Goal: Information Seeking & Learning: Learn about a topic

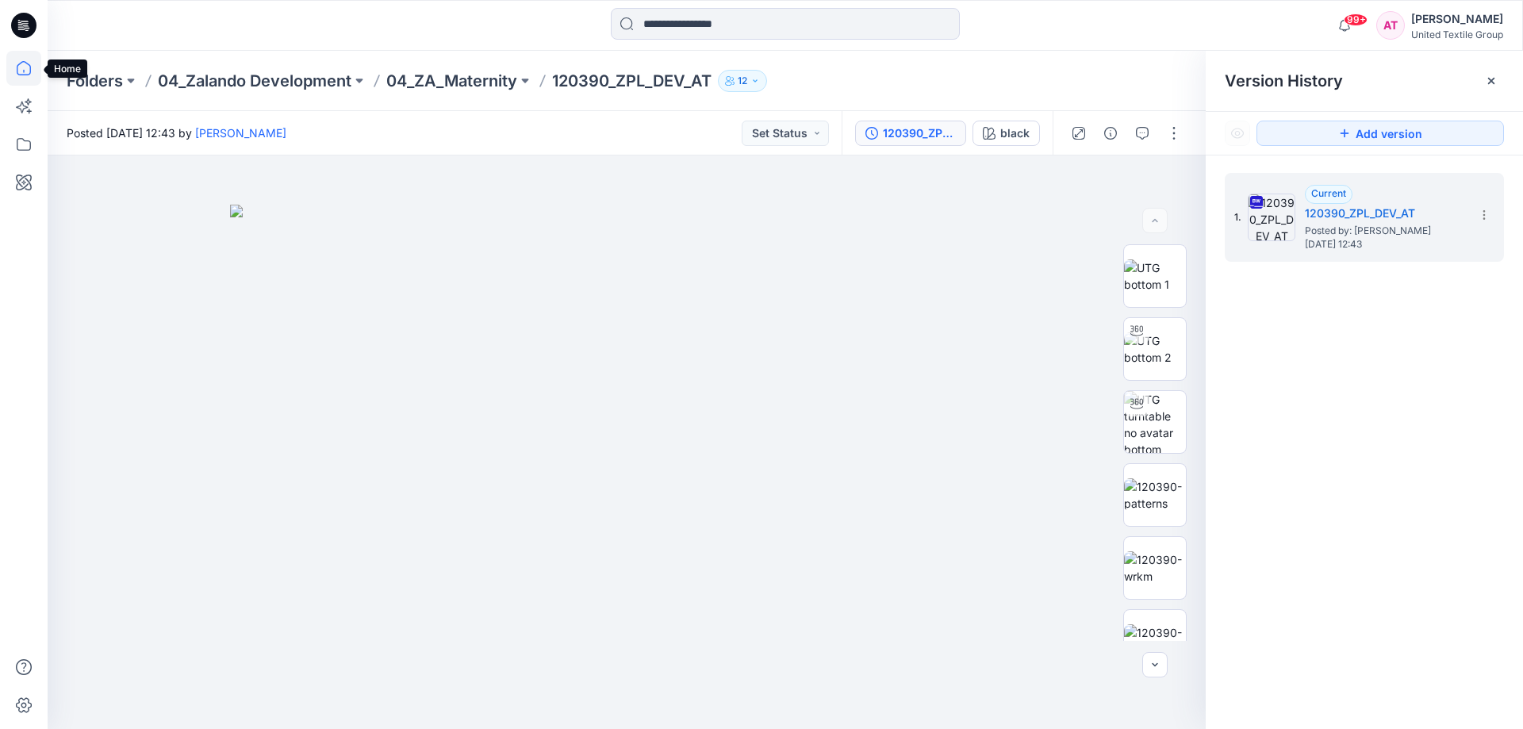
drag, startPoint x: 19, startPoint y: 70, endPoint x: 39, endPoint y: 75, distance: 20.4
click at [20, 70] on icon at bounding box center [23, 68] width 35 height 35
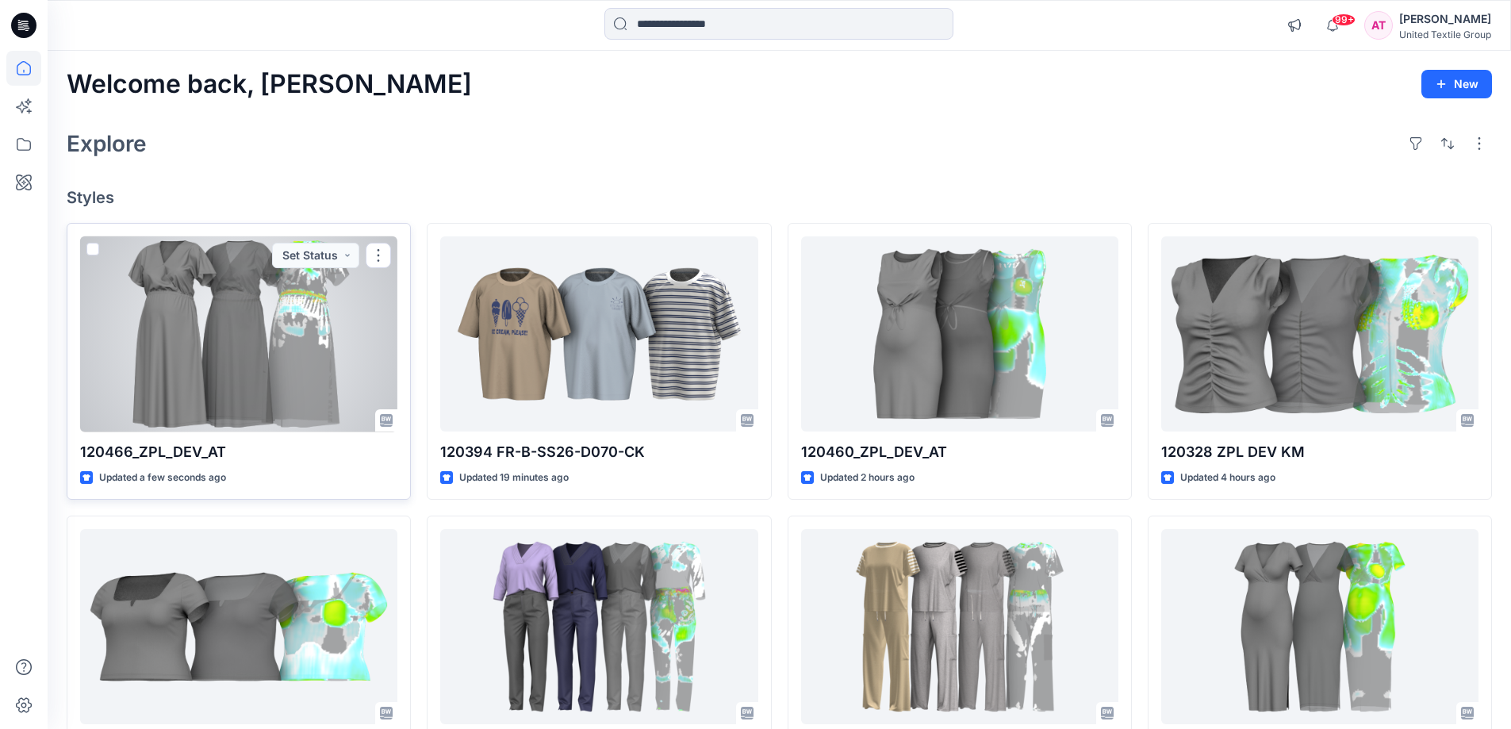
click at [230, 301] on div at bounding box center [238, 334] width 317 height 196
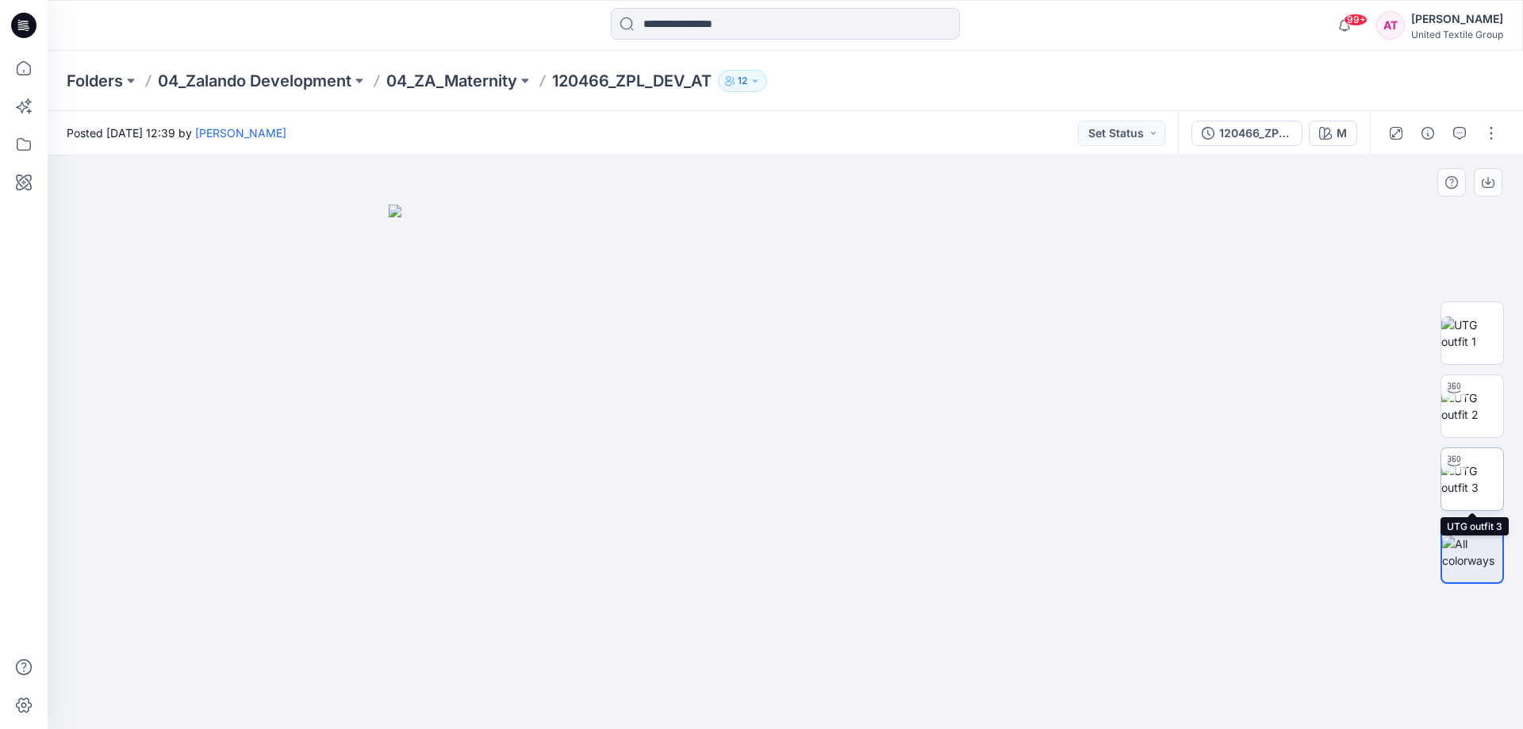
click at [1469, 472] on img at bounding box center [1472, 478] width 62 height 33
drag, startPoint x: 892, startPoint y: 698, endPoint x: 710, endPoint y: 688, distance: 181.9
click at [710, 688] on icon at bounding box center [787, 681] width 480 height 59
click at [1492, 125] on button "button" at bounding box center [1491, 133] width 25 height 25
click at [1405, 217] on button "Edit" at bounding box center [1425, 214] width 146 height 29
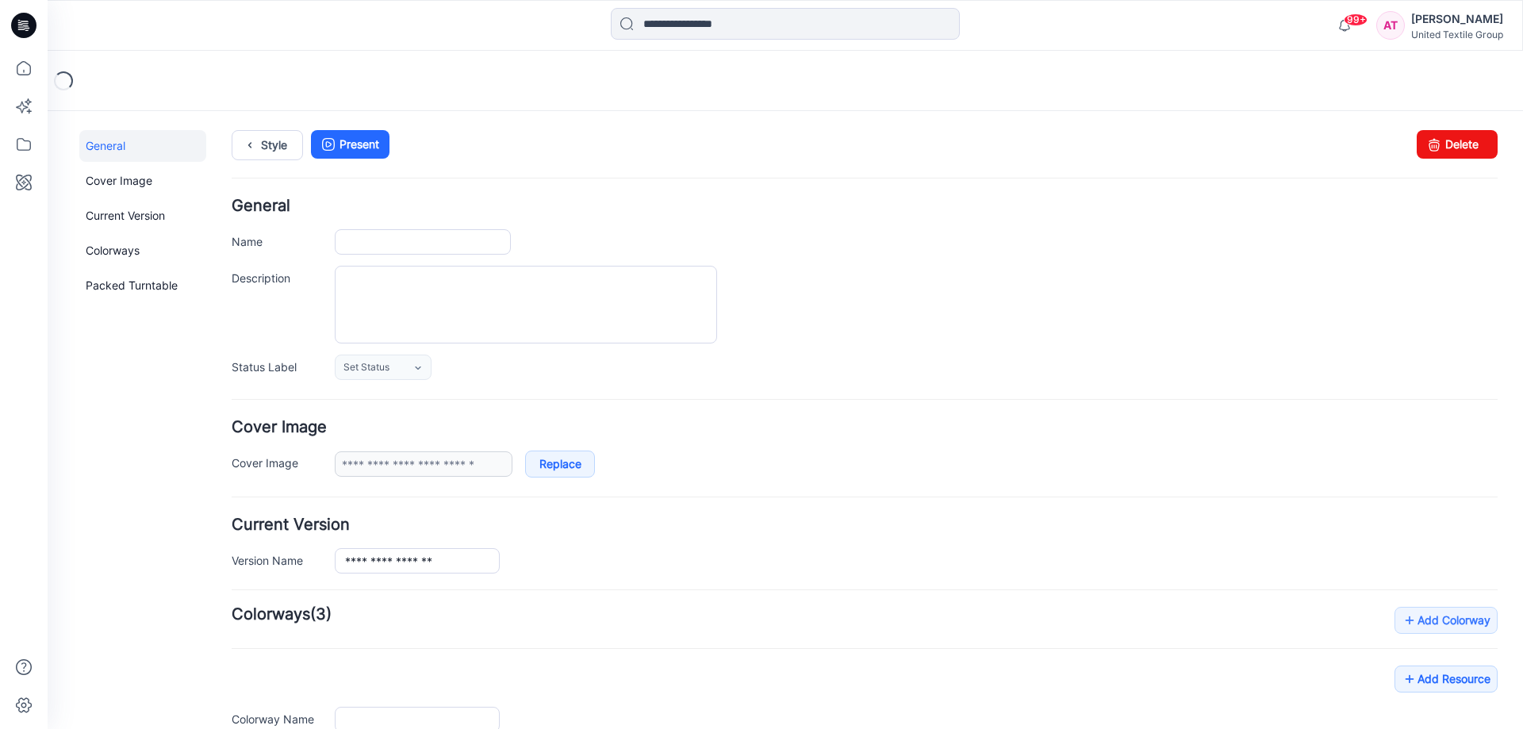
type input "**********"
type input "*"
type input "**********"
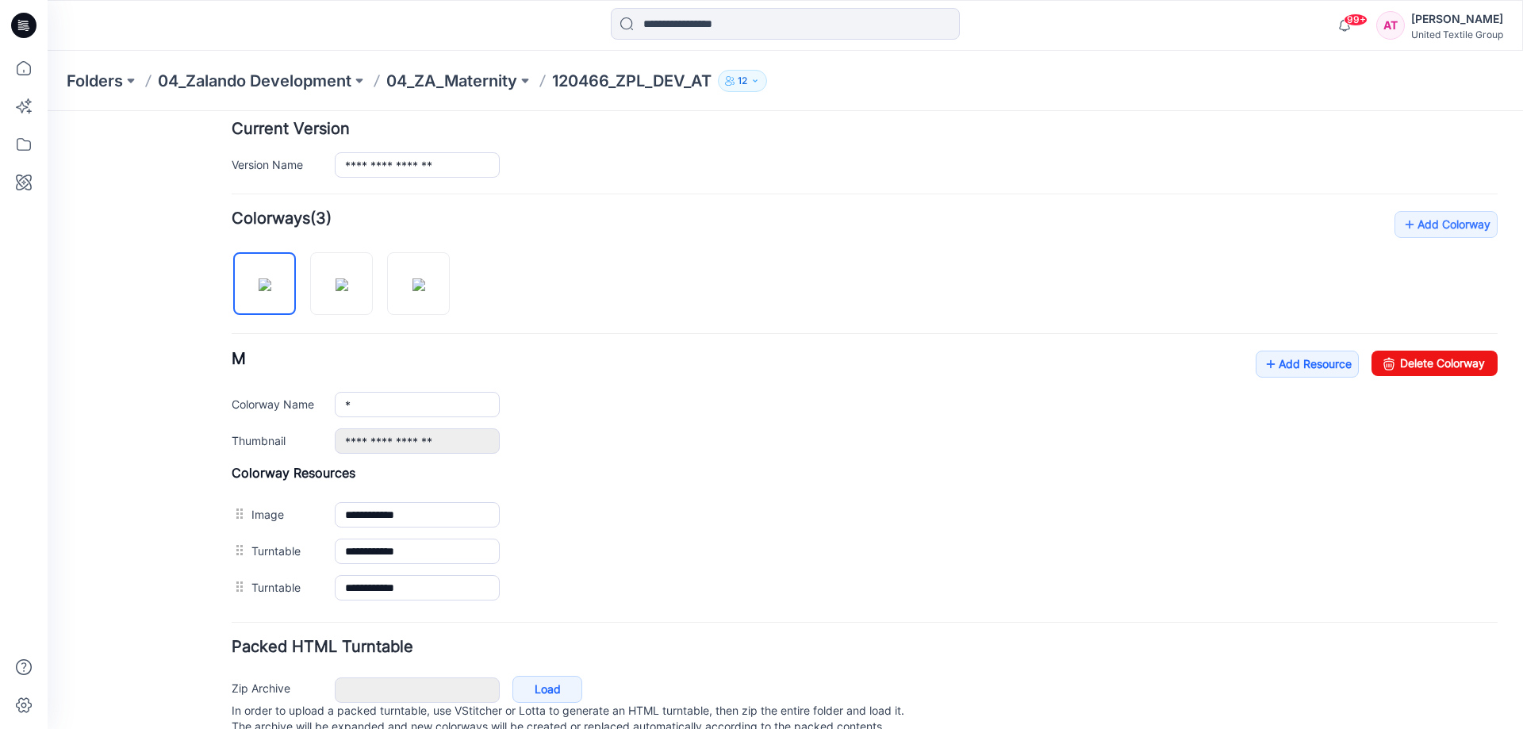
scroll to position [397, 0]
click at [1298, 363] on link "Add Resource" at bounding box center [1307, 363] width 103 height 27
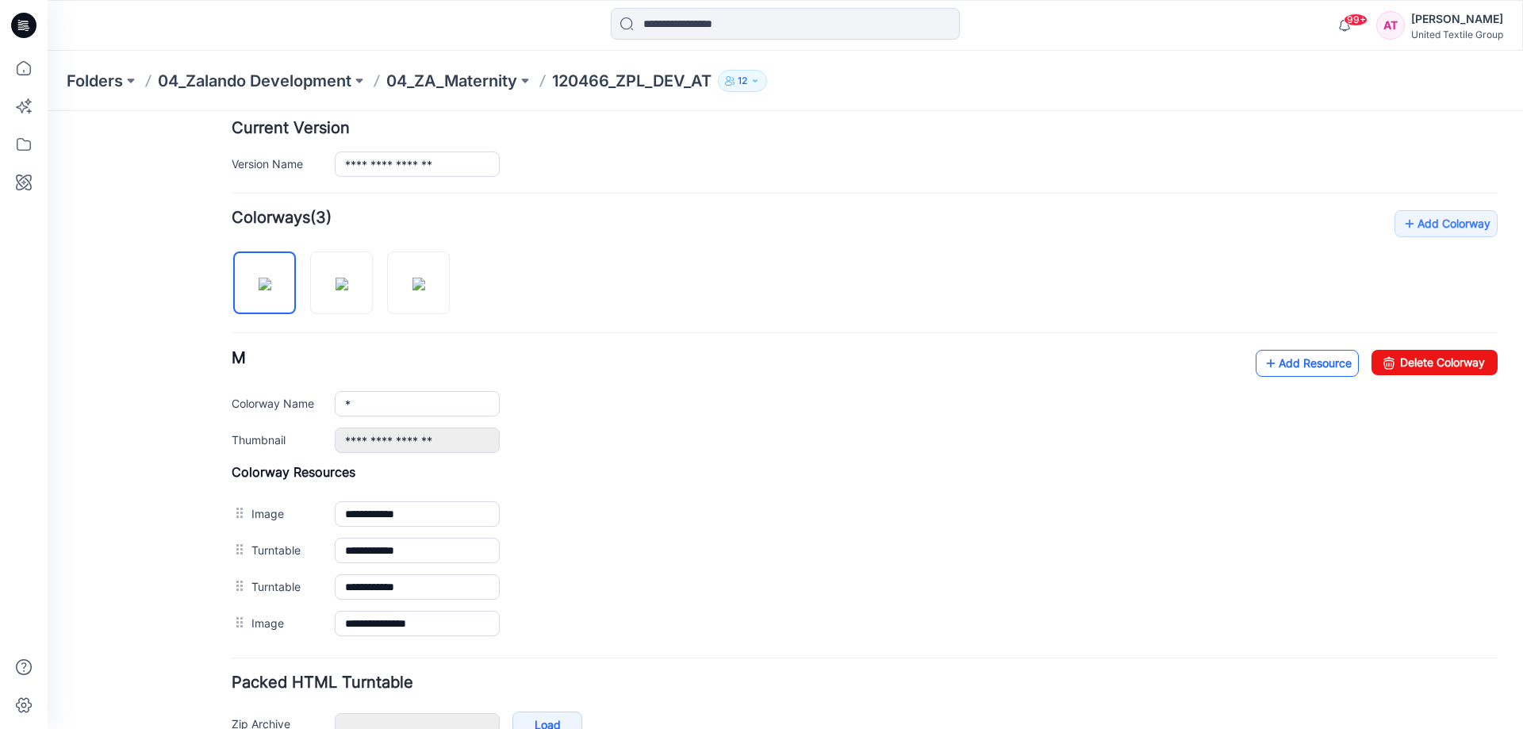
click at [1284, 366] on link "Add Resource" at bounding box center [1307, 363] width 103 height 27
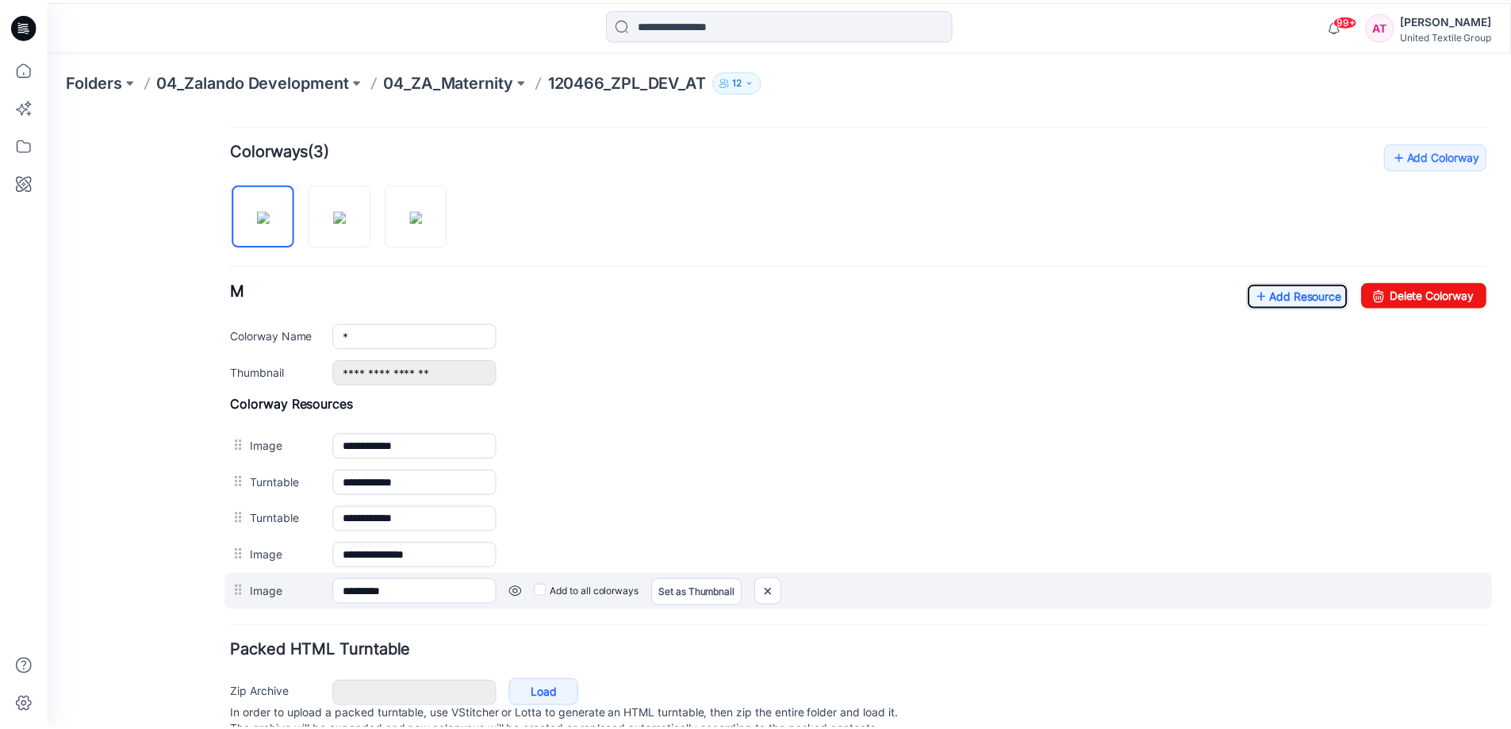
scroll to position [528, 0]
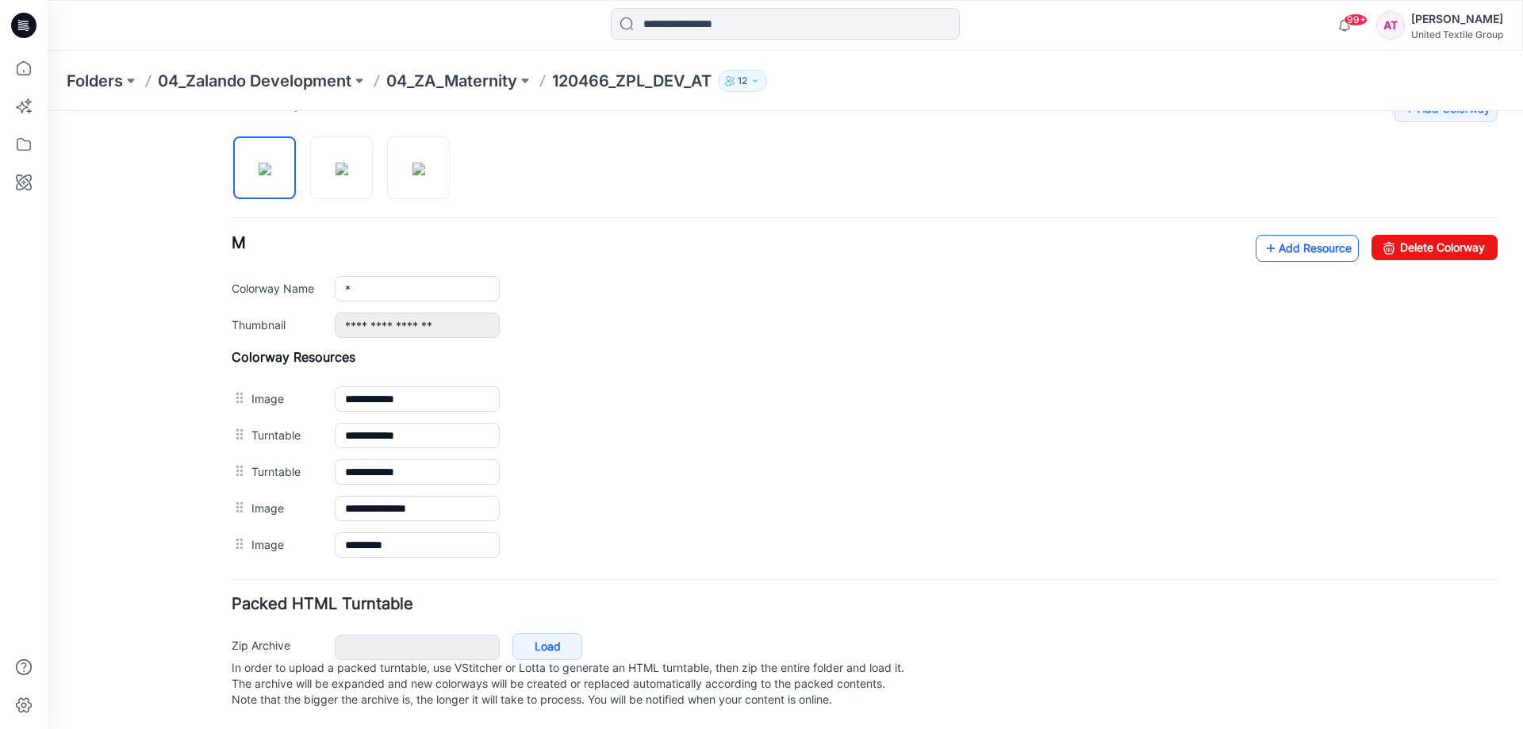
click at [1293, 235] on link "Add Resource" at bounding box center [1307, 248] width 103 height 27
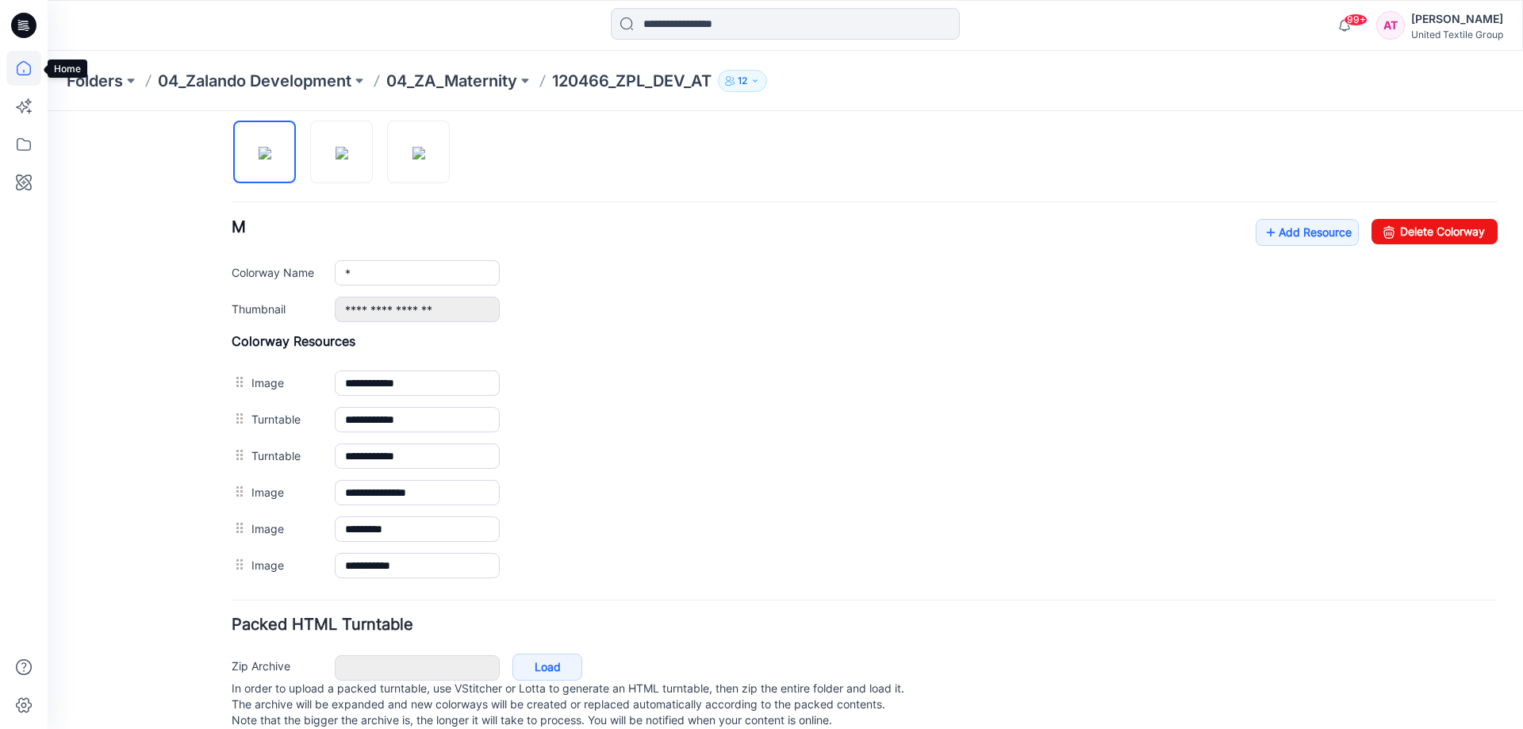
click at [32, 69] on icon at bounding box center [23, 68] width 35 height 35
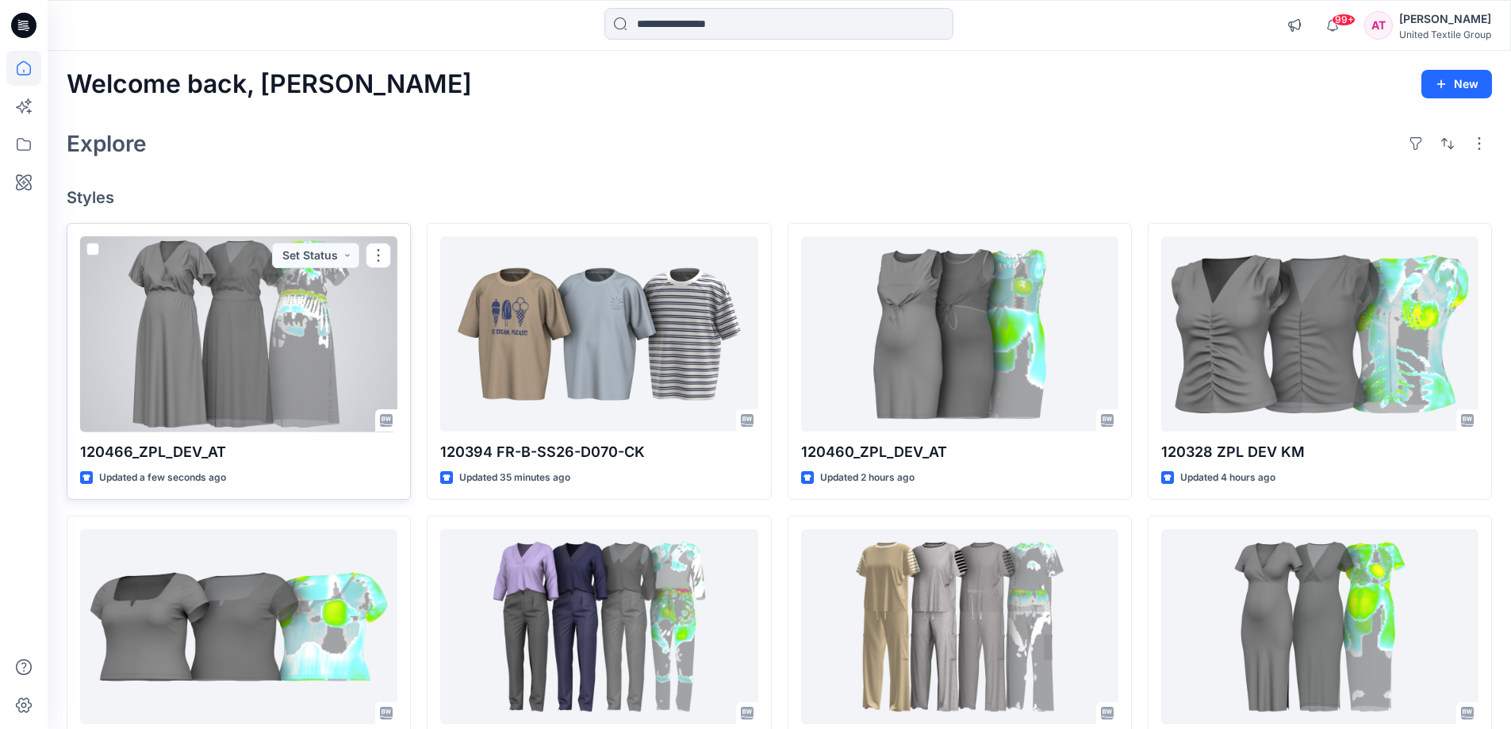
click at [258, 338] on div at bounding box center [238, 334] width 317 height 196
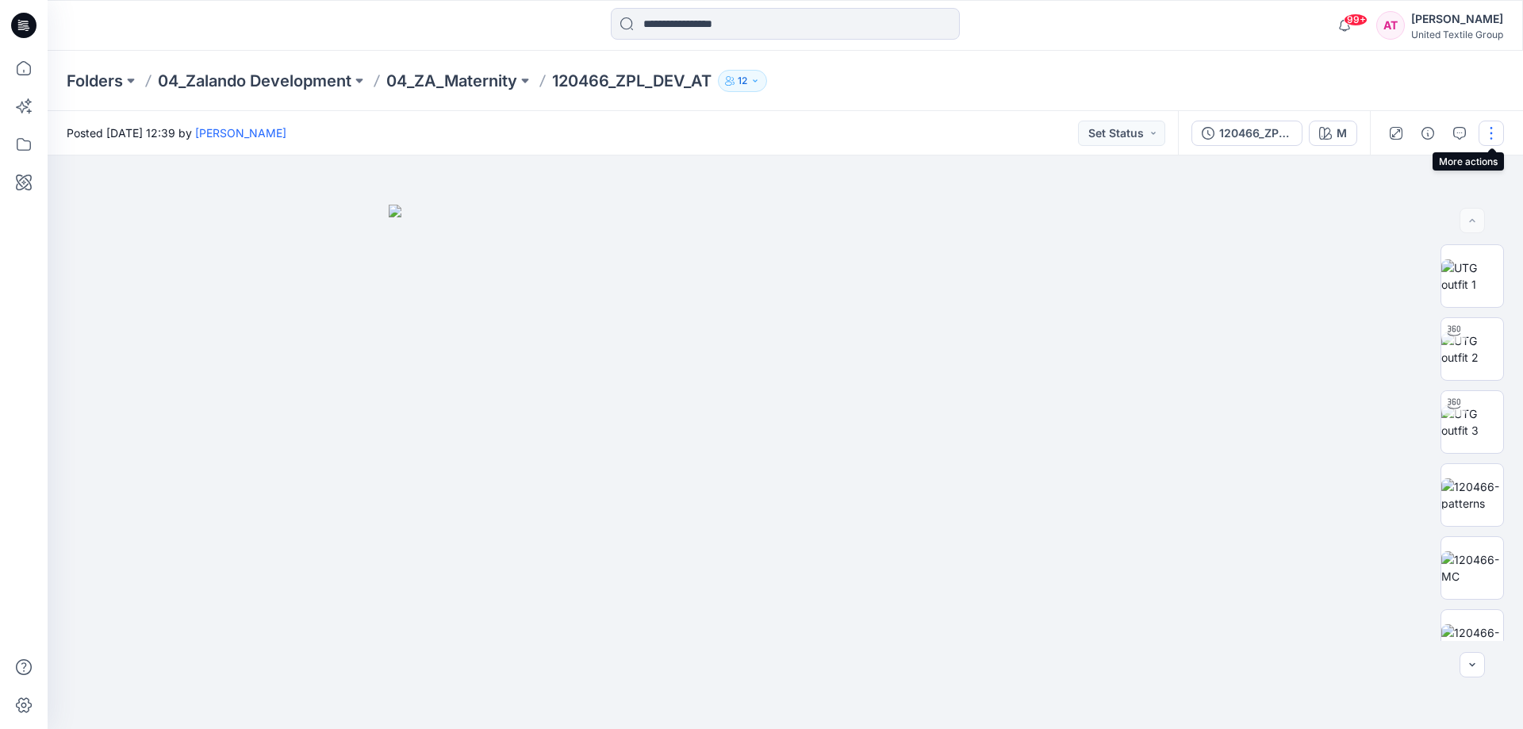
click at [1488, 132] on button "button" at bounding box center [1491, 133] width 25 height 25
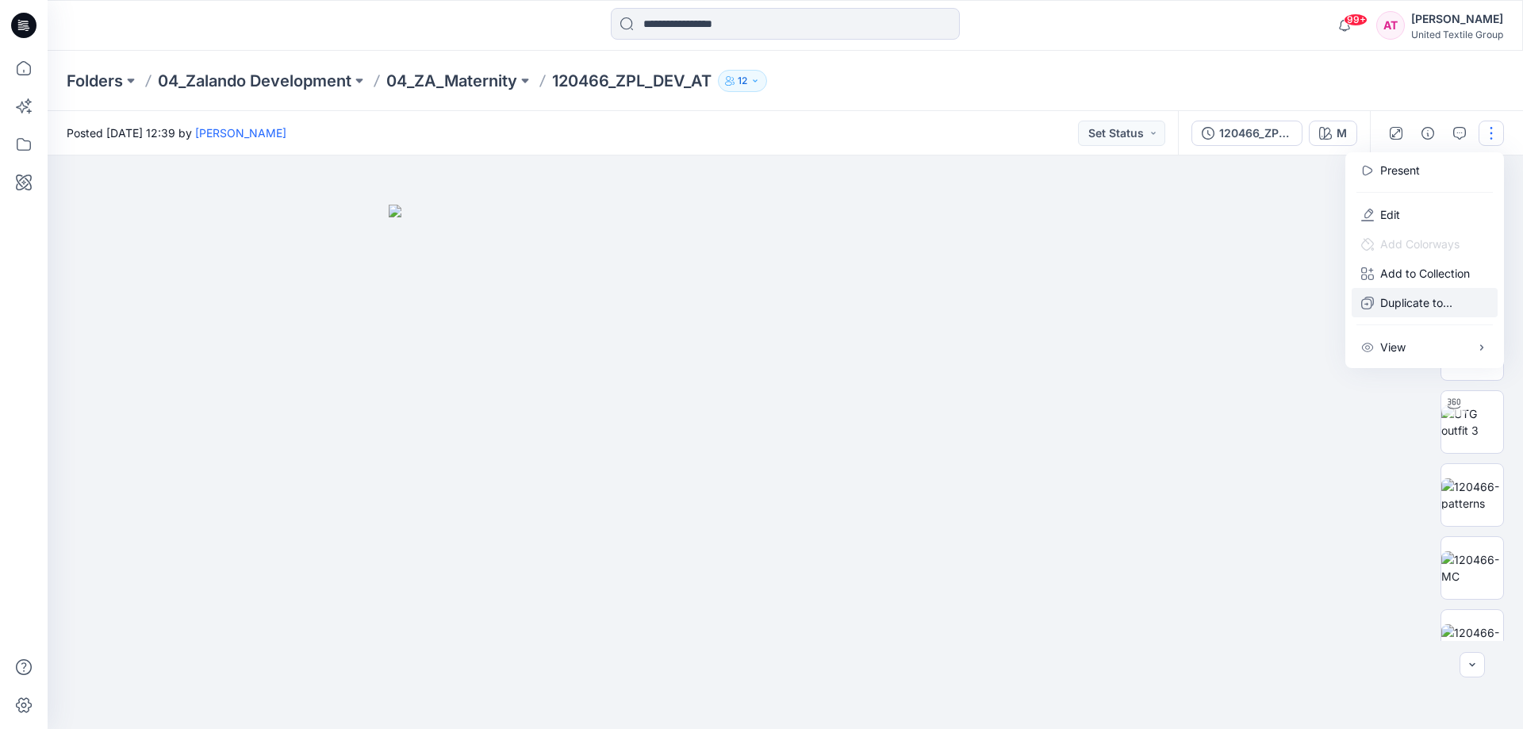
click at [1433, 305] on p "Duplicate to..." at bounding box center [1416, 302] width 72 height 17
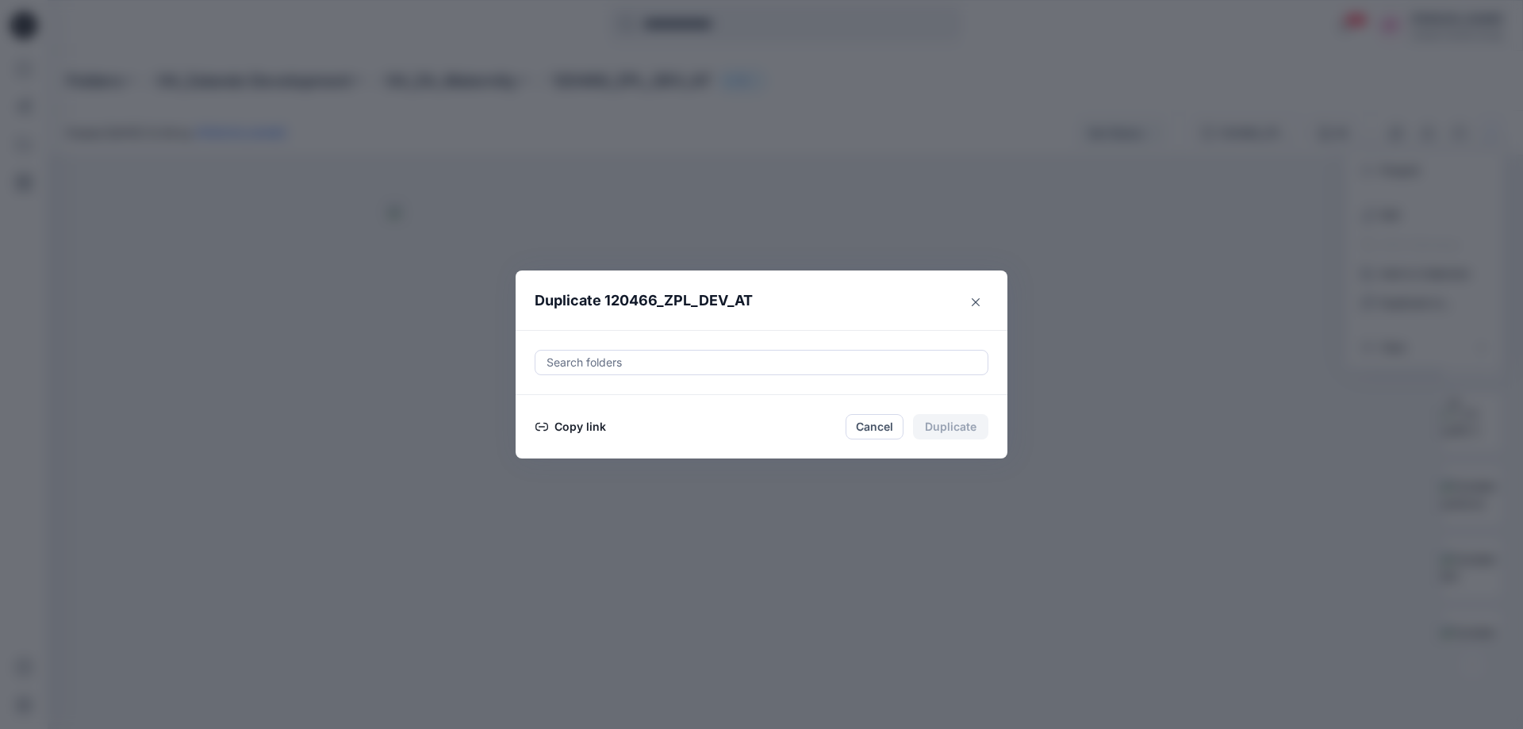
click at [722, 363] on div at bounding box center [761, 362] width 433 height 19
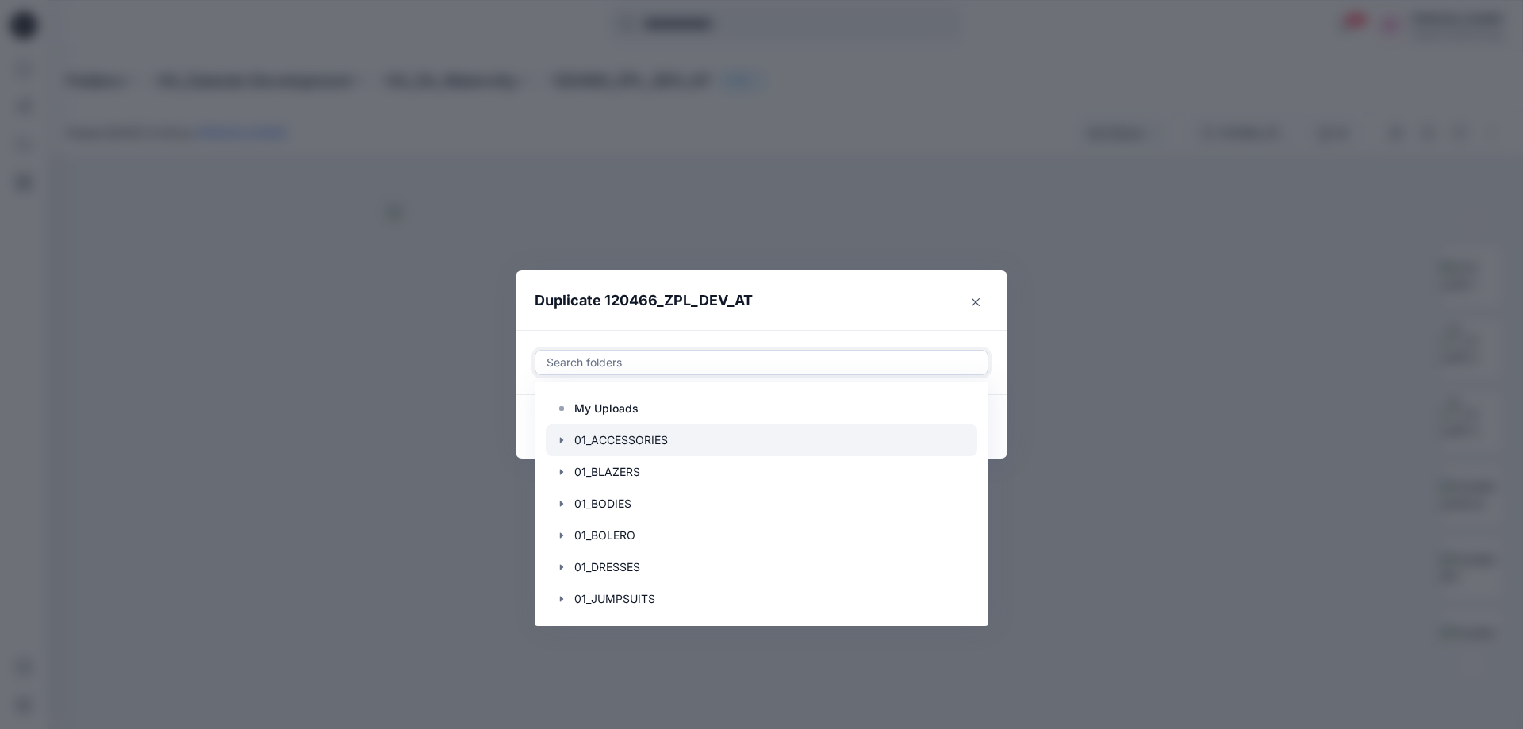
click at [665, 430] on div at bounding box center [762, 440] width 432 height 32
click at [862, 305] on header "Duplicate 120466_ZPL_DEV_AT" at bounding box center [746, 301] width 460 height 60
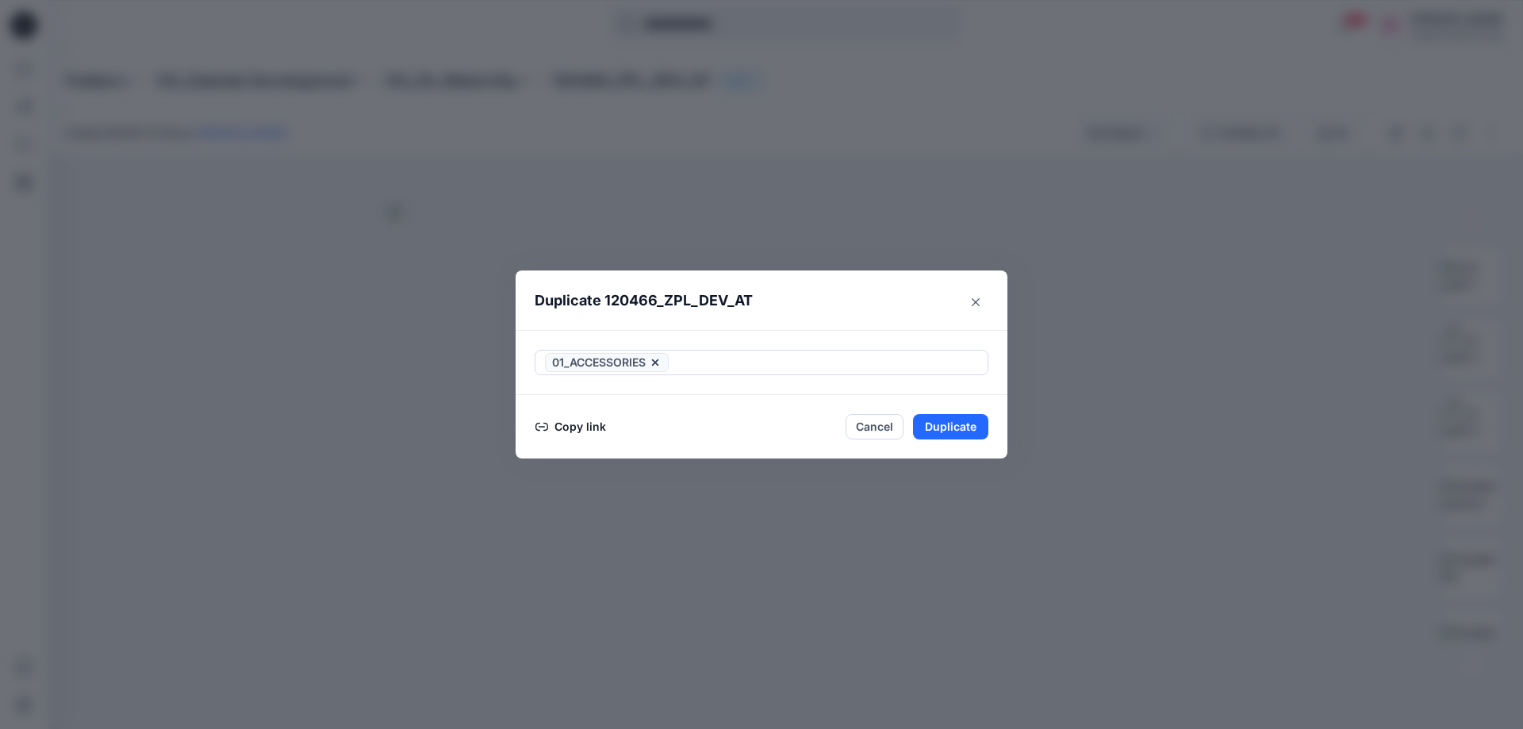
click at [566, 421] on button "Copy link" at bounding box center [571, 426] width 72 height 19
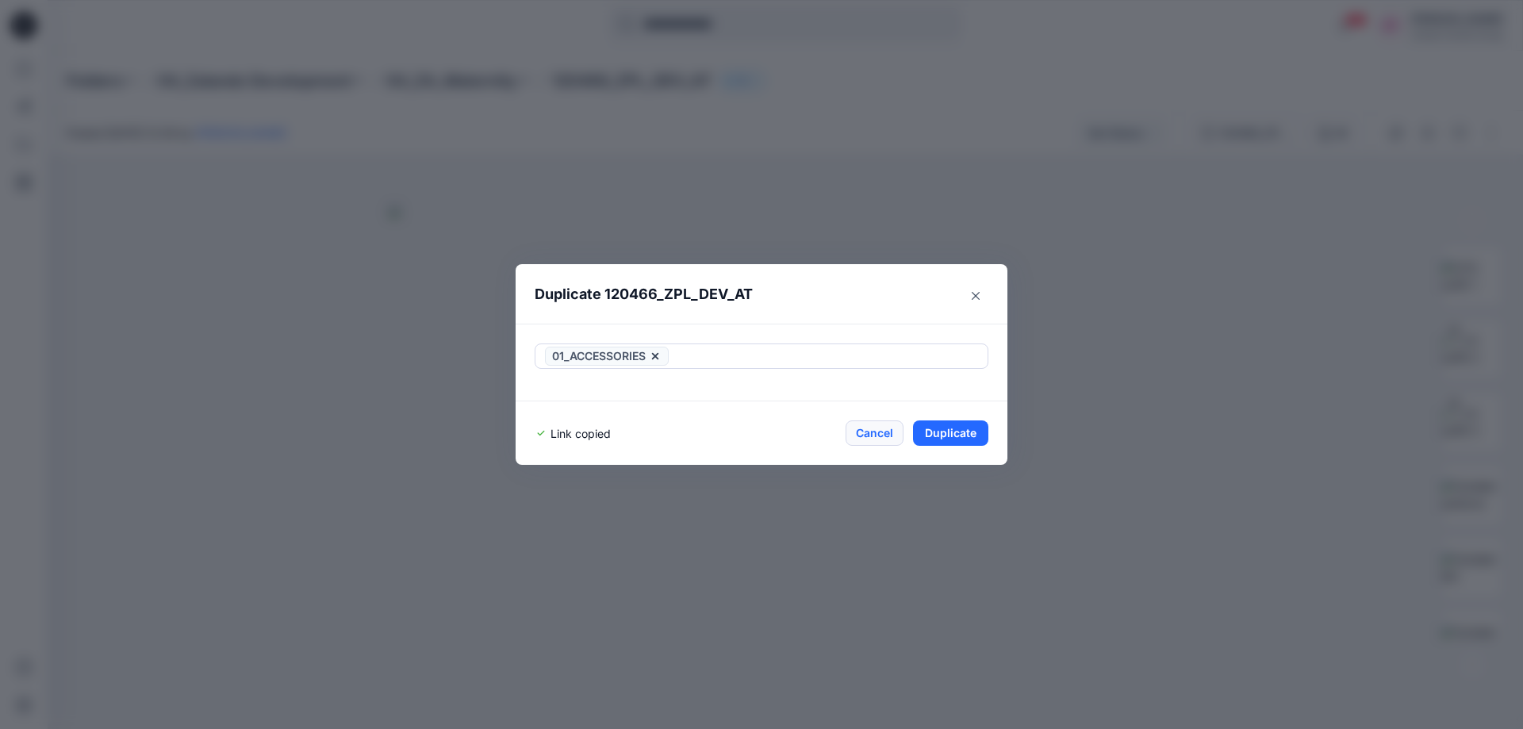
click at [869, 435] on button "Cancel" at bounding box center [875, 432] width 58 height 25
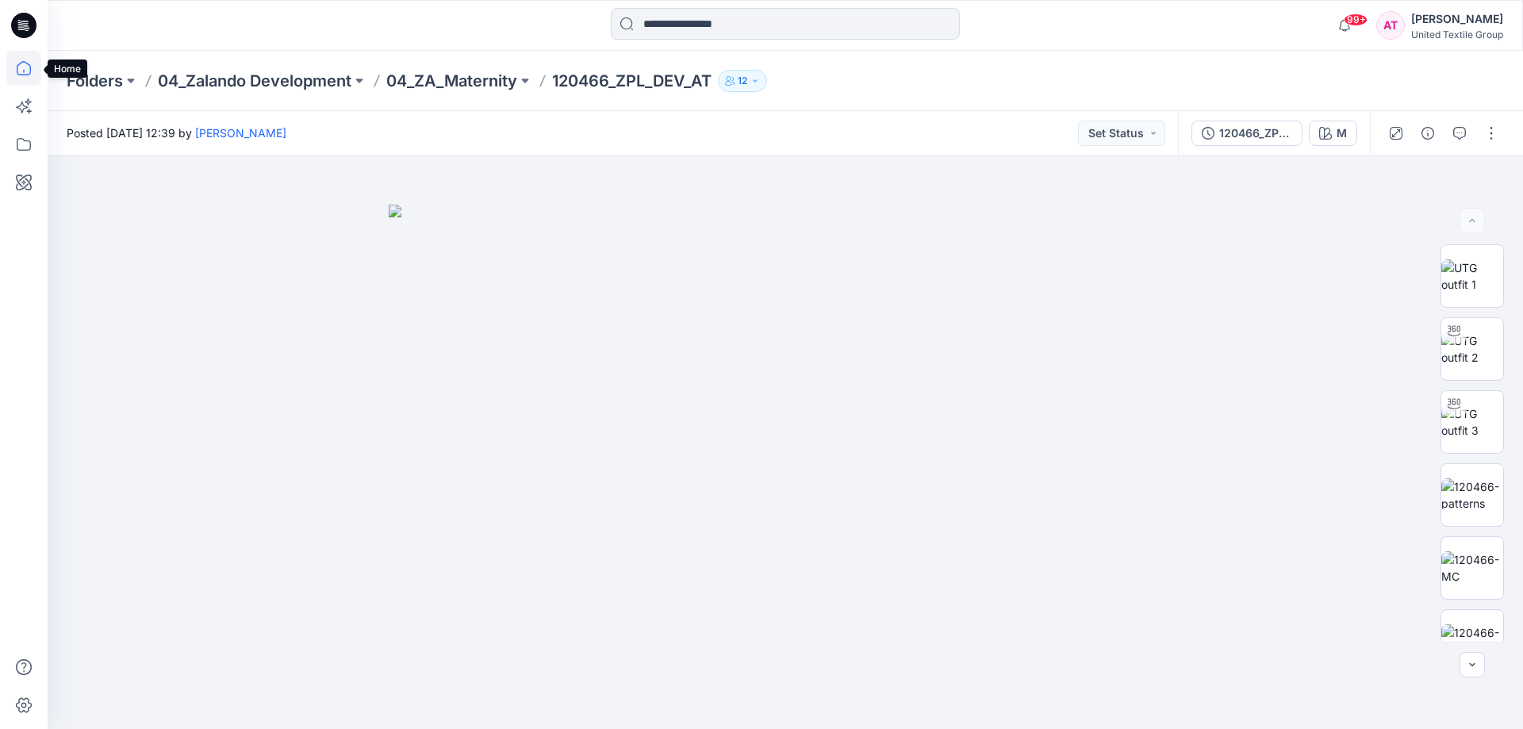
click at [23, 72] on icon at bounding box center [23, 68] width 35 height 35
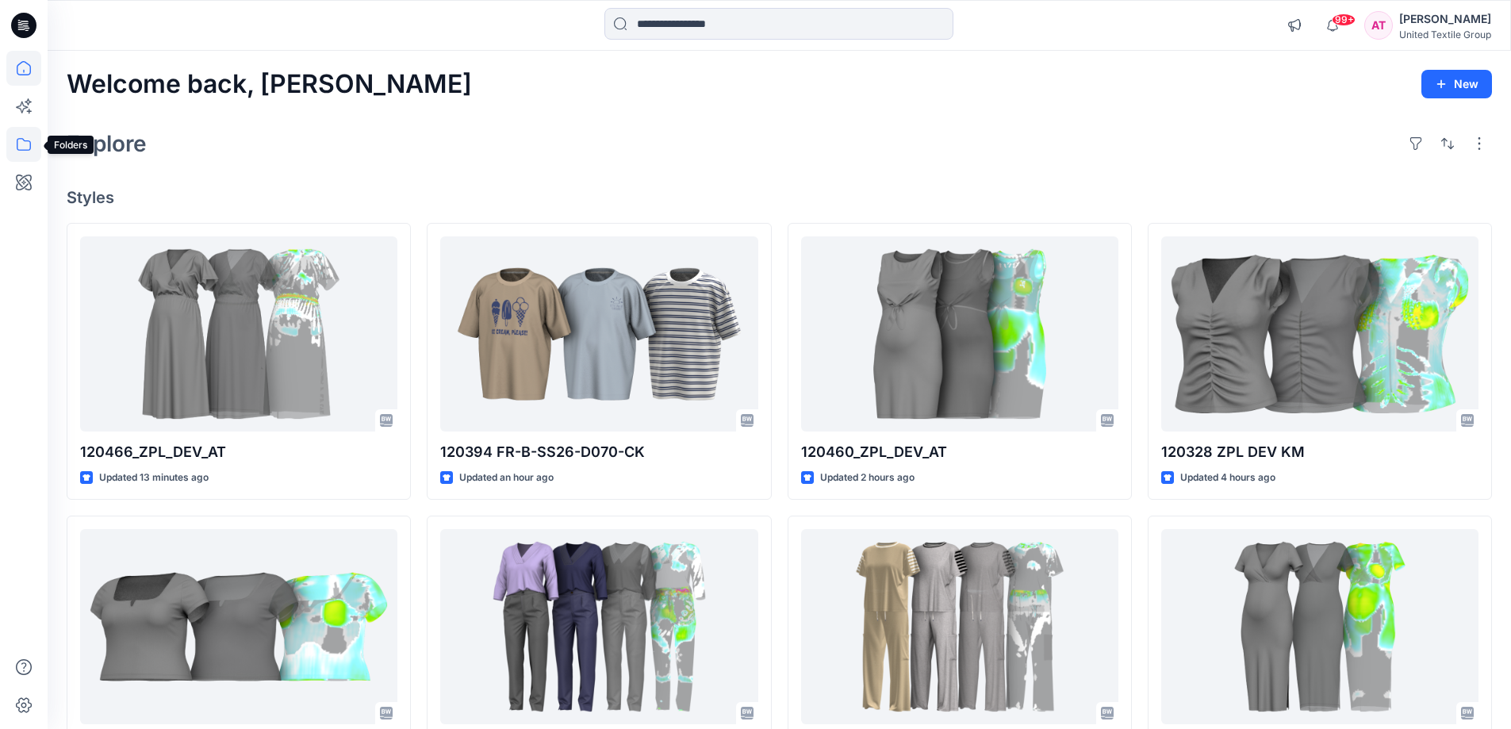
click at [24, 145] on icon at bounding box center [23, 144] width 35 height 35
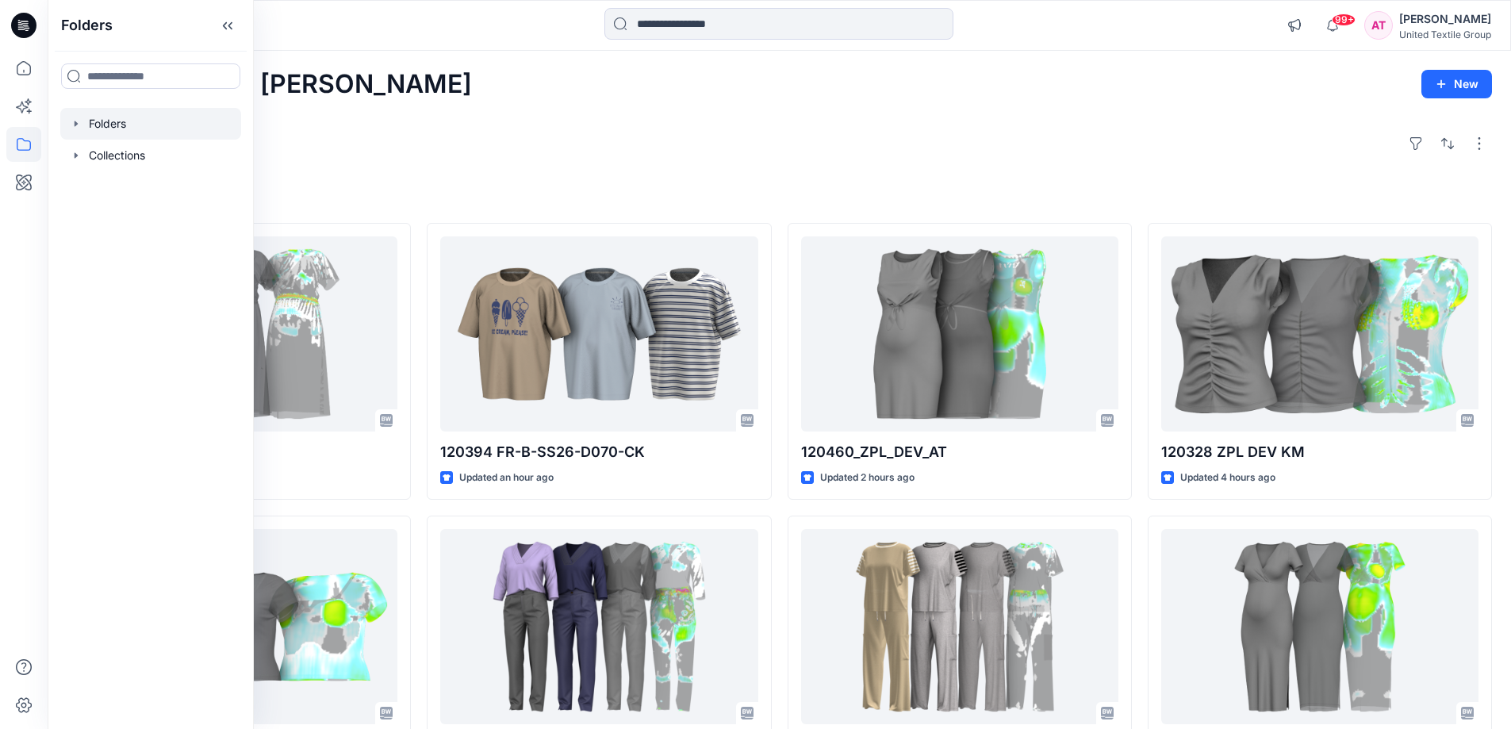
click at [146, 122] on div at bounding box center [150, 124] width 181 height 32
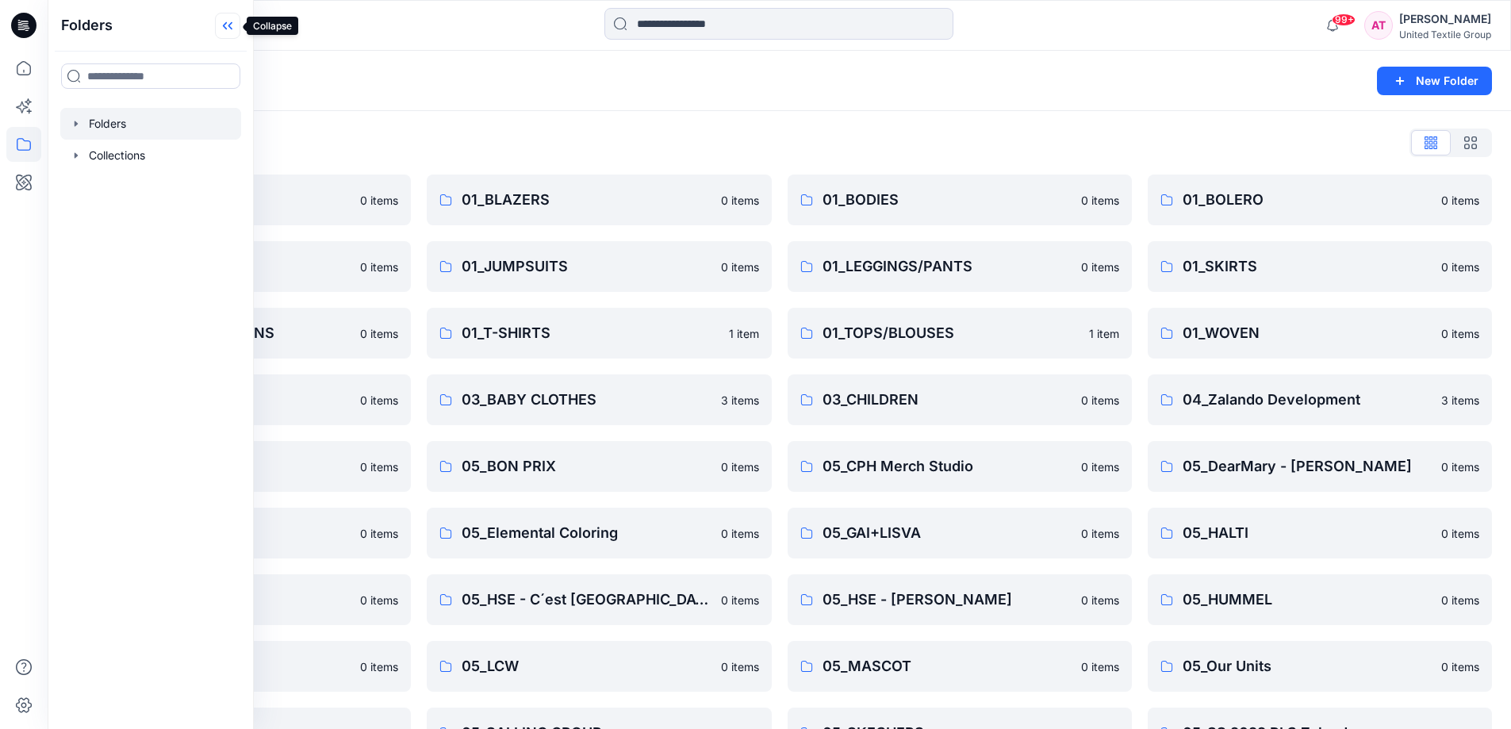
click at [227, 25] on icon at bounding box center [227, 26] width 25 height 26
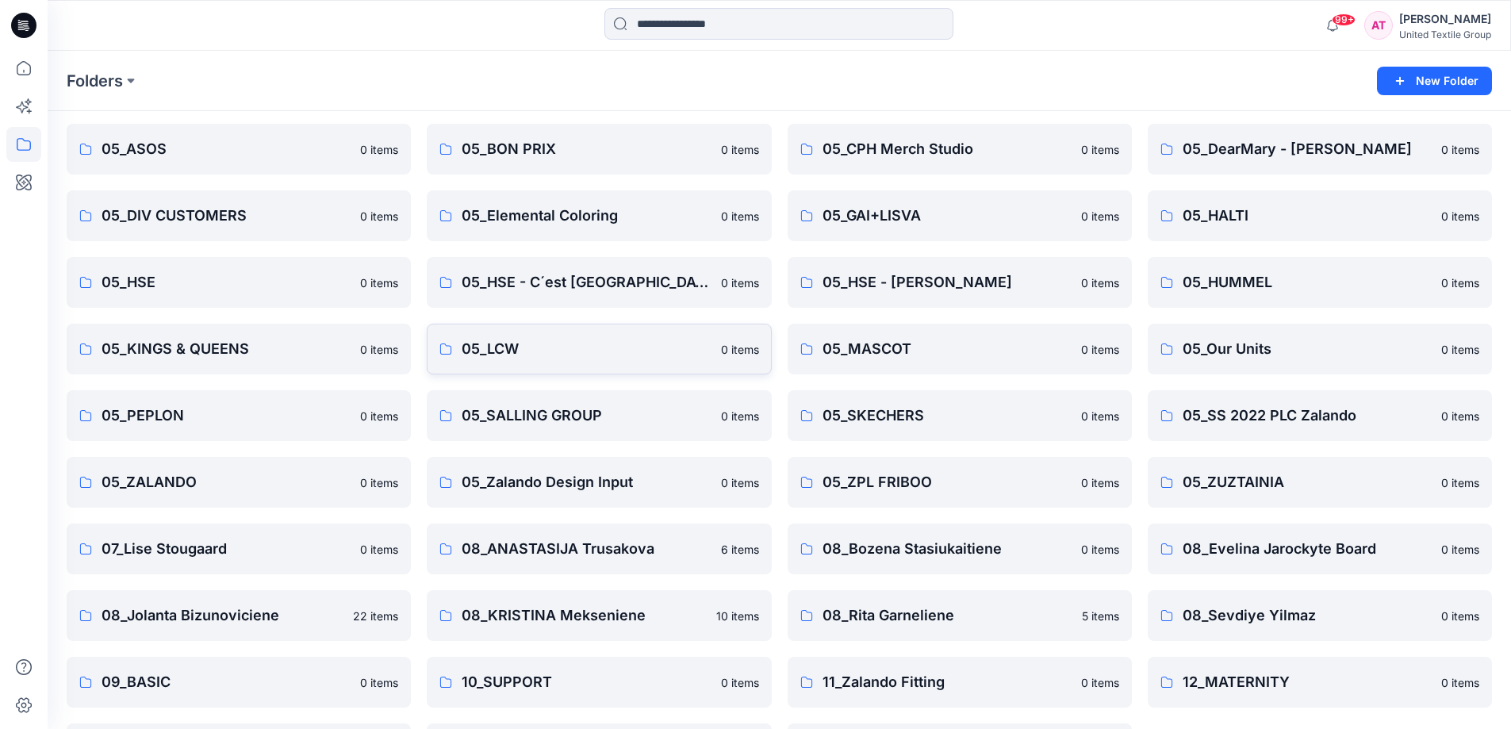
scroll to position [382, 0]
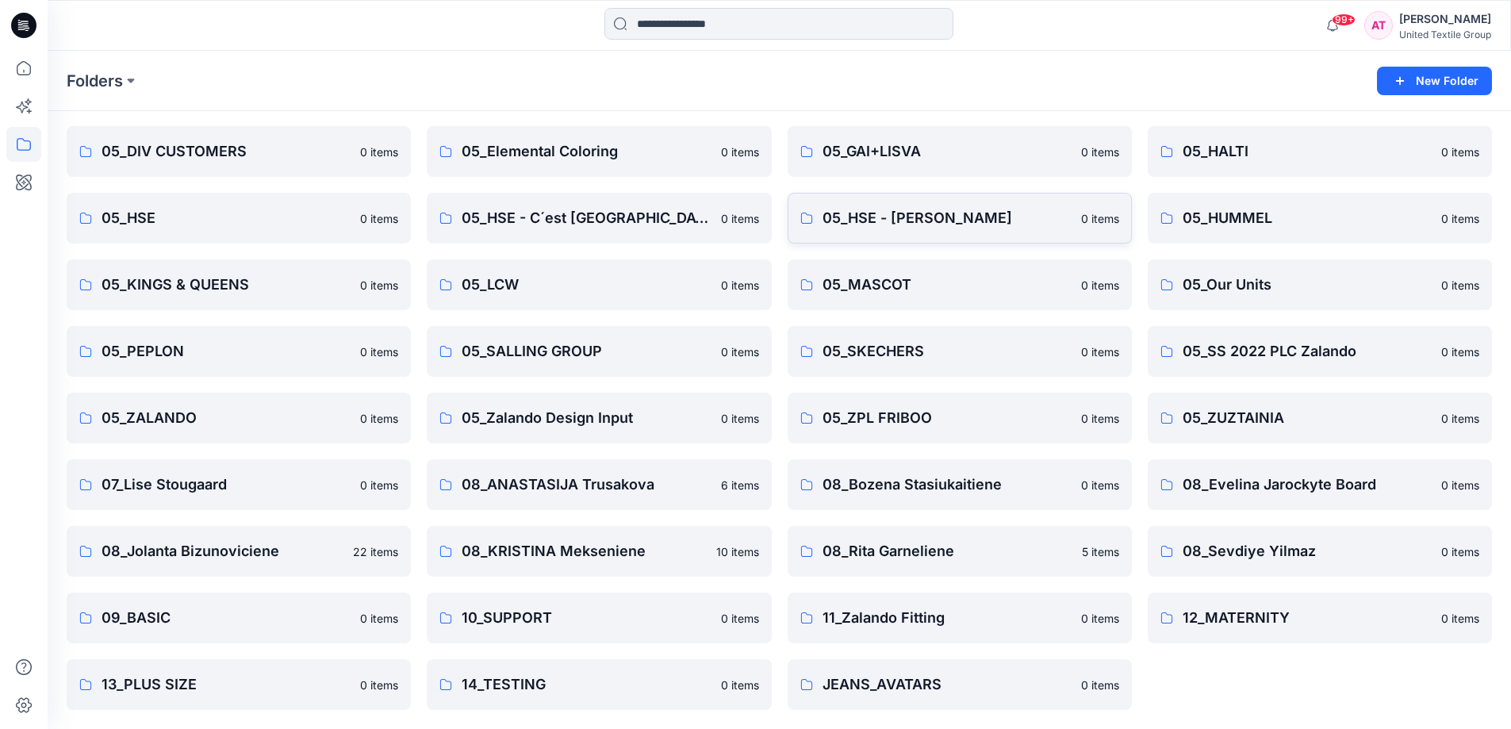
click at [934, 230] on link "05_HSE - [PERSON_NAME] 0 items" at bounding box center [960, 218] width 344 height 51
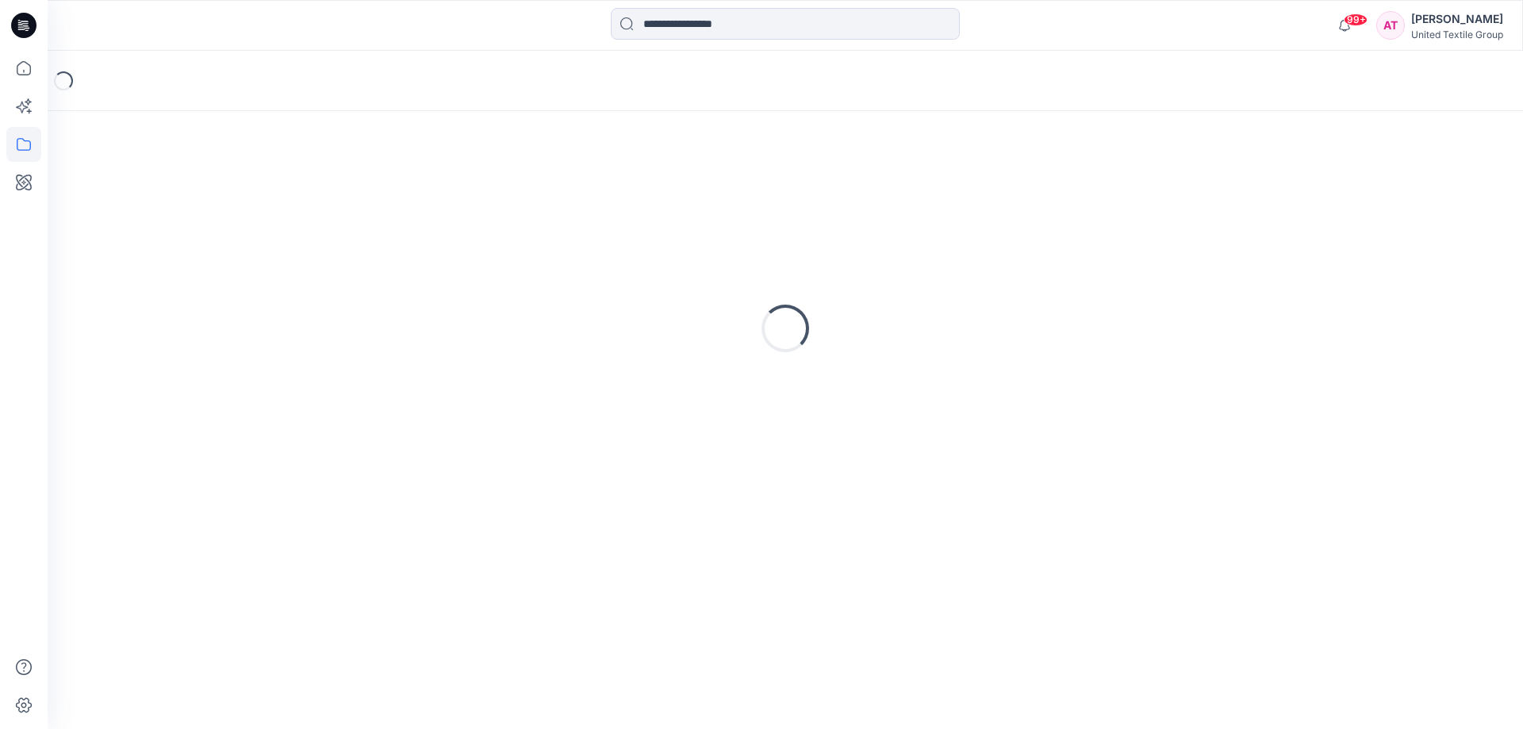
click at [934, 230] on div "Loading..." at bounding box center [785, 328] width 1437 height 397
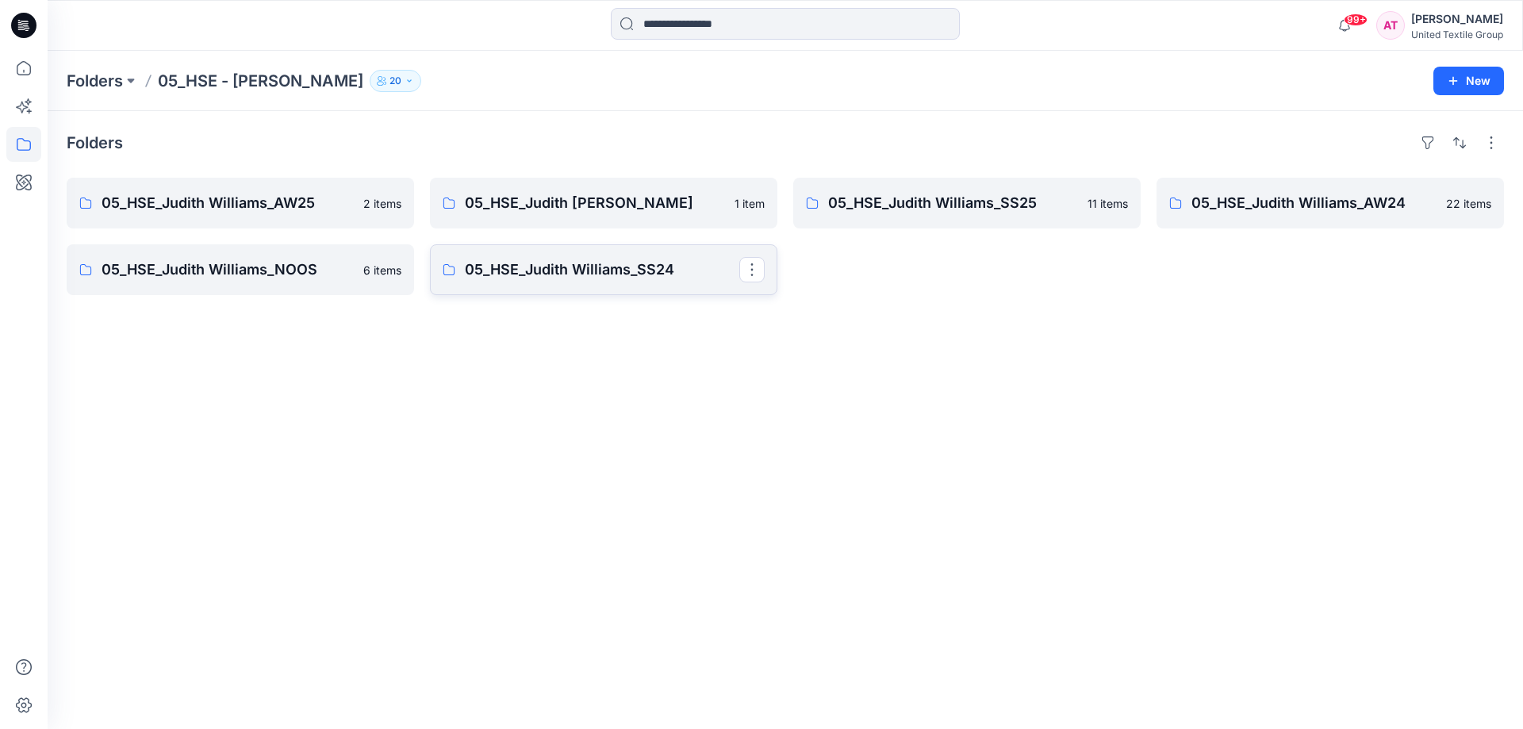
click at [684, 260] on p "05_HSE_Judith Williams_SS24" at bounding box center [602, 270] width 274 height 22
click at [1246, 213] on p "05_HSE_Judith Williams_AW24" at bounding box center [1328, 203] width 274 height 22
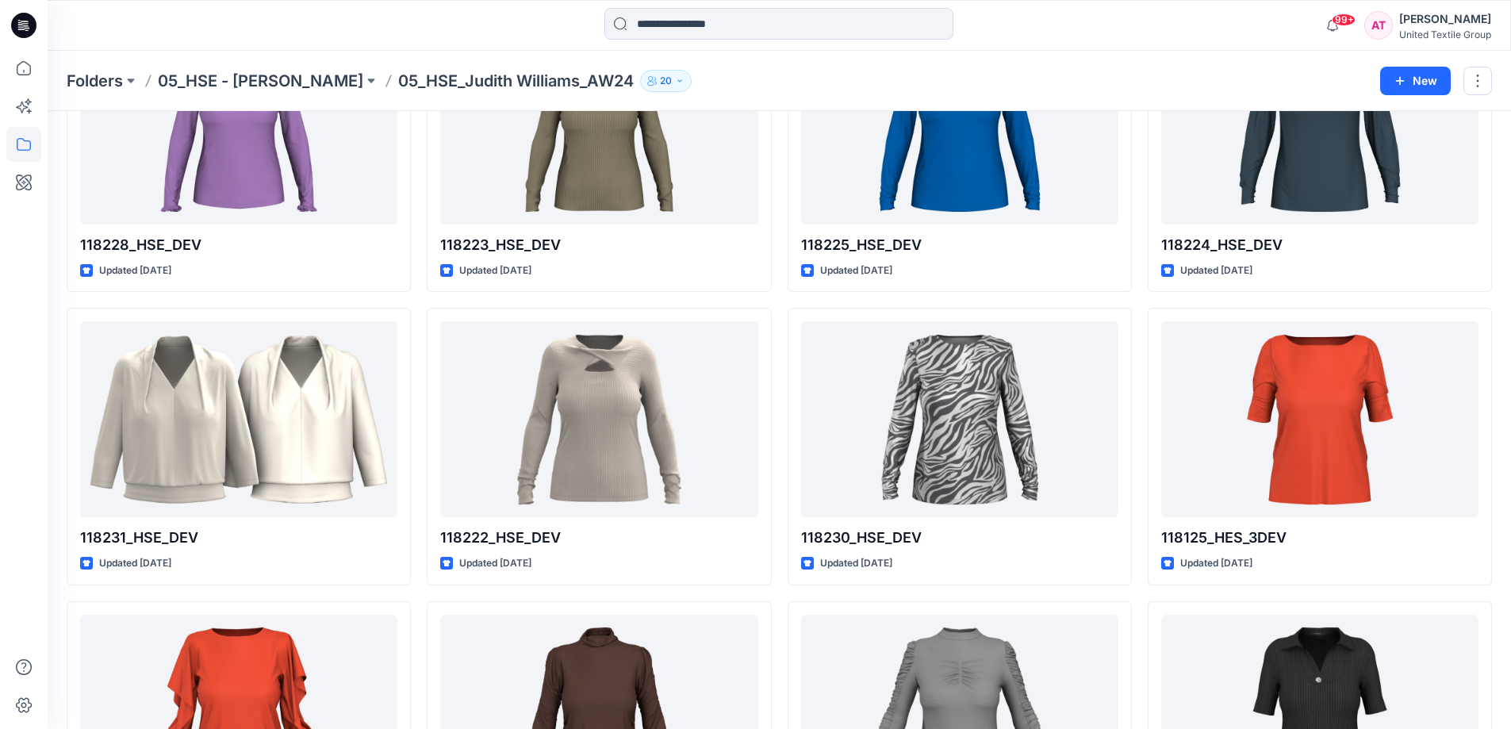
scroll to position [309, 0]
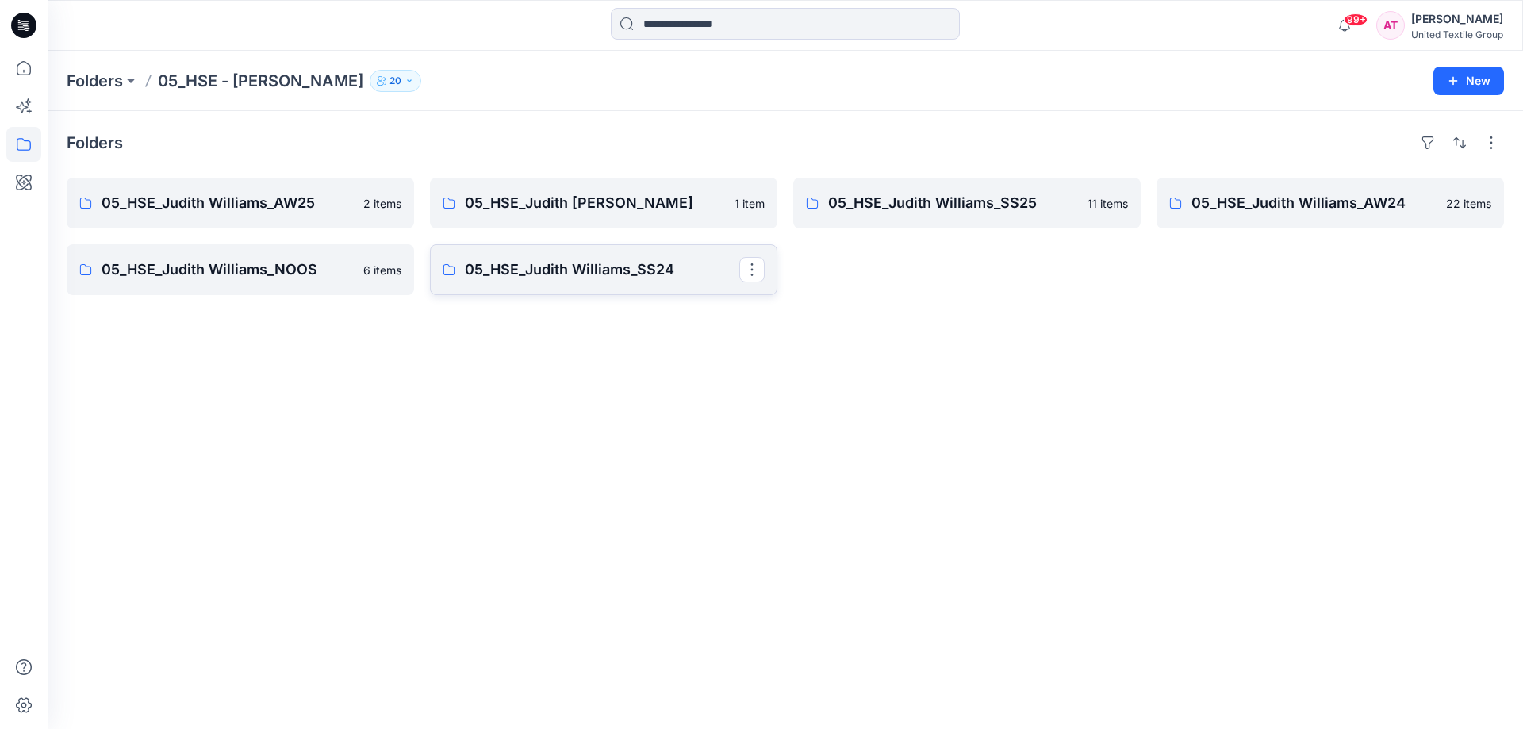
click at [700, 274] on p "05_HSE_Judith Williams_SS24" at bounding box center [602, 270] width 274 height 22
click at [1076, 209] on p "05_HSE_Judith Williams_SS25" at bounding box center [965, 203] width 274 height 22
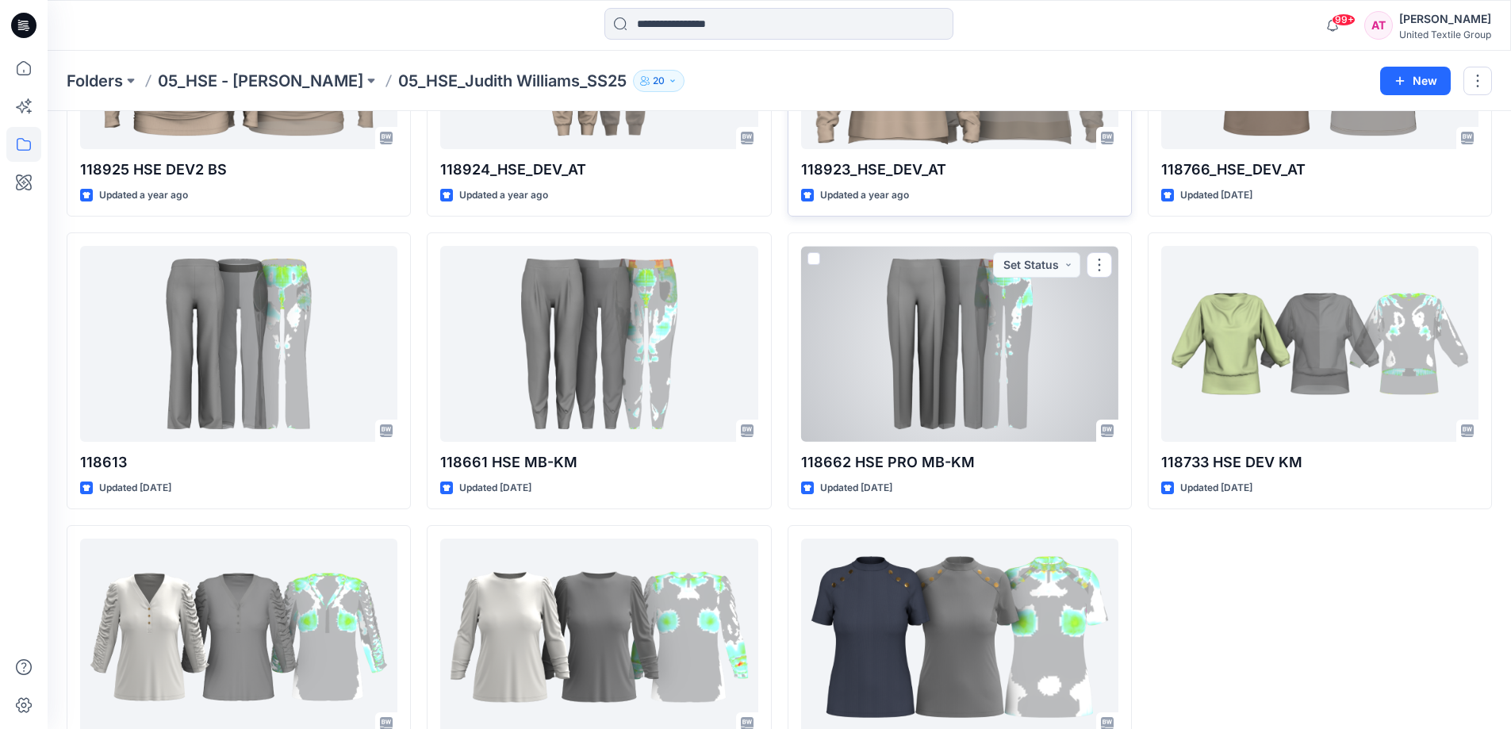
scroll to position [331, 0]
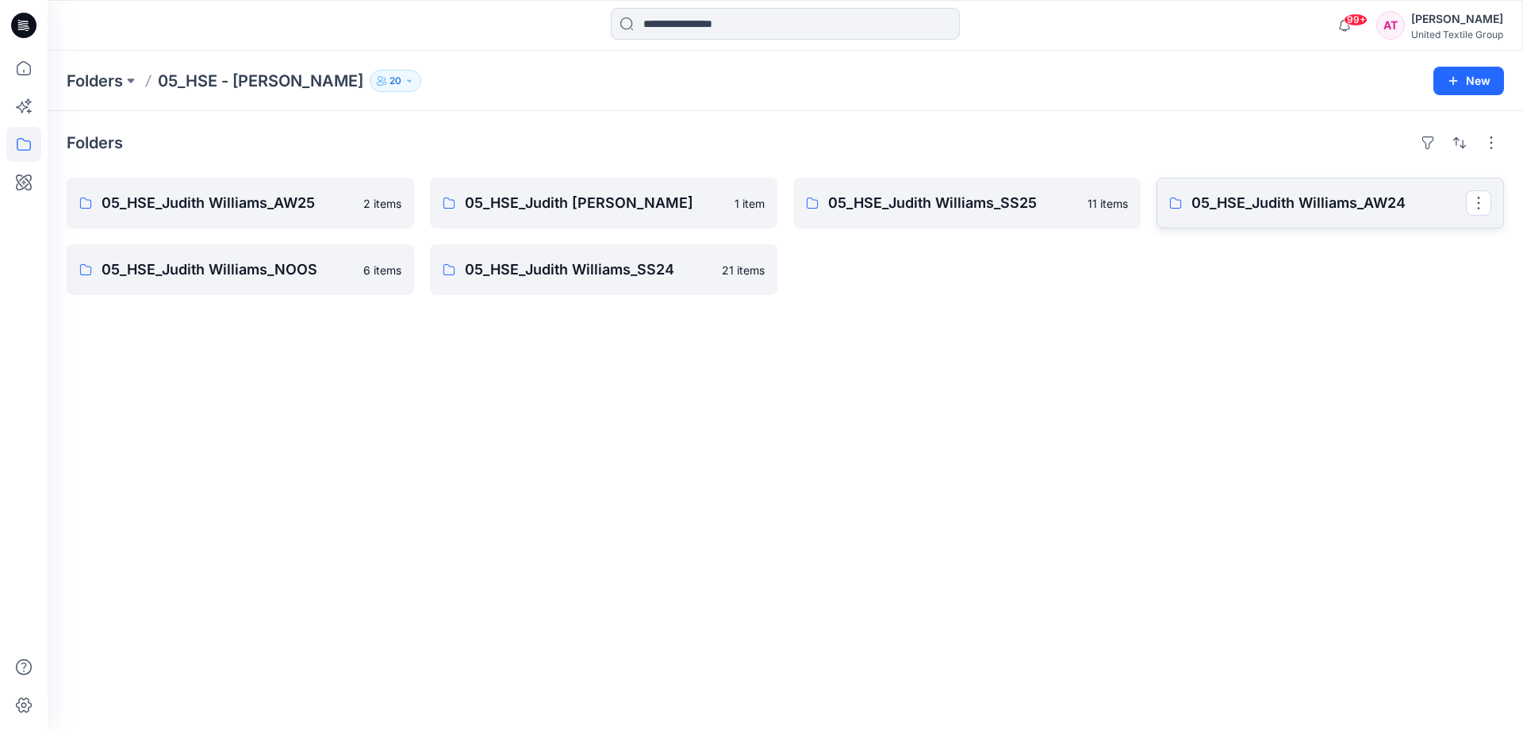
click at [1291, 200] on p "05_HSE_Judith Williams_AW24" at bounding box center [1328, 203] width 274 height 22
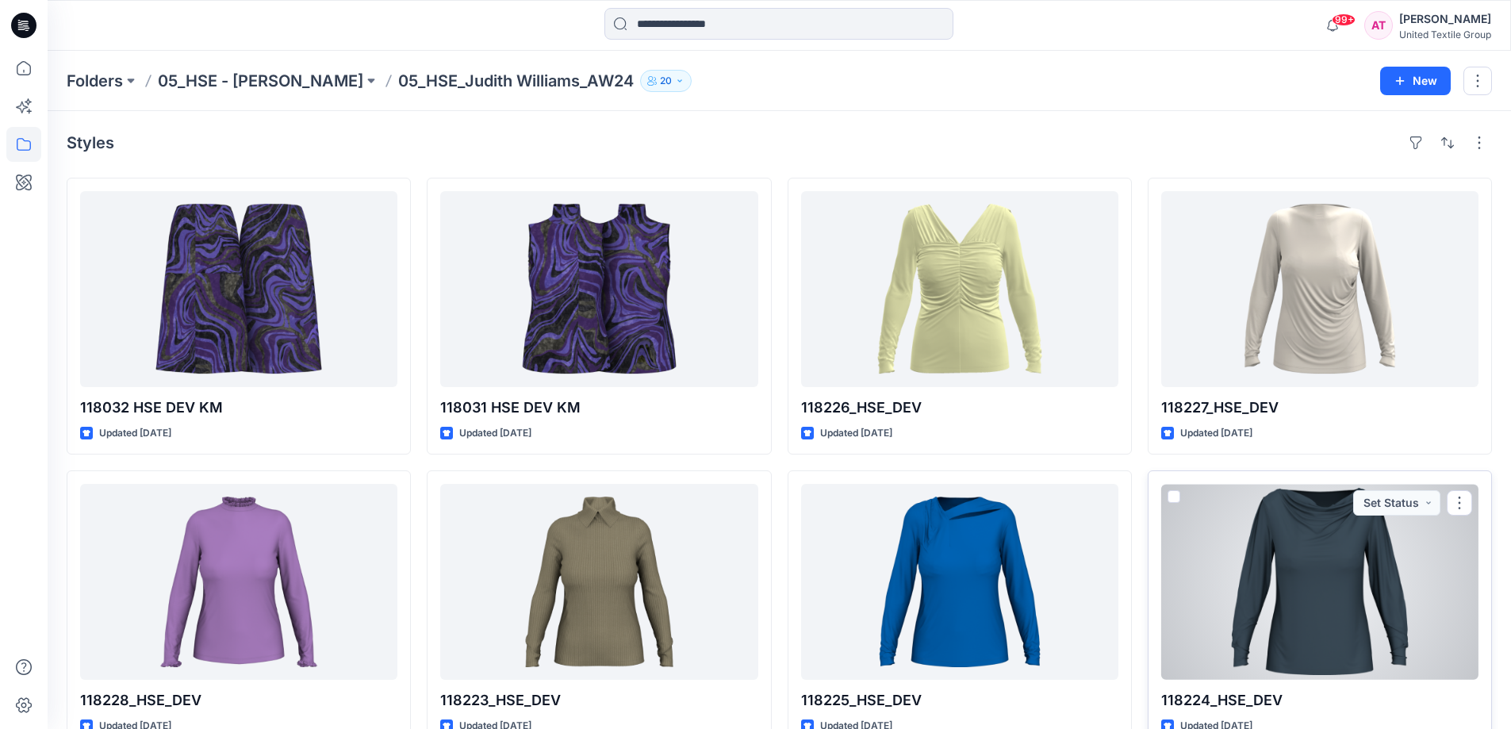
click at [1310, 586] on div at bounding box center [1319, 582] width 317 height 196
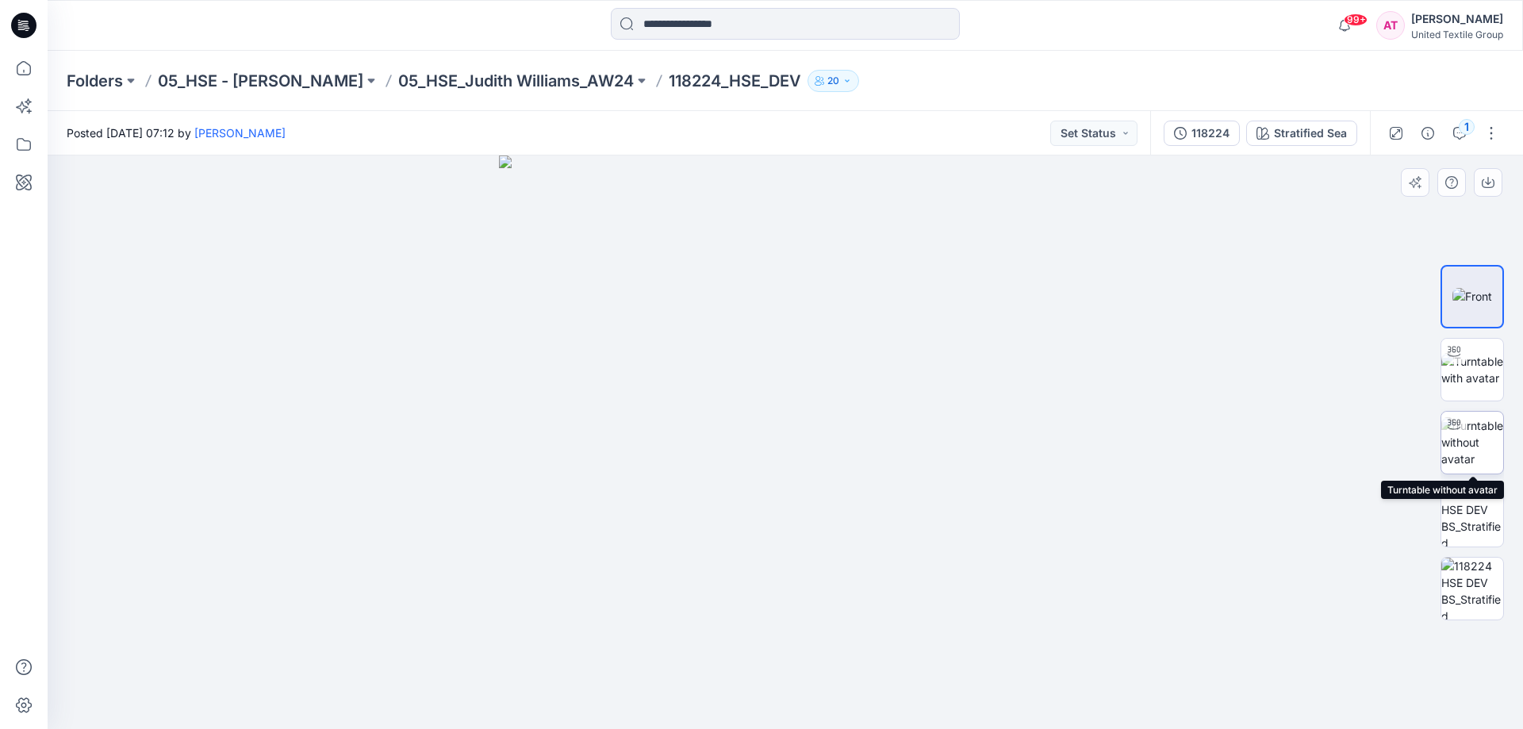
click at [1485, 437] on img at bounding box center [1472, 442] width 62 height 50
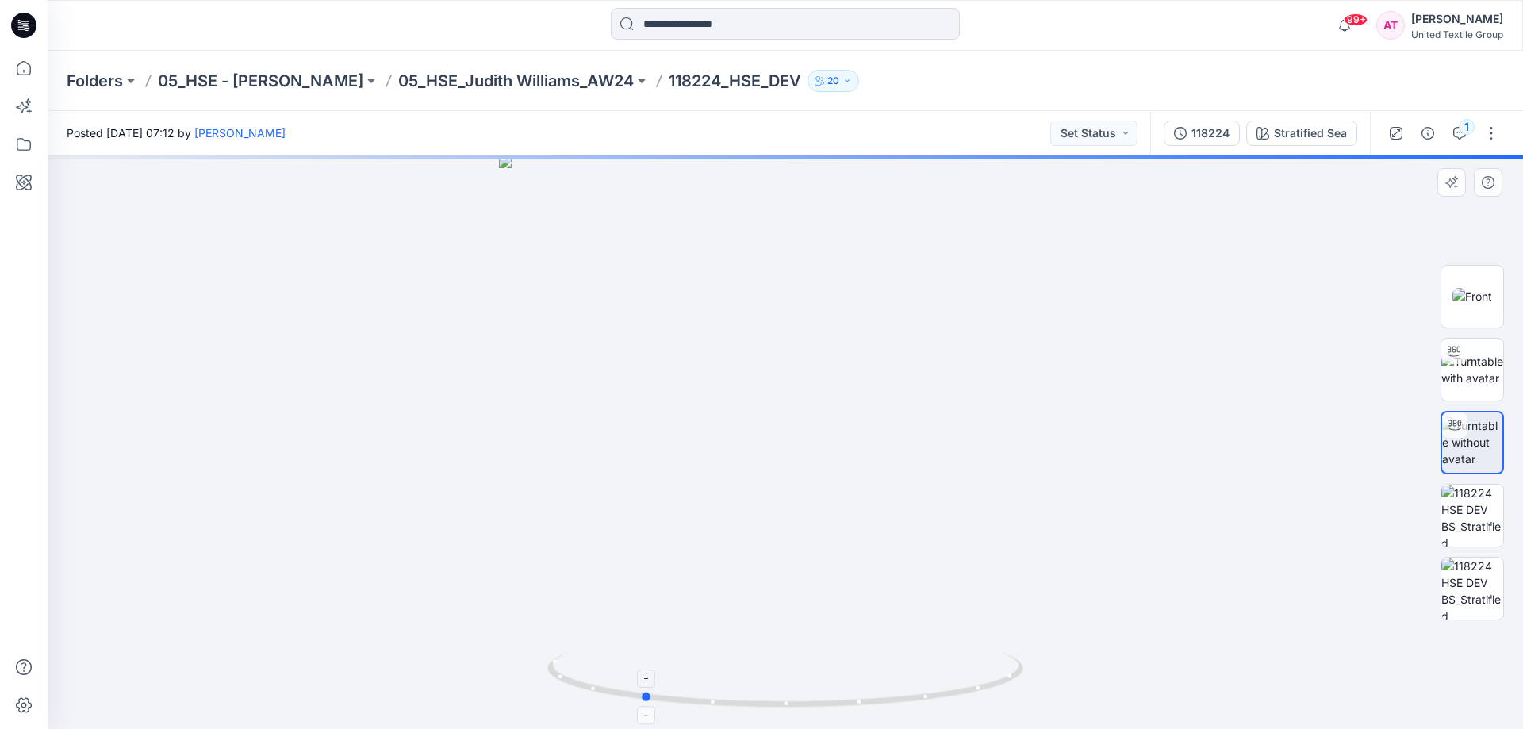
drag, startPoint x: 900, startPoint y: 692, endPoint x: 787, endPoint y: 686, distance: 112.8
click at [766, 689] on icon at bounding box center [787, 681] width 480 height 59
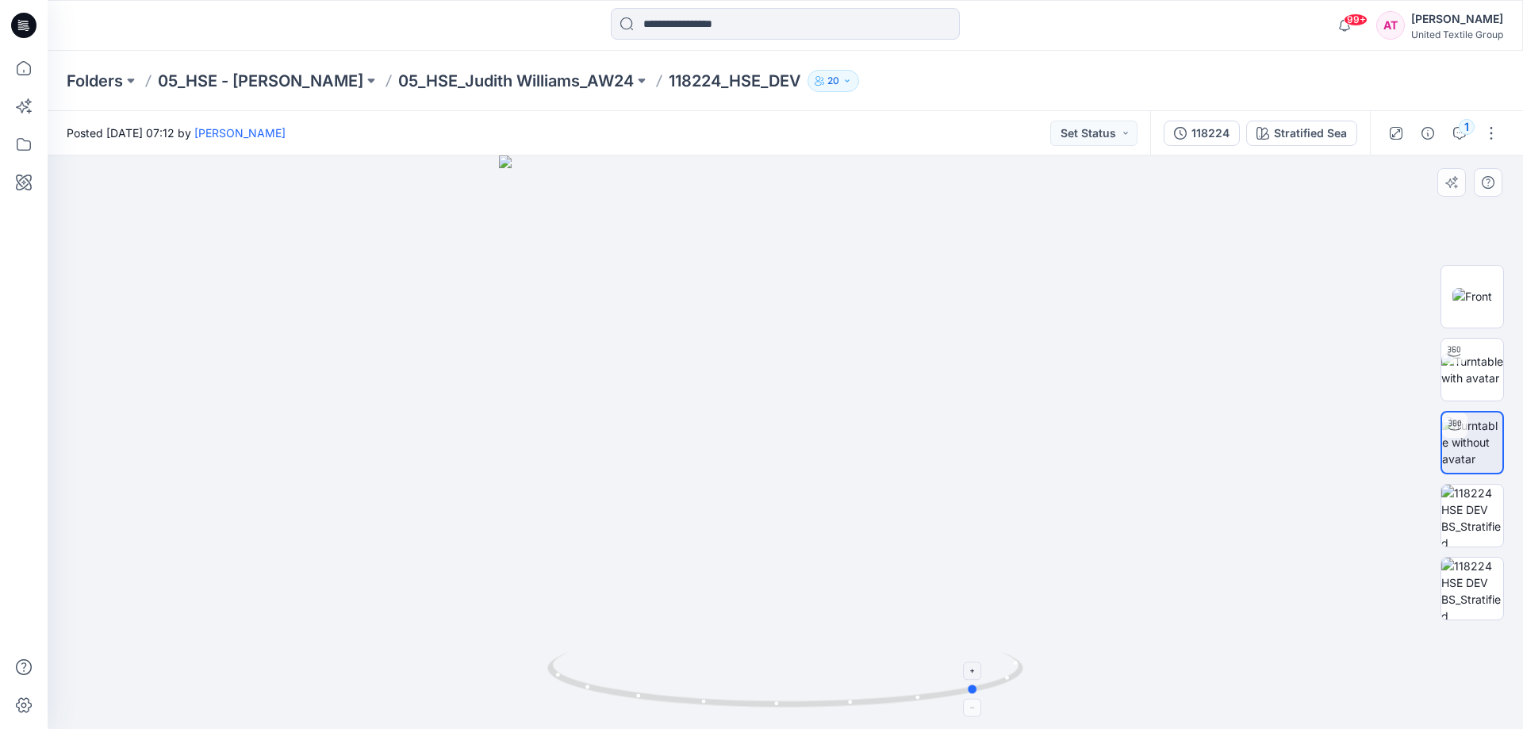
drag, startPoint x: 897, startPoint y: 701, endPoint x: 825, endPoint y: 690, distance: 73.0
click at [765, 709] on icon at bounding box center [787, 681] width 480 height 59
drag, startPoint x: 906, startPoint y: 687, endPoint x: 762, endPoint y: 742, distance: 154.7
click at [762, 728] on html "99+ Notifications Your style 120466_ZPL_DEV_AT is ready 13 minutes ago Your sty…" at bounding box center [761, 364] width 1523 height 729
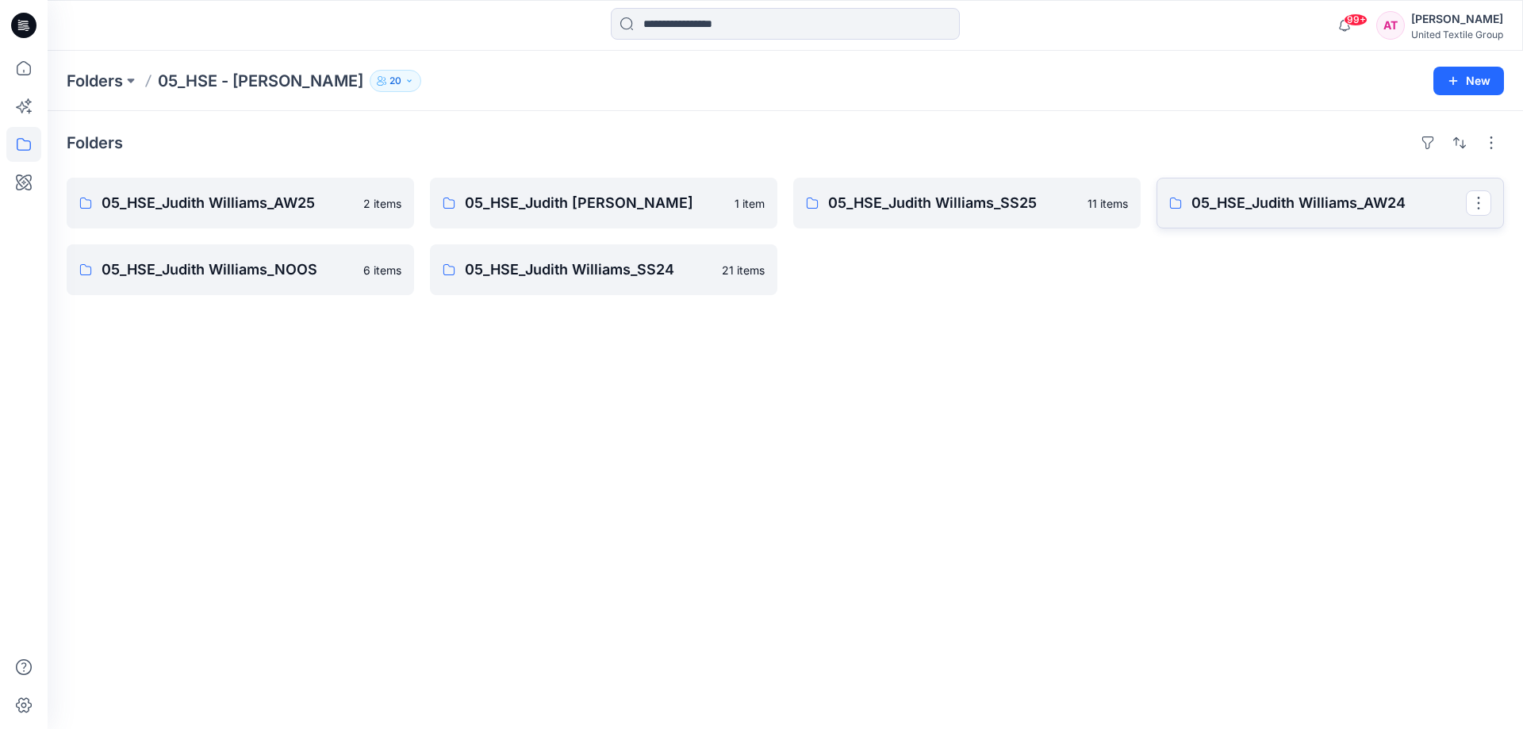
click at [1223, 202] on p "05_HSE_Judith Williams_AW24" at bounding box center [1328, 203] width 274 height 22
click at [732, 264] on p "05_HSE_Judith Williams_SS24" at bounding box center [602, 270] width 274 height 22
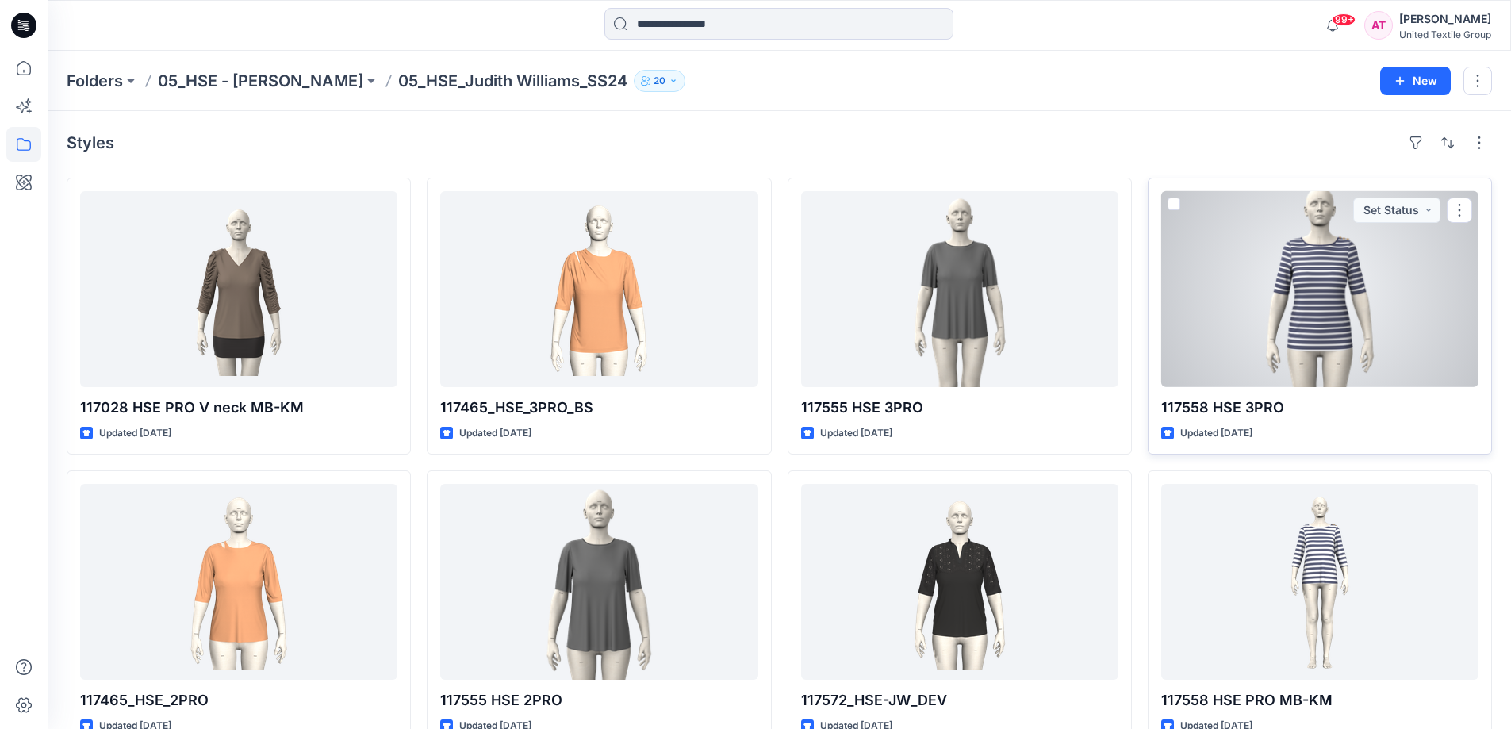
click at [1366, 302] on div at bounding box center [1319, 289] width 317 height 196
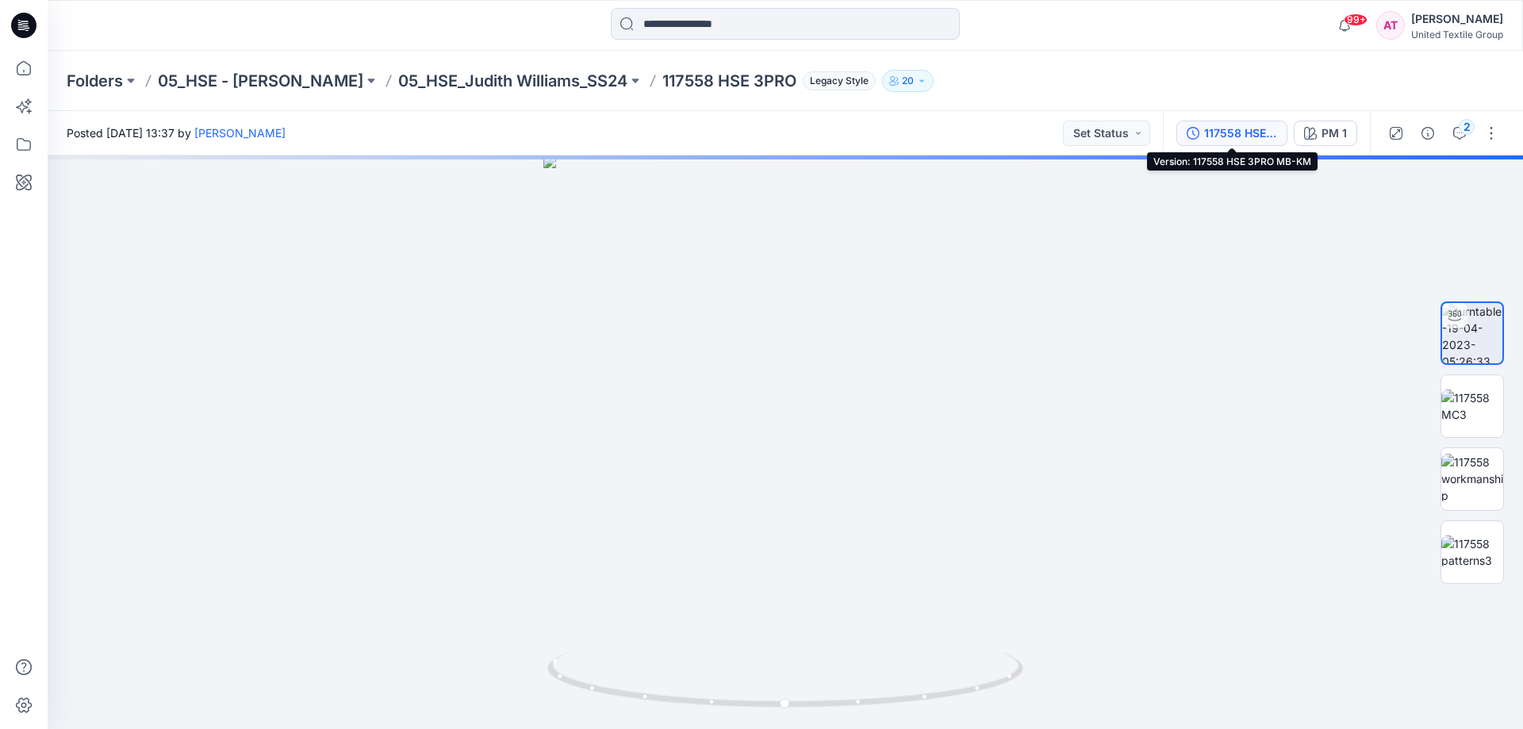
click at [1241, 140] on div "117558 HSE 3PRO MB-KM" at bounding box center [1240, 133] width 73 height 17
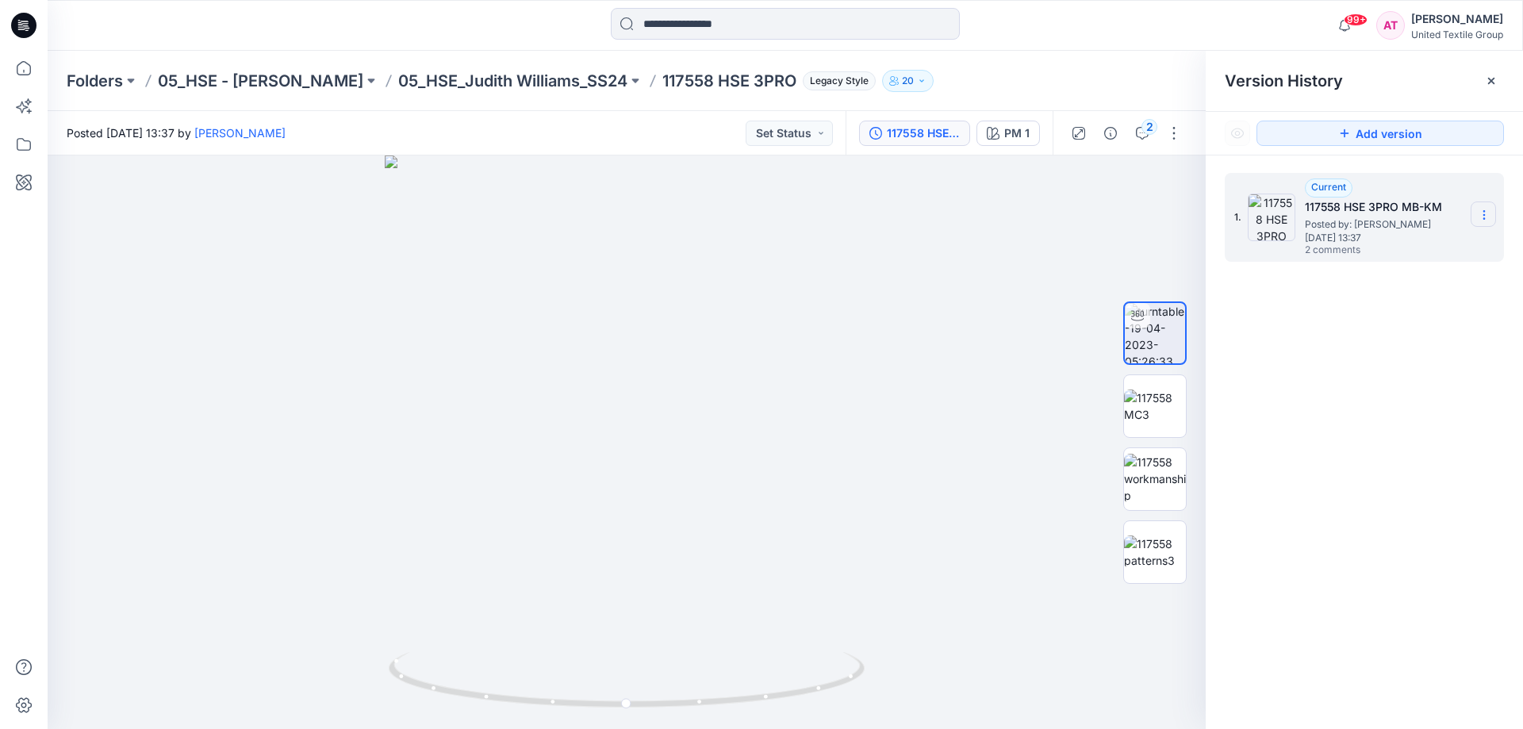
click at [1483, 218] on icon at bounding box center [1484, 215] width 13 height 13
click at [1025, 373] on div at bounding box center [627, 442] width 1158 height 574
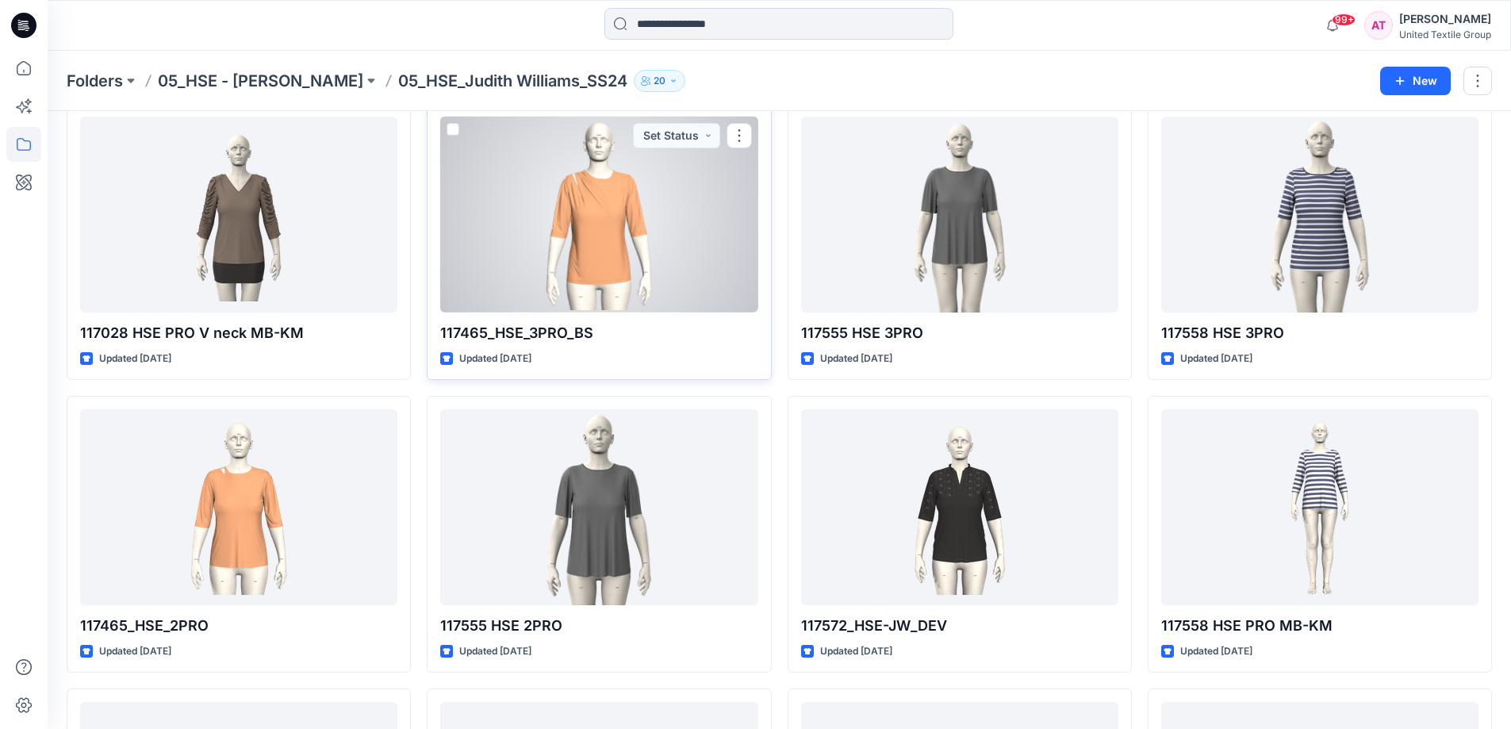
scroll to position [159, 0]
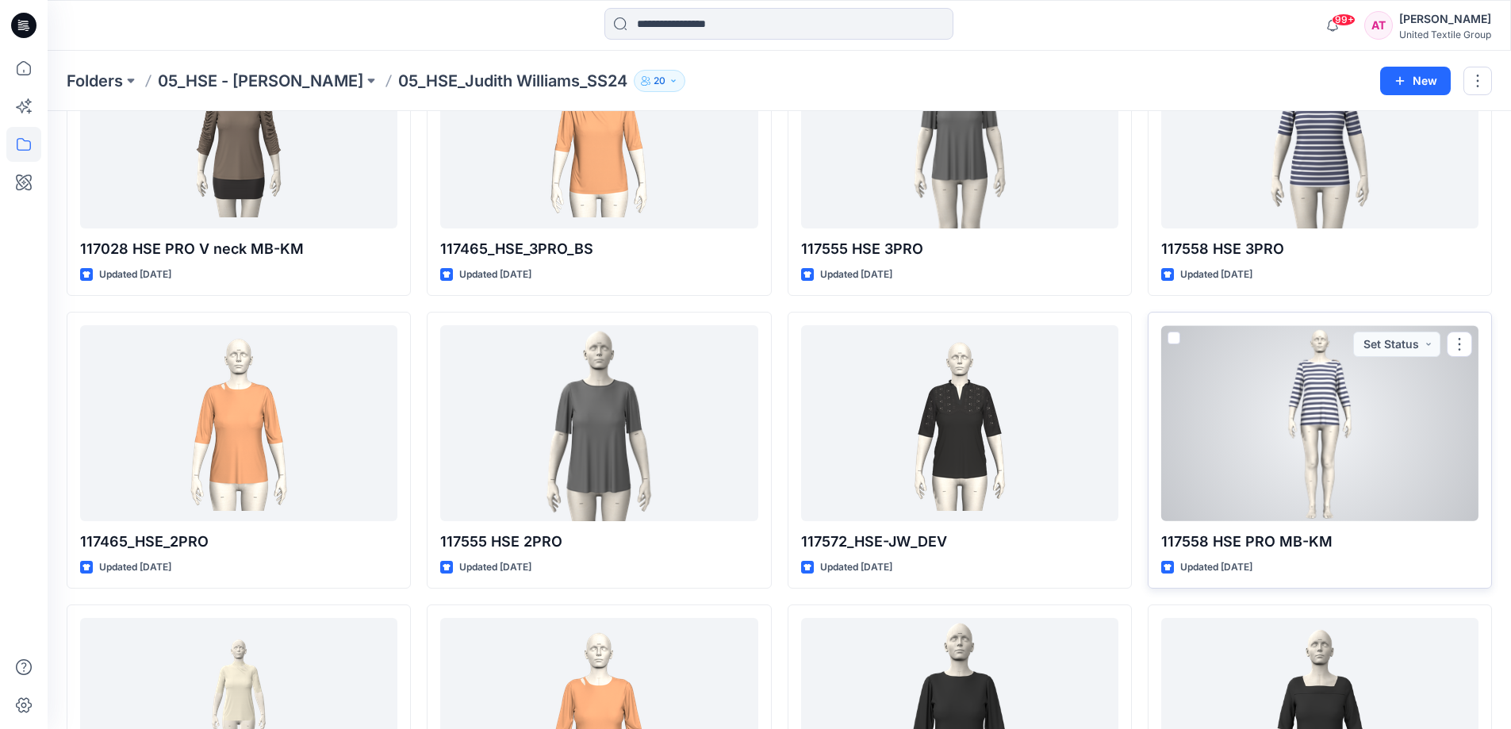
click at [1333, 436] on div at bounding box center [1319, 423] width 317 height 196
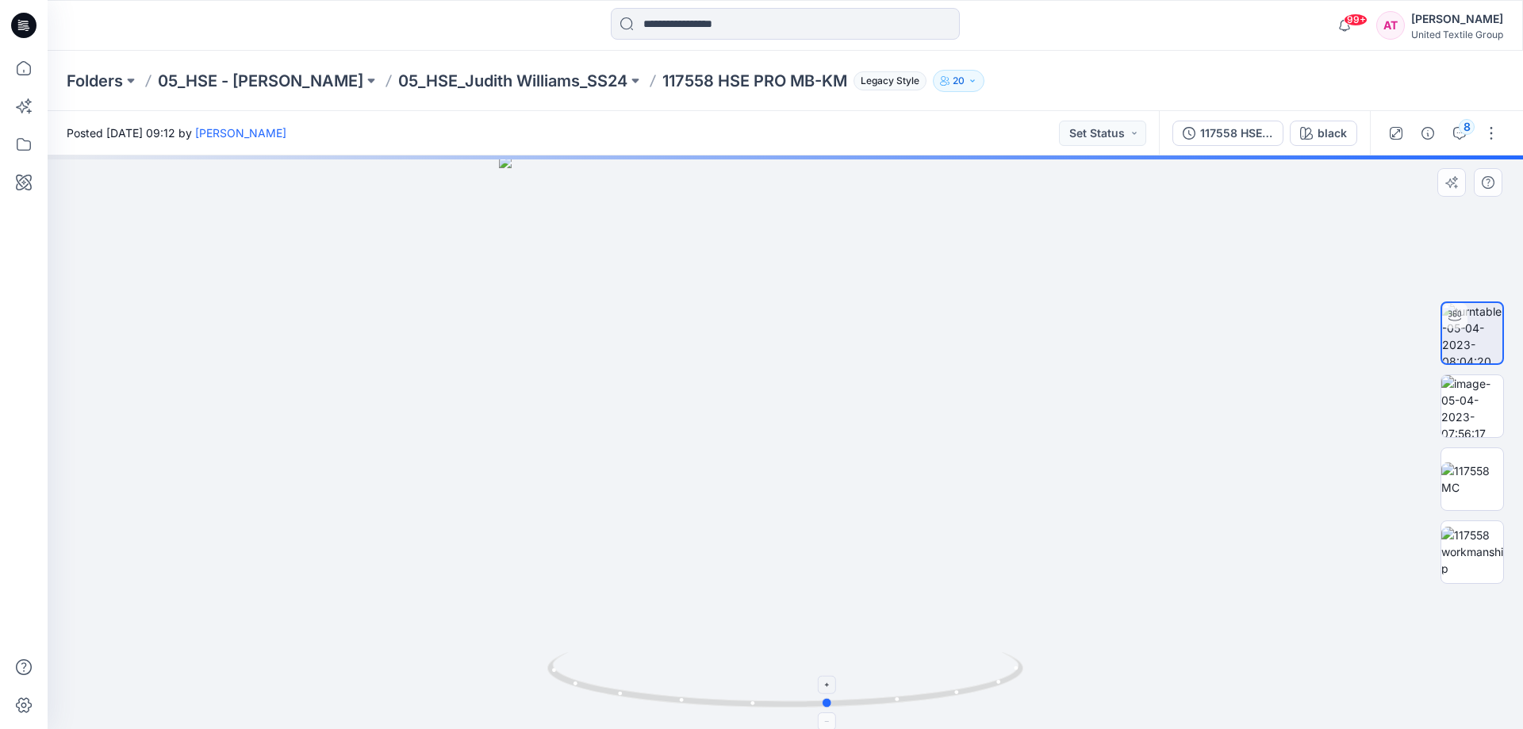
drag, startPoint x: 1080, startPoint y: 468, endPoint x: 984, endPoint y: 667, distance: 220.7
click at [1123, 625] on div at bounding box center [785, 442] width 1475 height 574
drag, startPoint x: 944, startPoint y: 690, endPoint x: 668, endPoint y: 713, distance: 277.0
click at [679, 714] on div at bounding box center [785, 442] width 1475 height 574
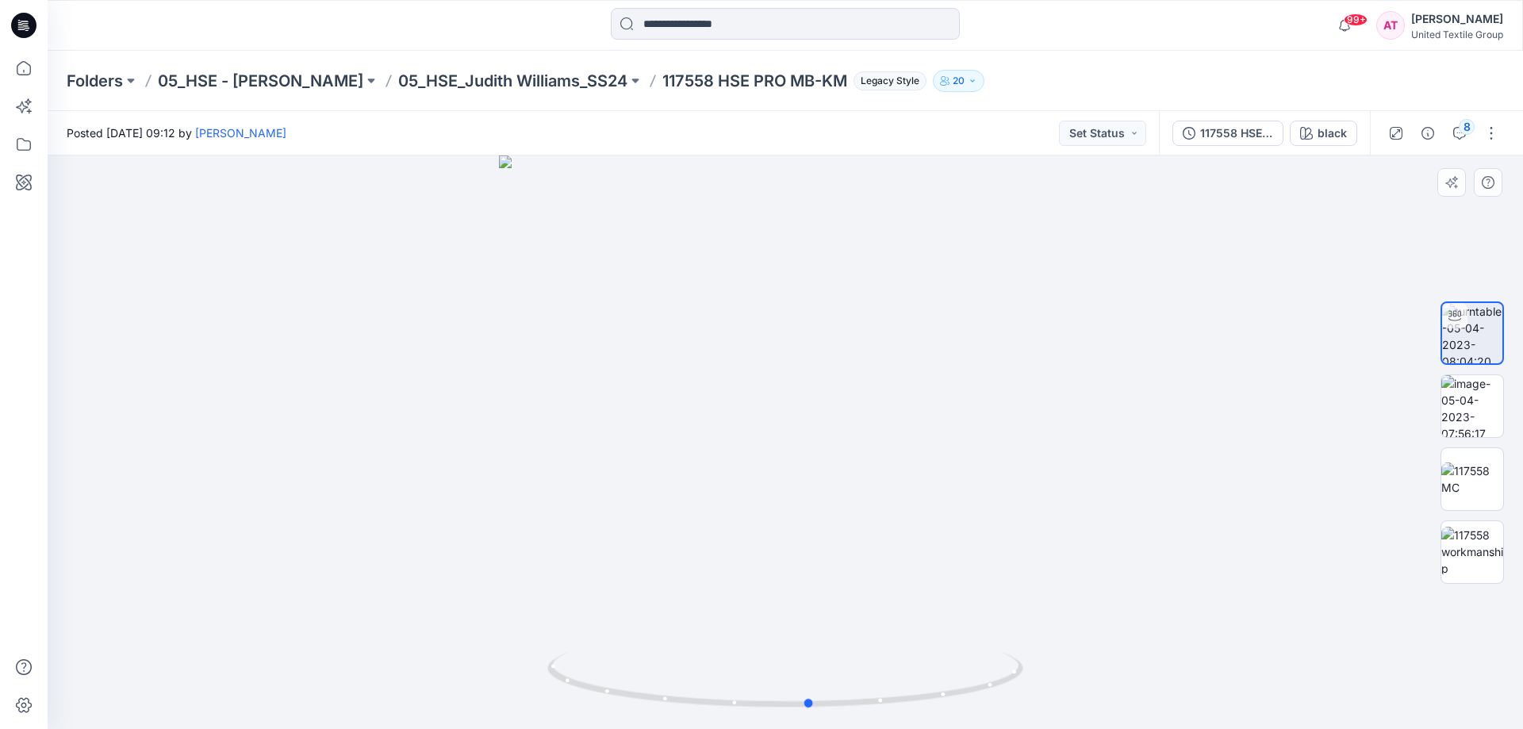
drag, startPoint x: 893, startPoint y: 715, endPoint x: 762, endPoint y: 725, distance: 132.1
click at [763, 728] on div at bounding box center [785, 442] width 1475 height 574
click at [1224, 140] on div "117558 HSE PRO MB-KM" at bounding box center [1236, 133] width 73 height 17
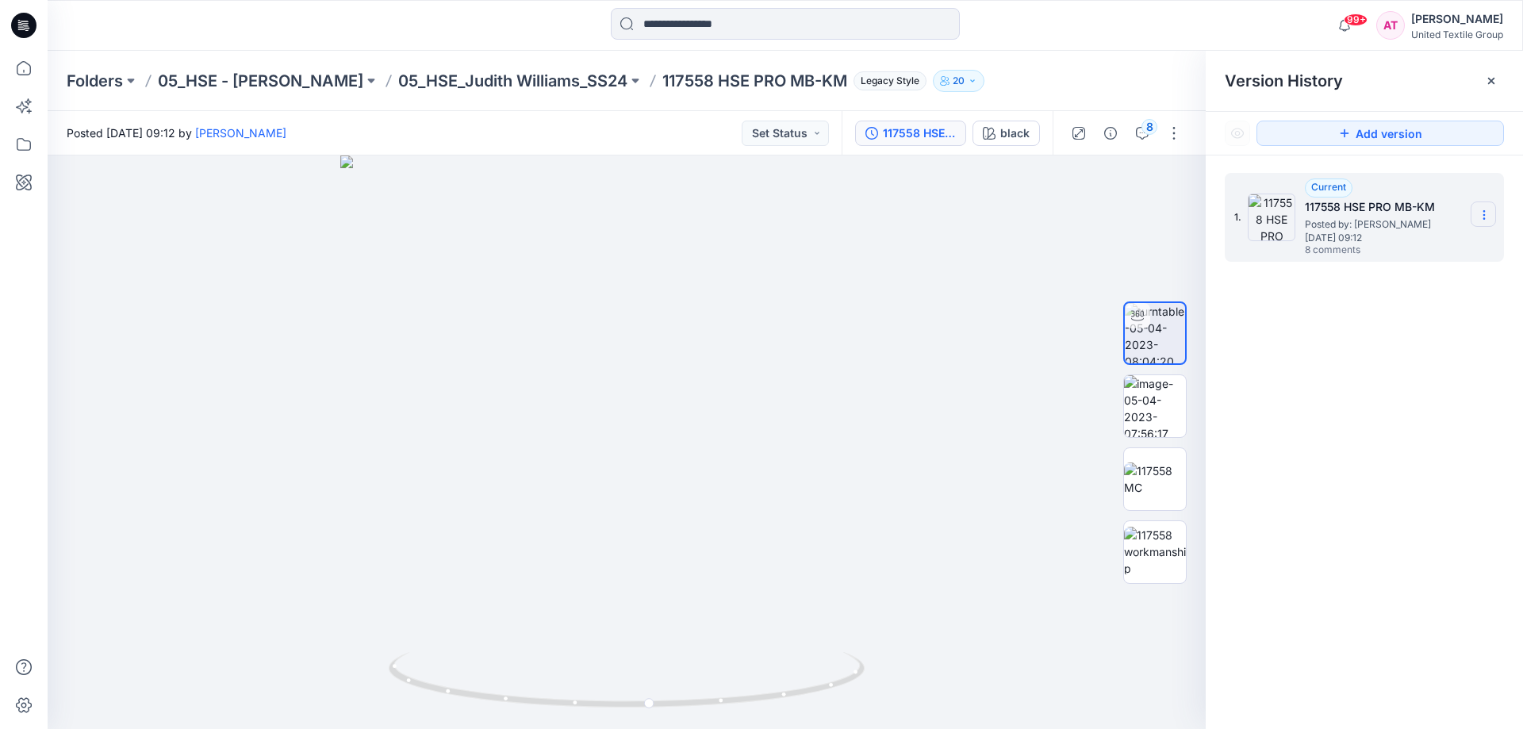
click at [1475, 213] on section at bounding box center [1483, 213] width 25 height 25
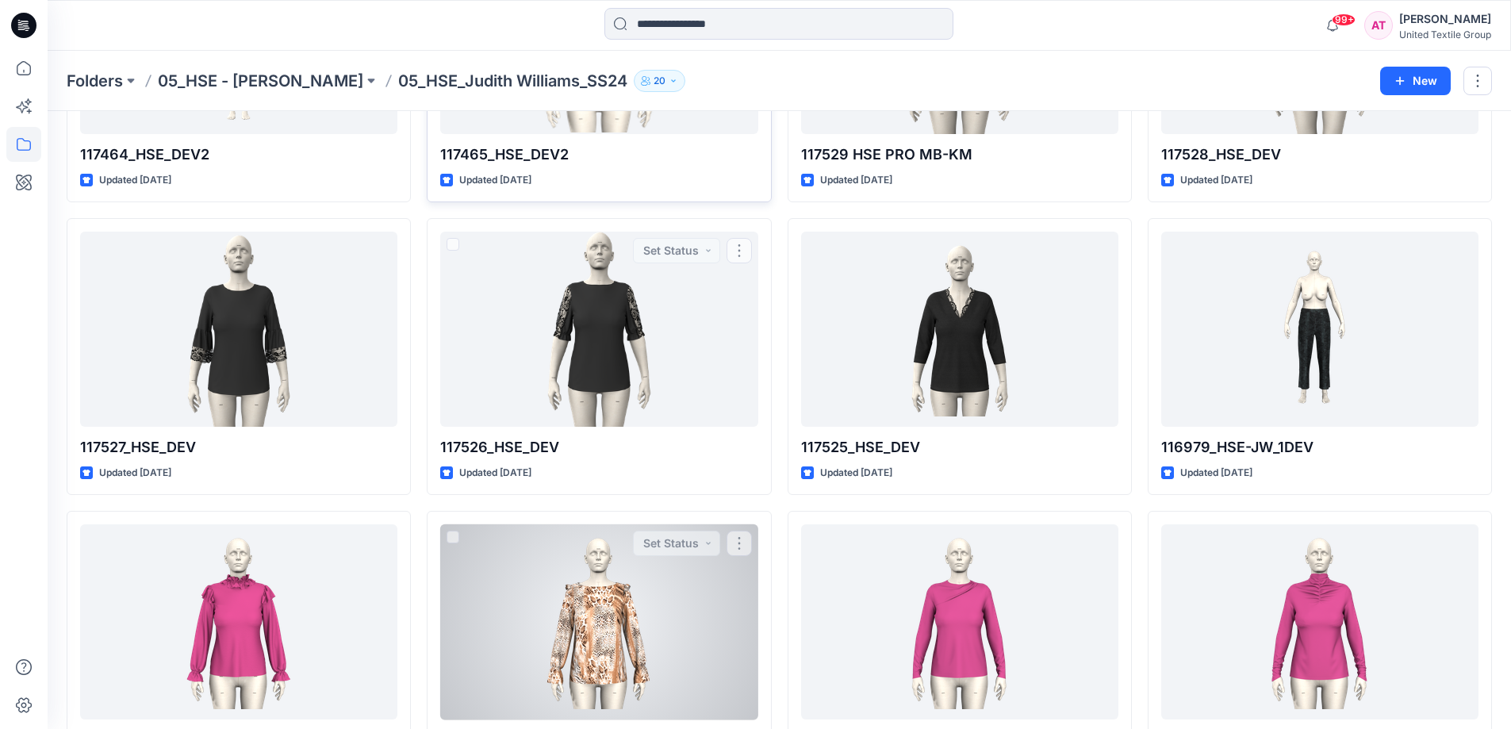
scroll to position [635, 0]
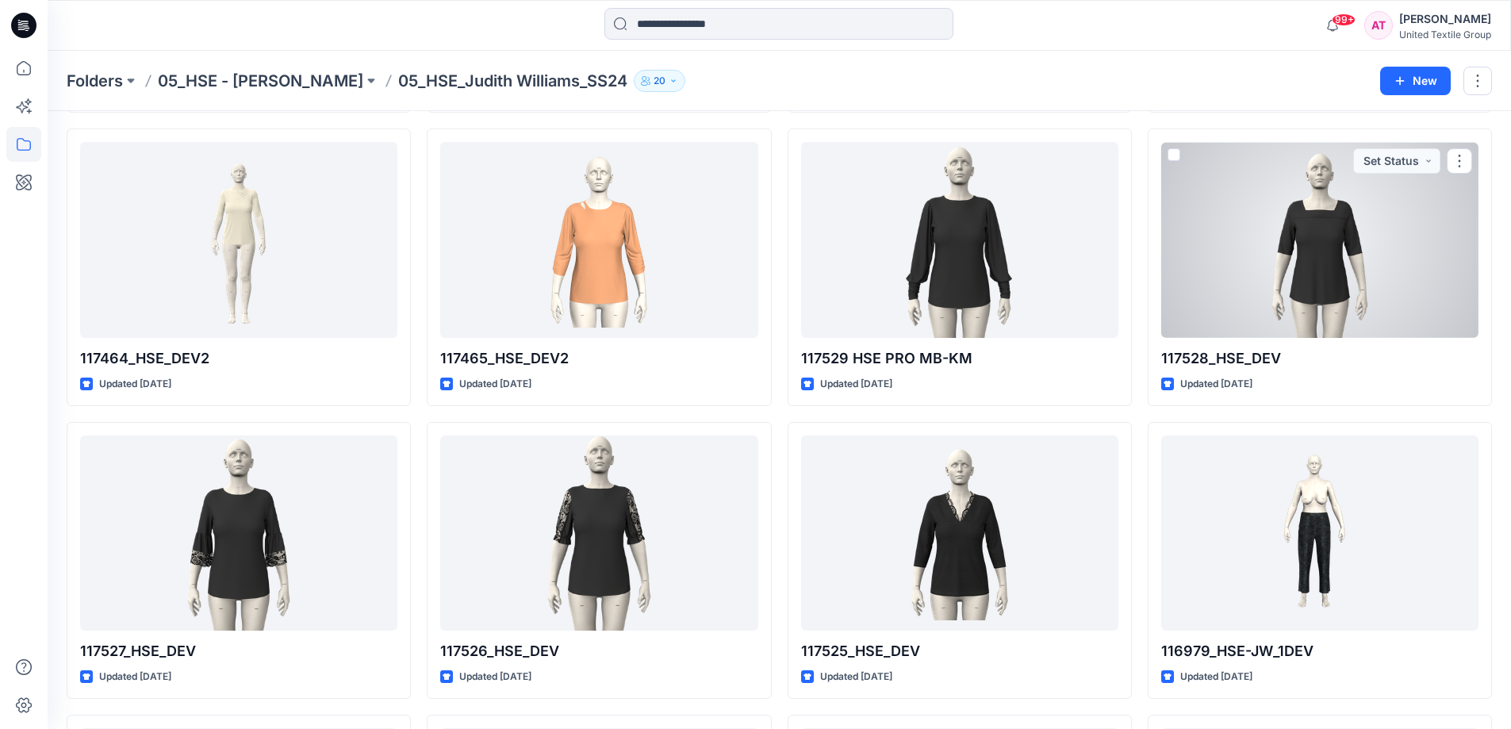
click at [1350, 279] on div at bounding box center [1319, 240] width 317 height 196
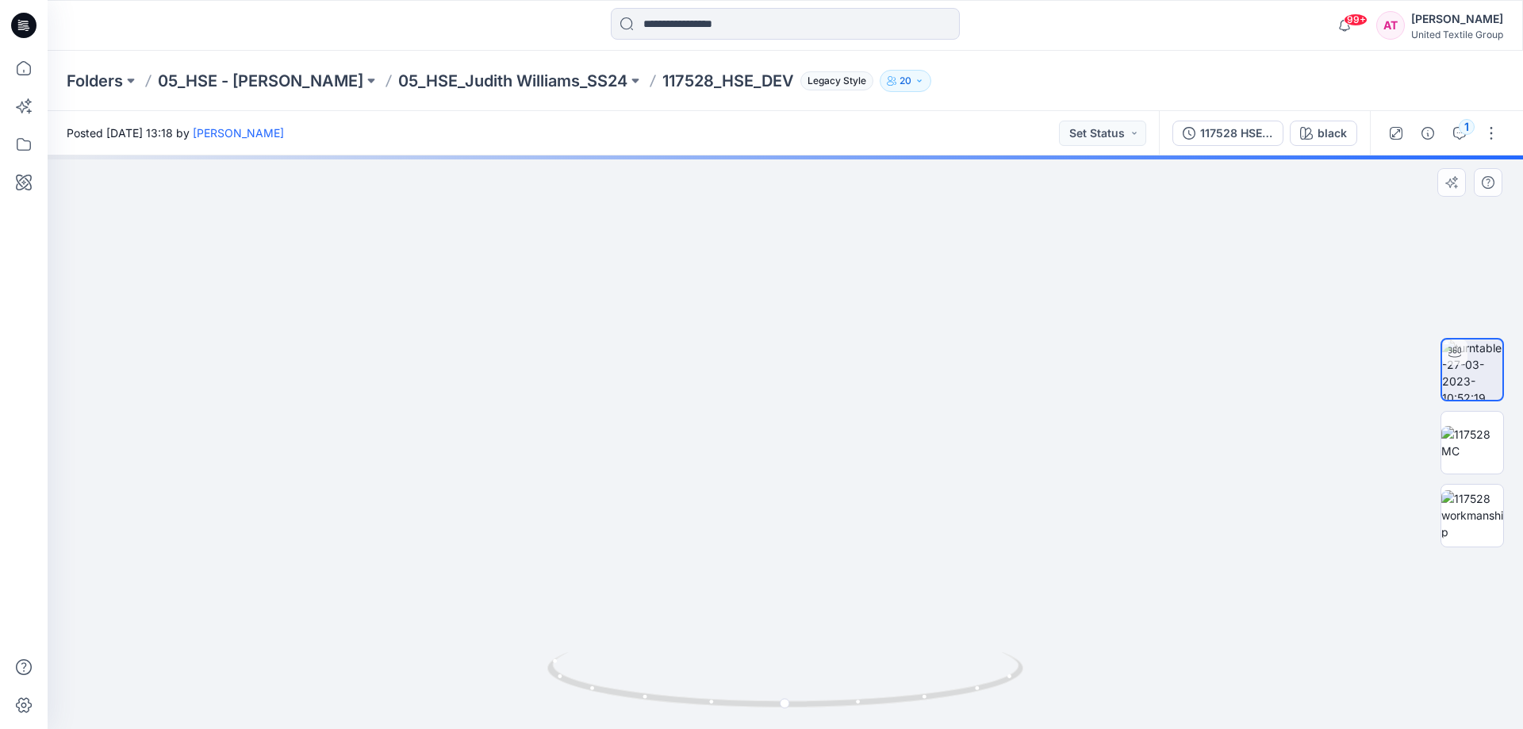
click at [814, 297] on img at bounding box center [785, 344] width 575 height 769
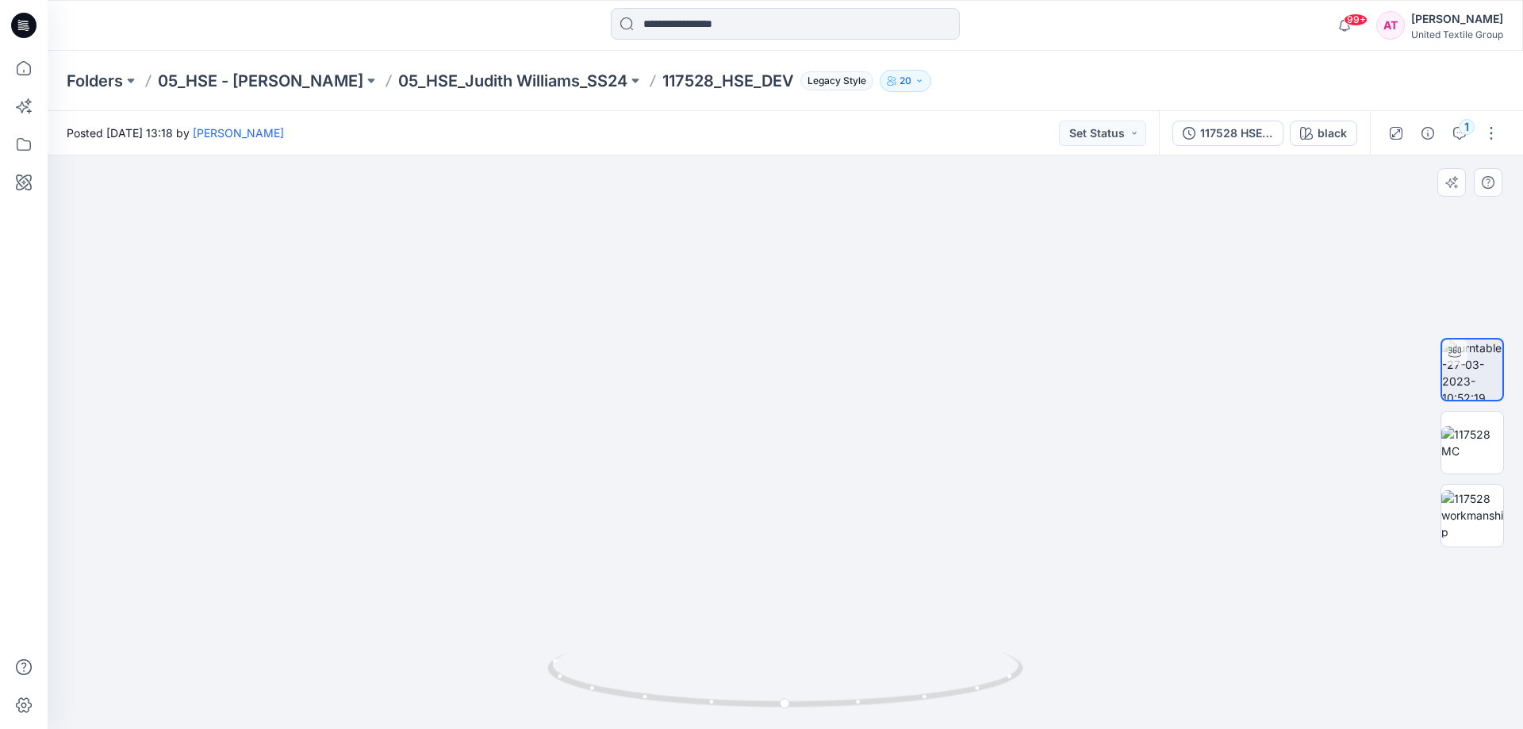
drag, startPoint x: 812, startPoint y: 286, endPoint x: 846, endPoint y: 534, distance: 250.5
click at [846, 534] on img at bounding box center [786, 172] width 1276 height 1113
drag, startPoint x: 843, startPoint y: 507, endPoint x: 830, endPoint y: 463, distance: 45.7
click at [830, 463] on div at bounding box center [785, 442] width 1475 height 574
click at [1241, 134] on div "117528 HSE PRO MB-KM" at bounding box center [1236, 133] width 73 height 17
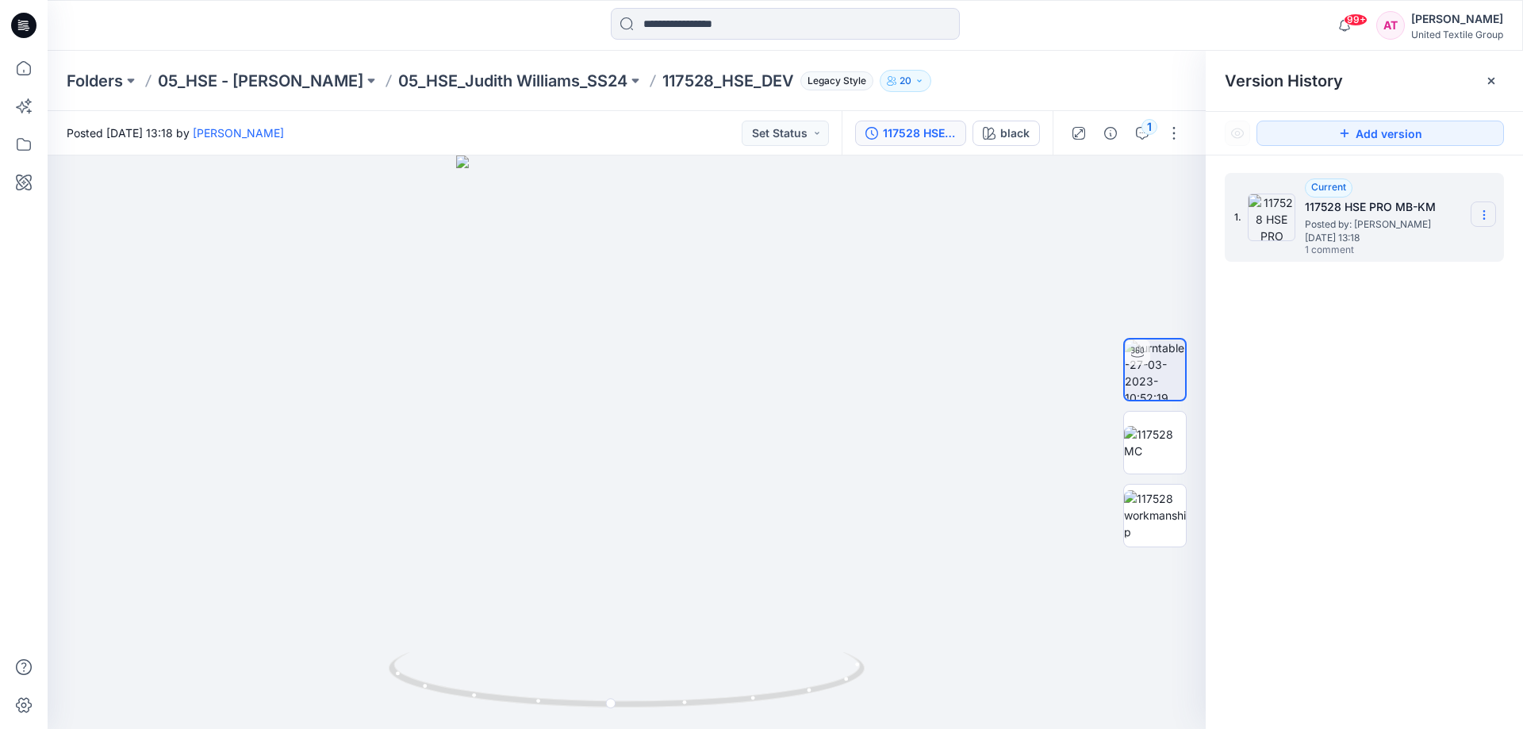
click at [1474, 212] on section at bounding box center [1483, 213] width 25 height 25
drag, startPoint x: 904, startPoint y: 352, endPoint x: 927, endPoint y: 354, distance: 23.1
click at [904, 352] on div at bounding box center [627, 442] width 1158 height 574
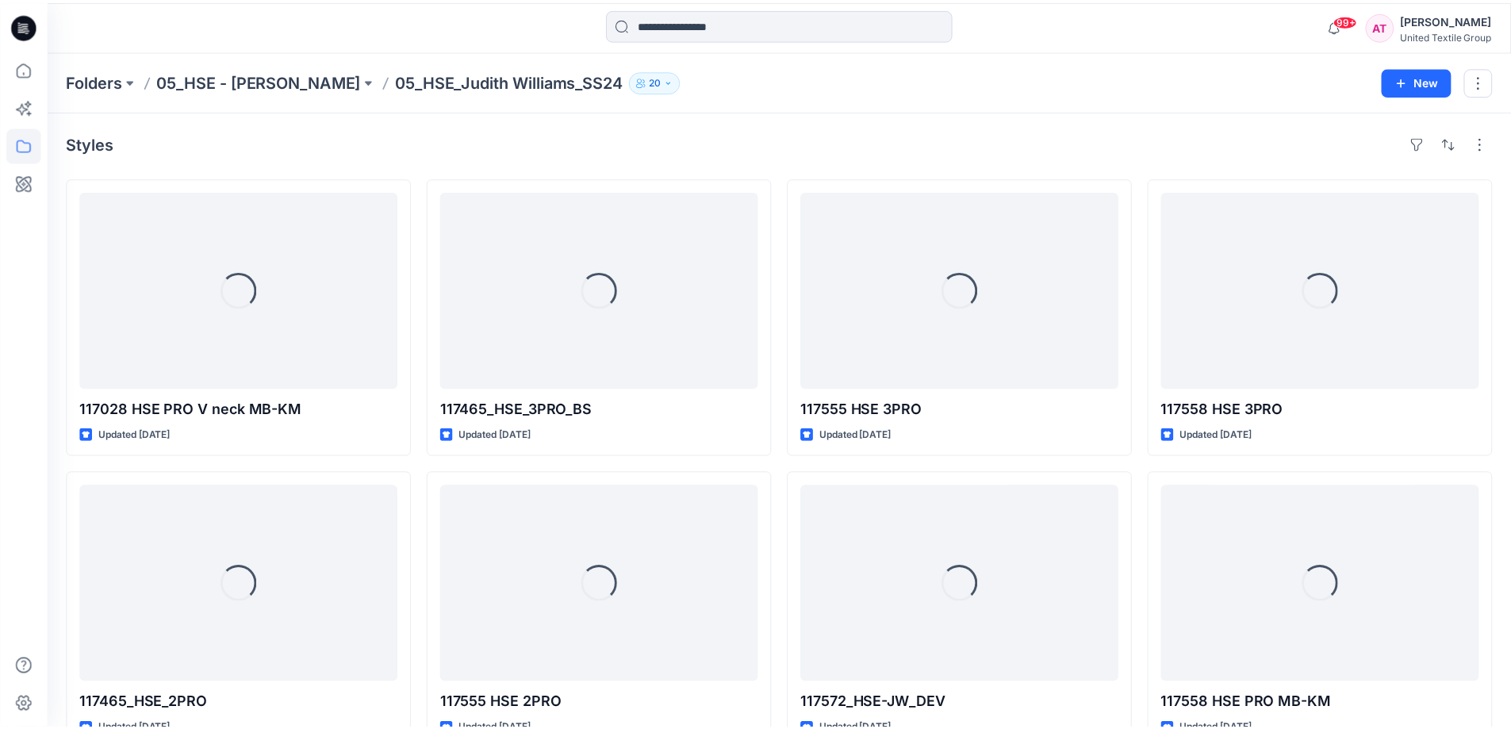
scroll to position [635, 0]
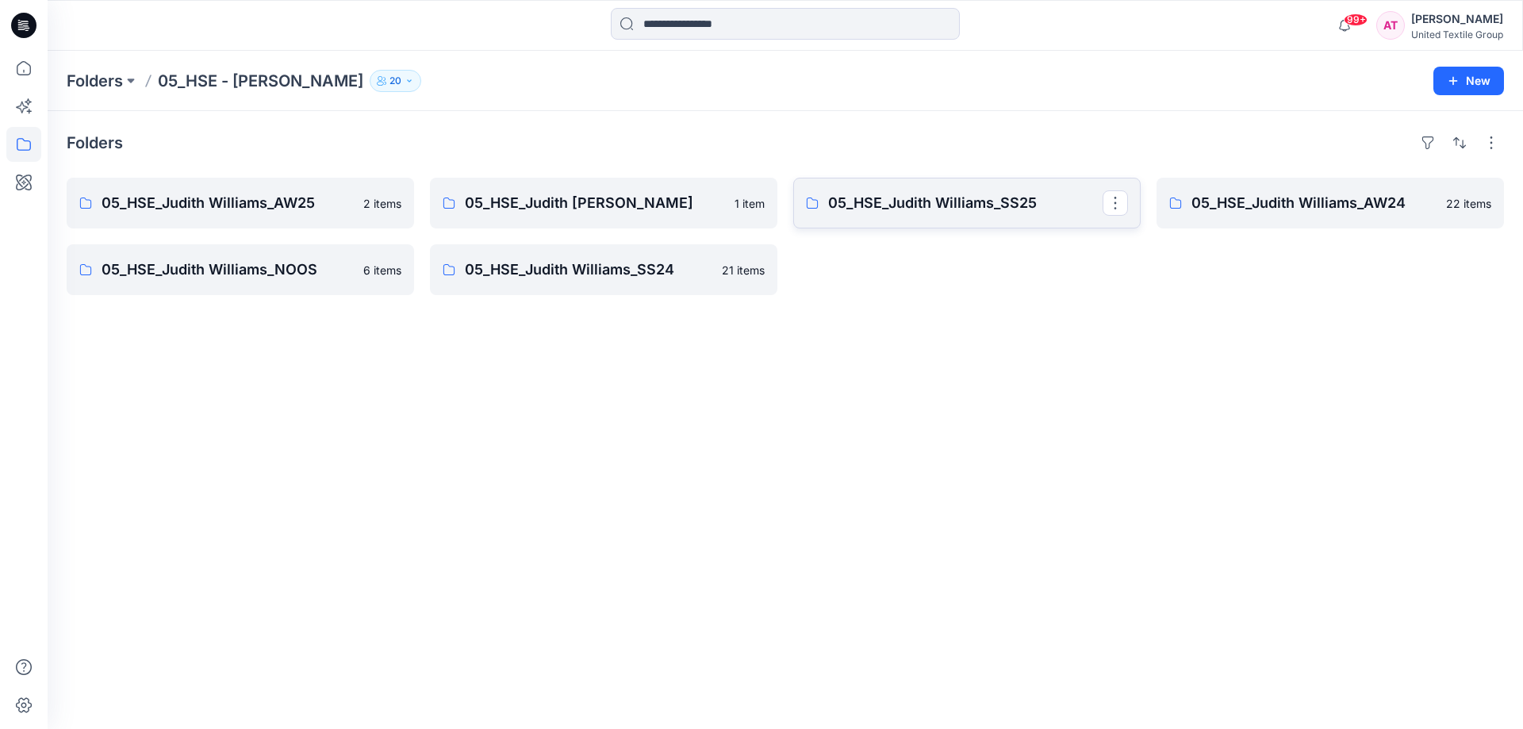
click at [854, 209] on p "05_HSE_Judith Williams_SS25" at bounding box center [965, 203] width 274 height 22
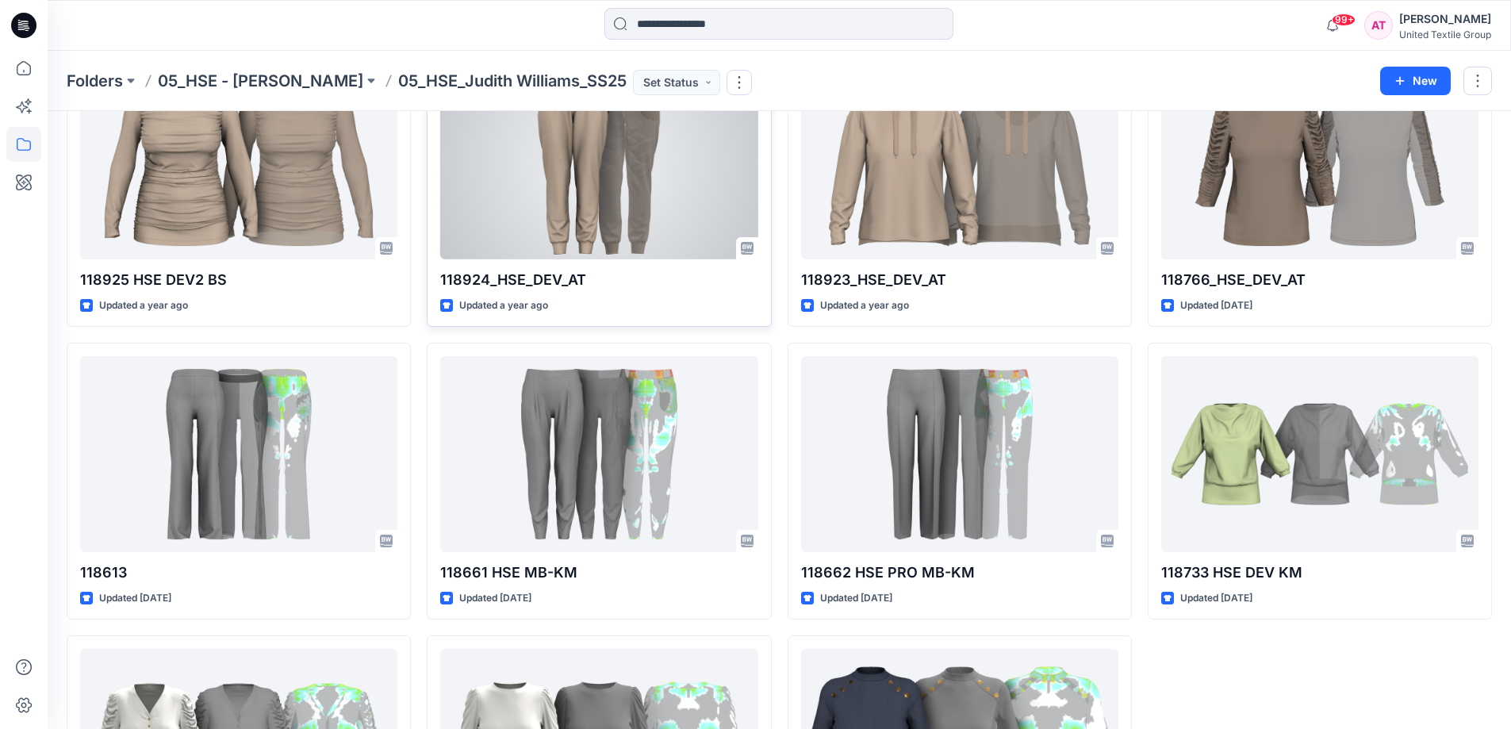
scroll to position [331, 0]
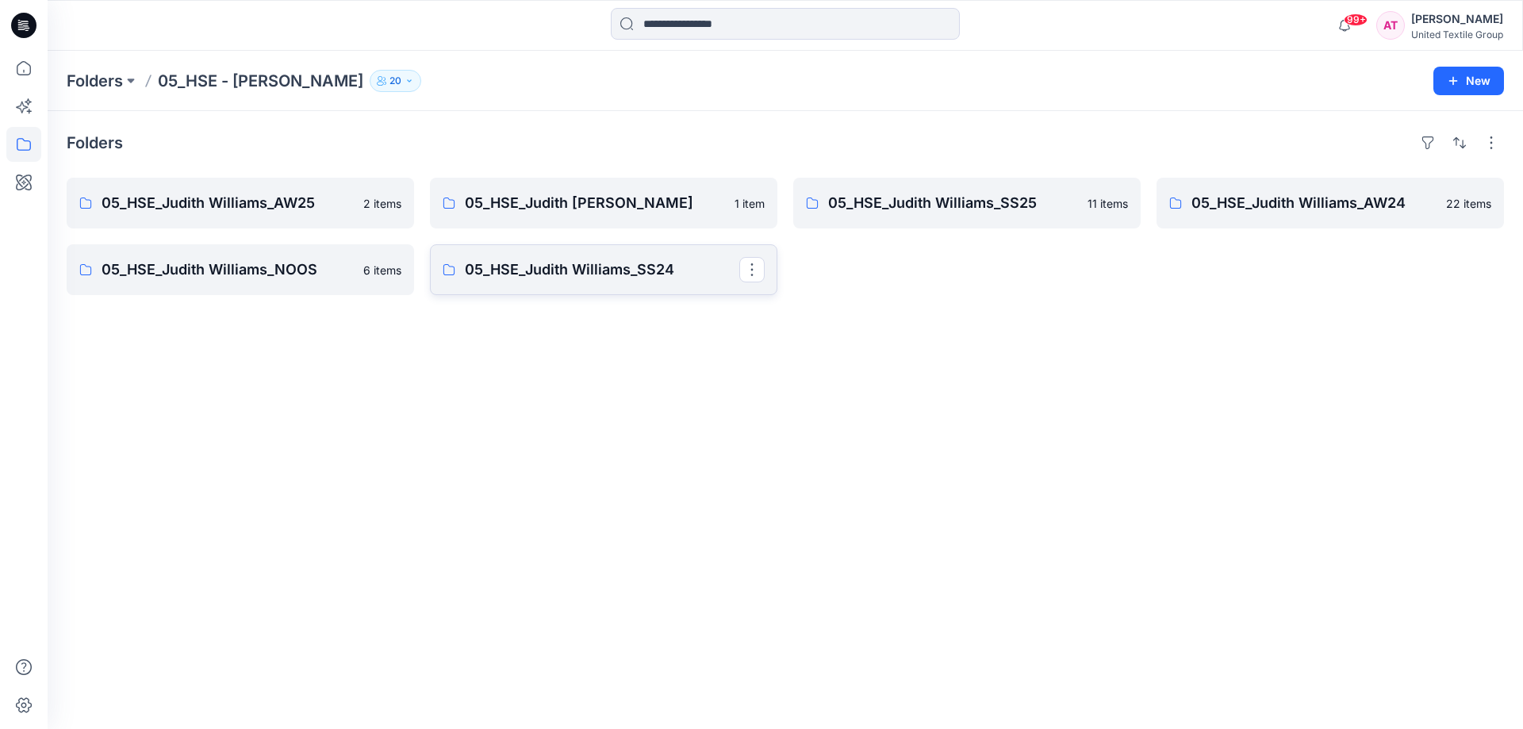
click at [554, 274] on p "05_HSE_Judith Williams_SS24" at bounding box center [602, 270] width 274 height 22
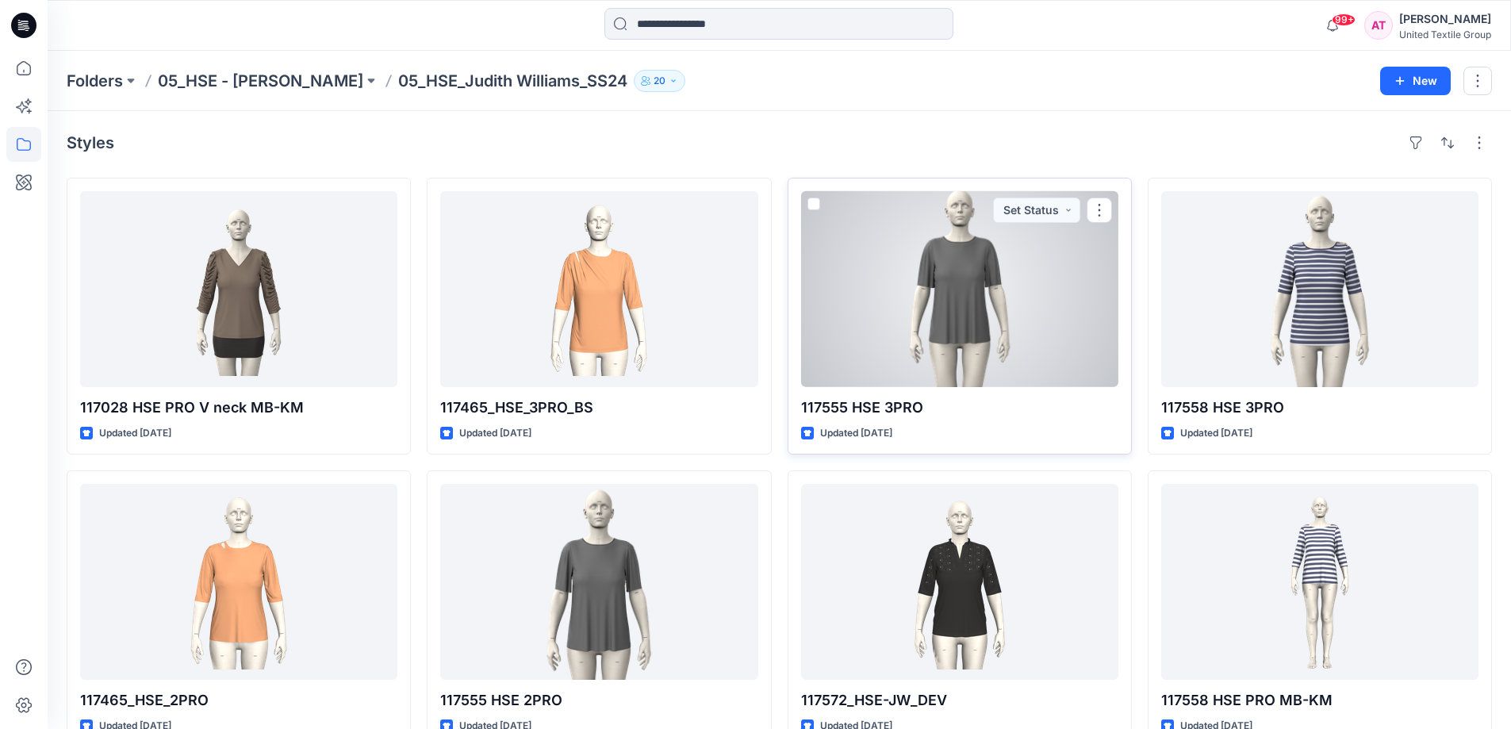
click at [926, 320] on div at bounding box center [959, 289] width 317 height 196
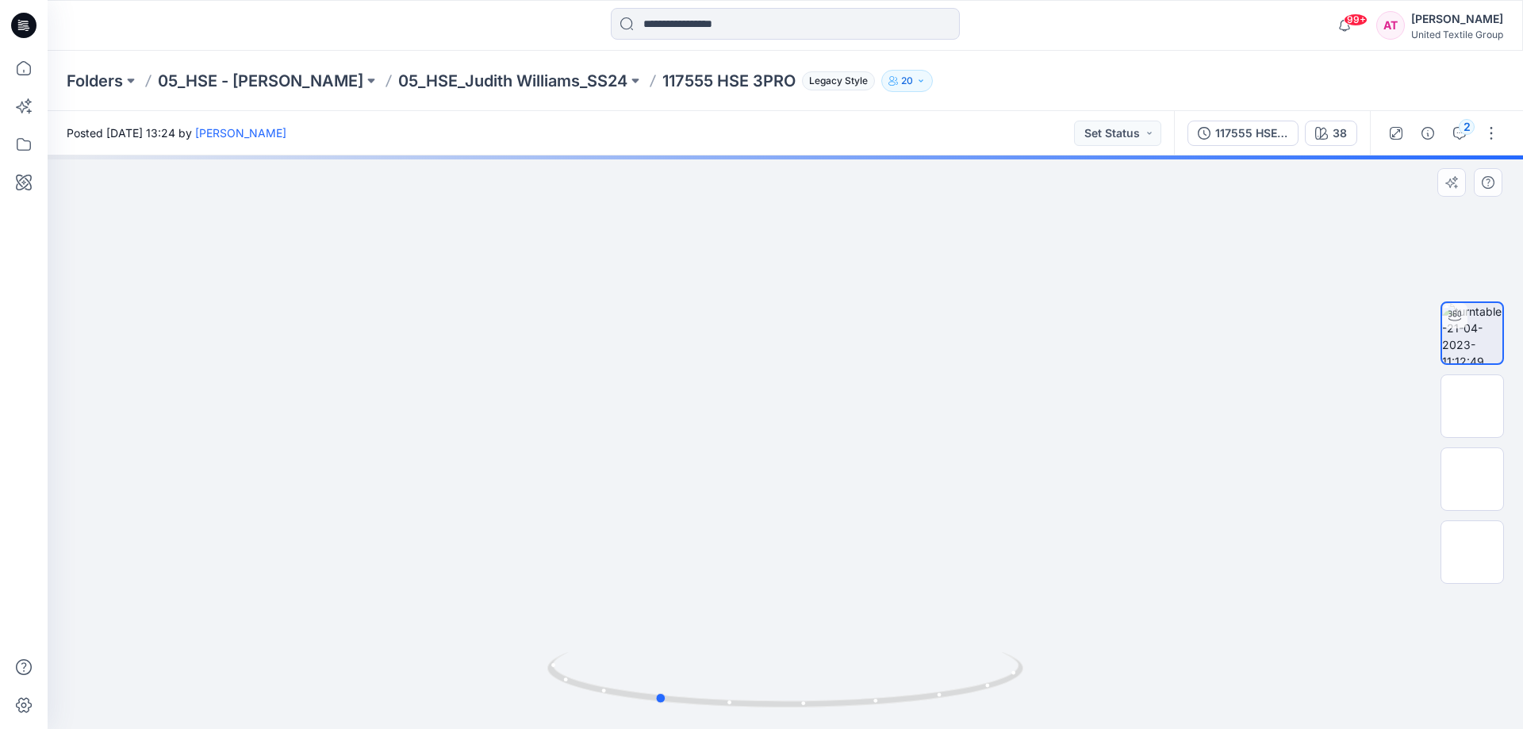
drag, startPoint x: 882, startPoint y: 698, endPoint x: 543, endPoint y: 399, distance: 451.9
click at [824, 704] on icon at bounding box center [787, 681] width 480 height 59
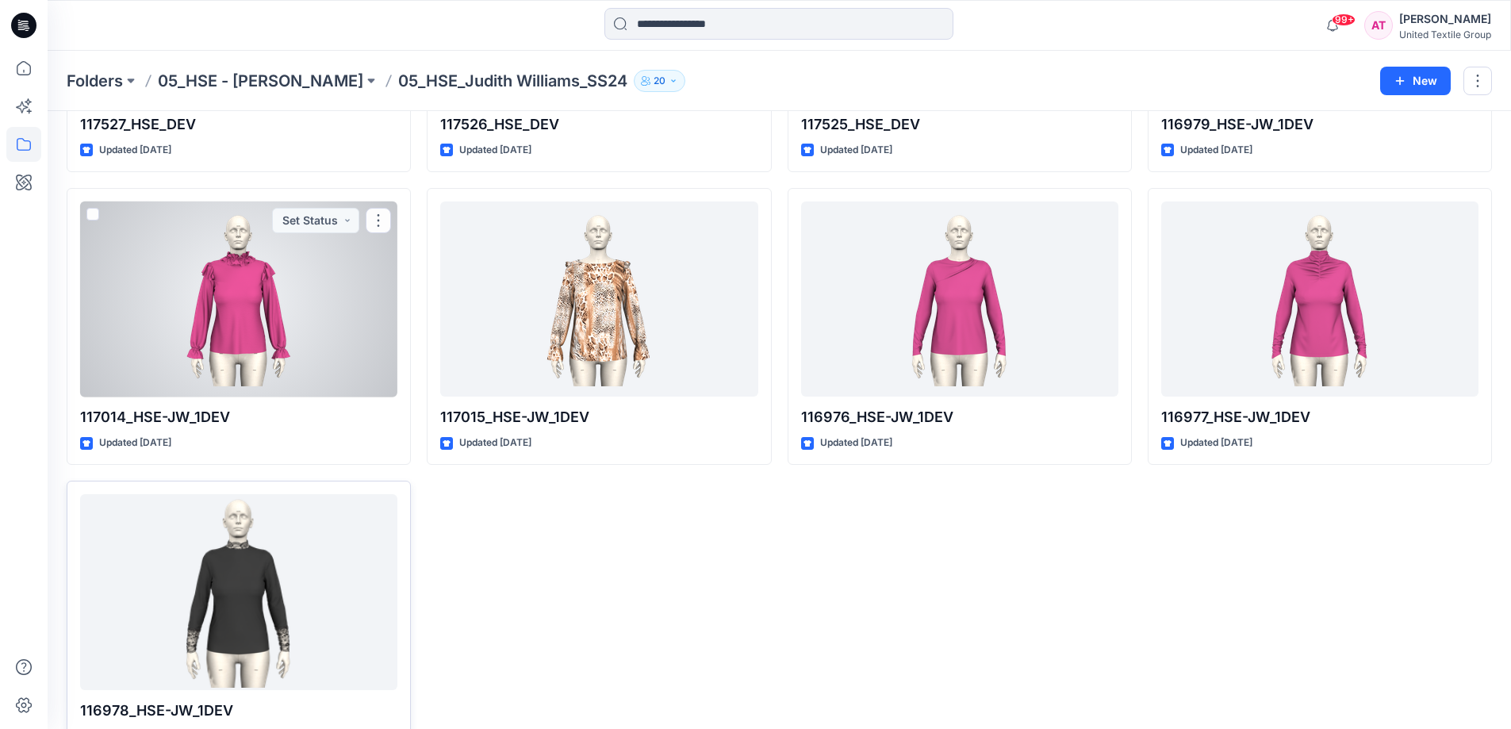
scroll to position [1190, 0]
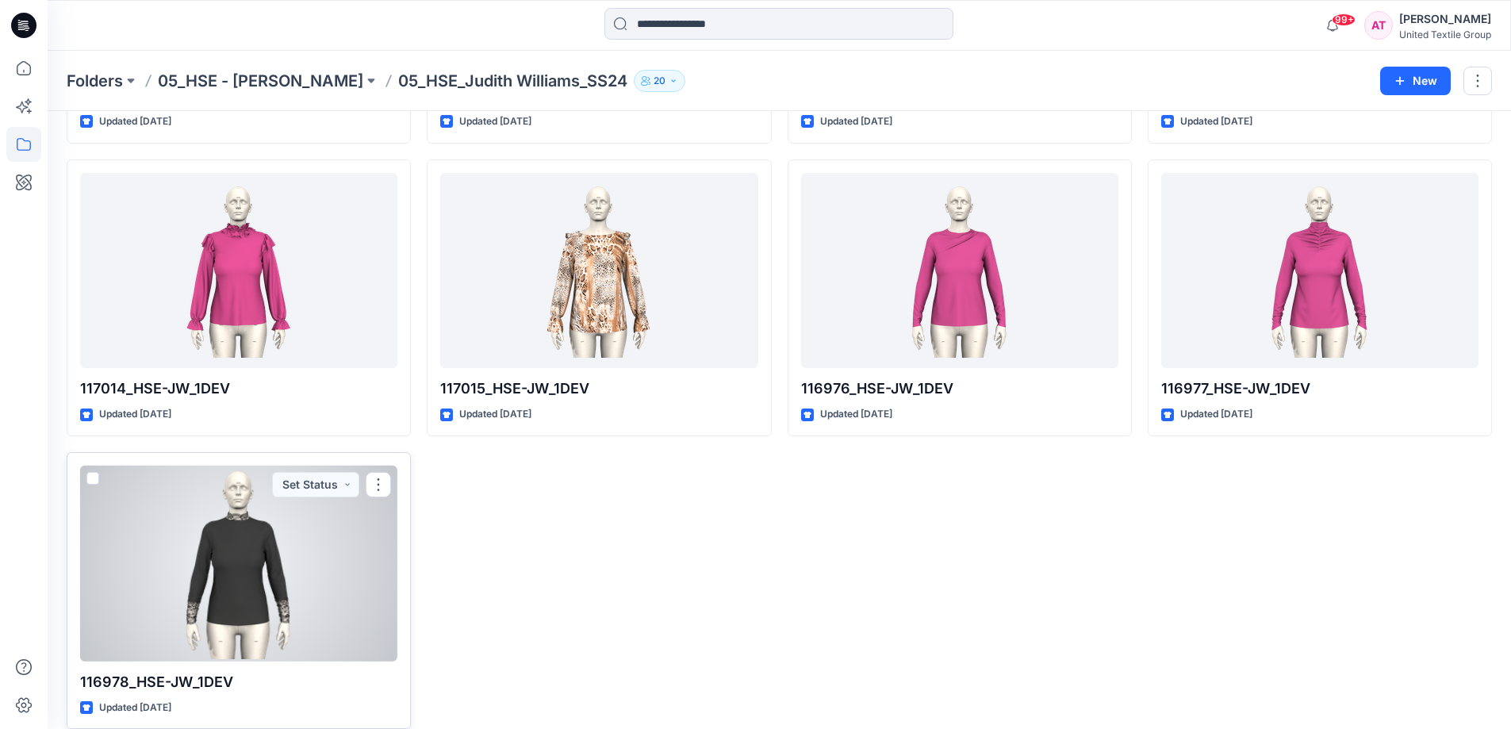
click at [247, 533] on div at bounding box center [238, 564] width 317 height 196
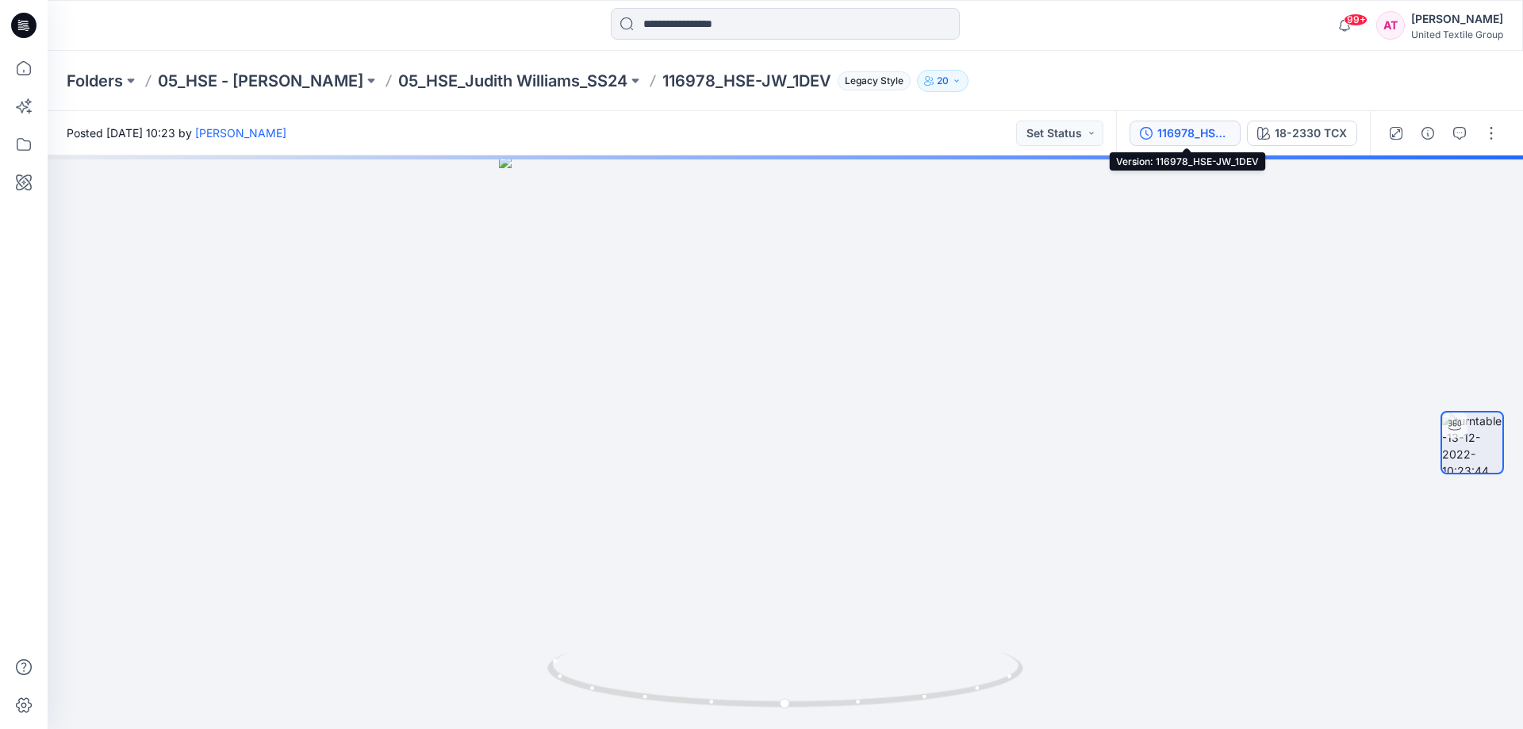
click at [1195, 144] on button "116978_HSE-JW_1DEV" at bounding box center [1185, 133] width 111 height 25
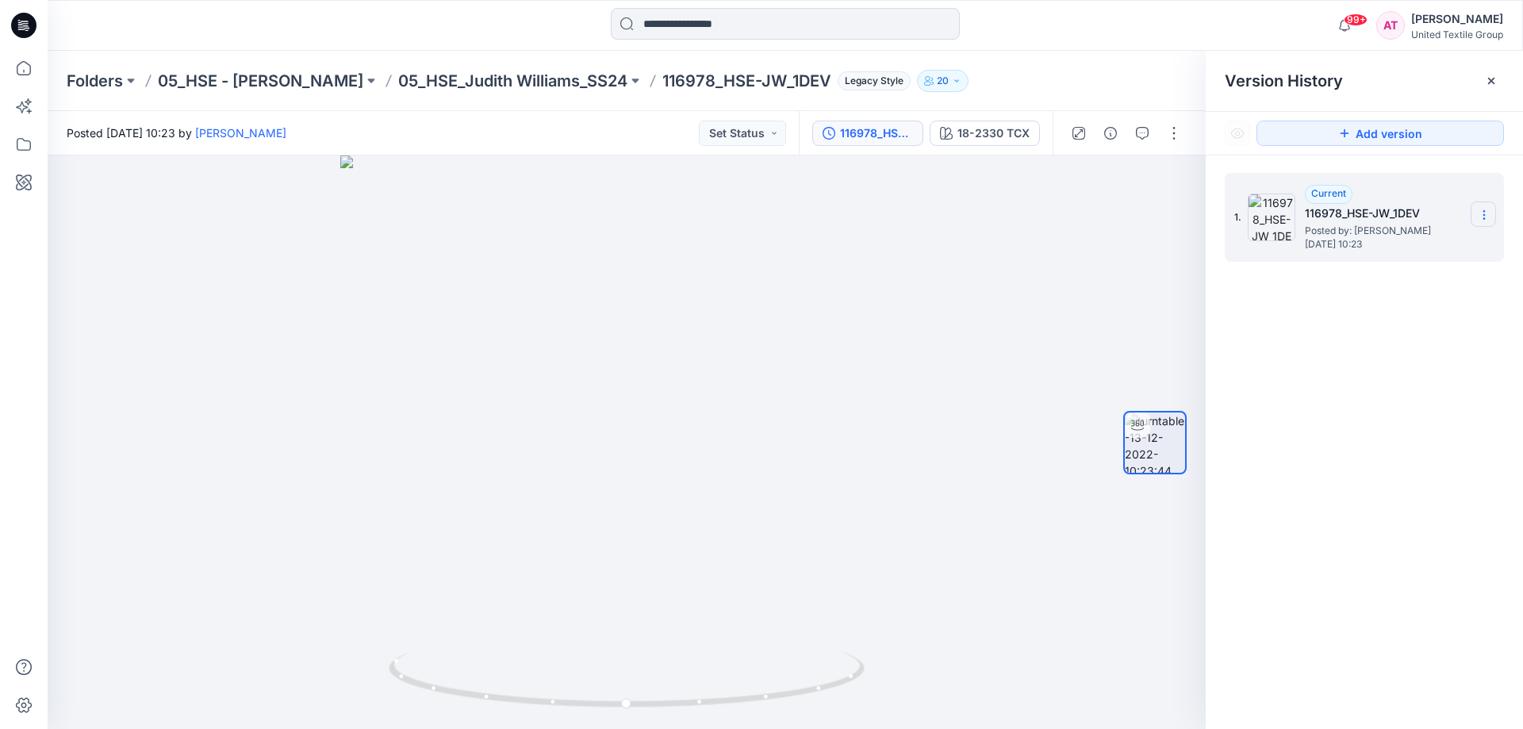
click at [1485, 217] on icon at bounding box center [1484, 215] width 13 height 13
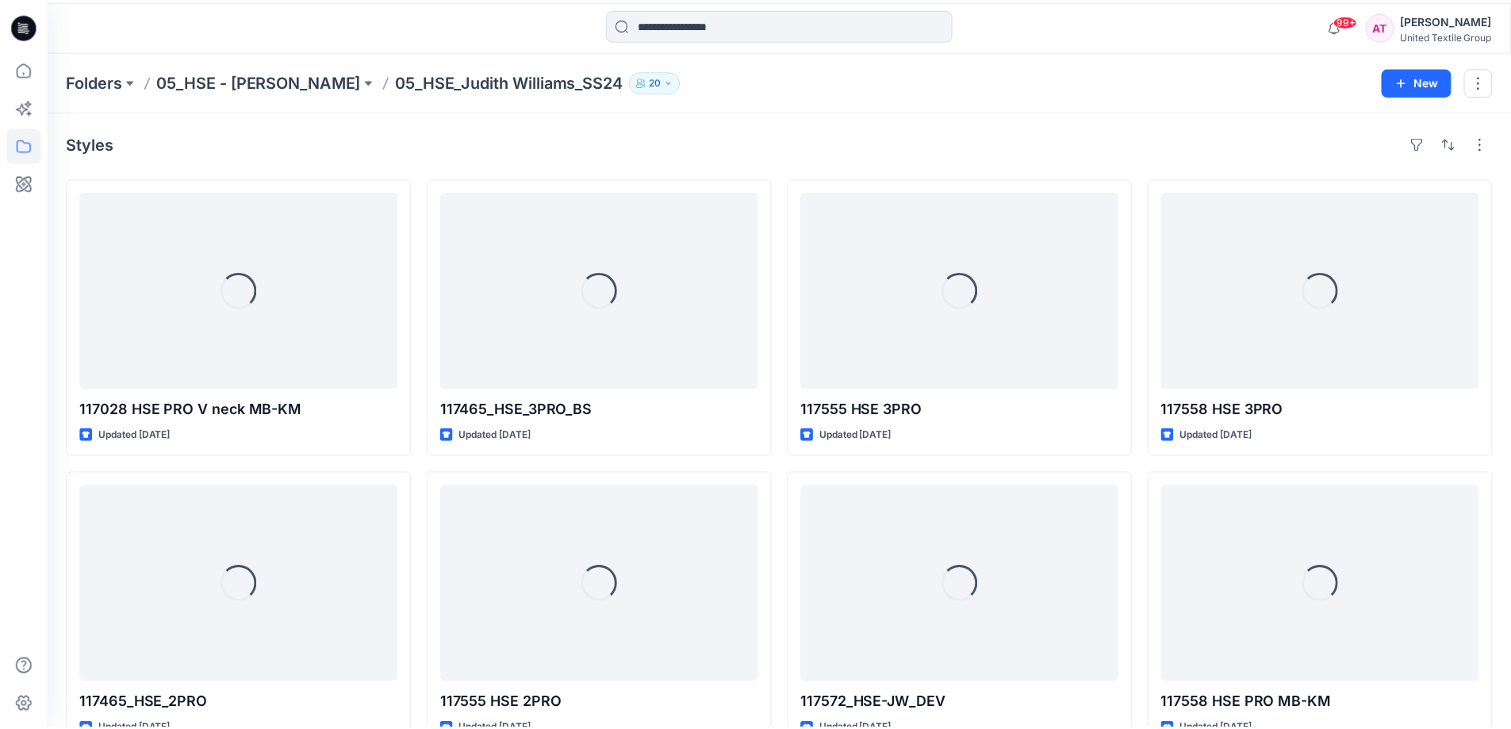
scroll to position [1190, 0]
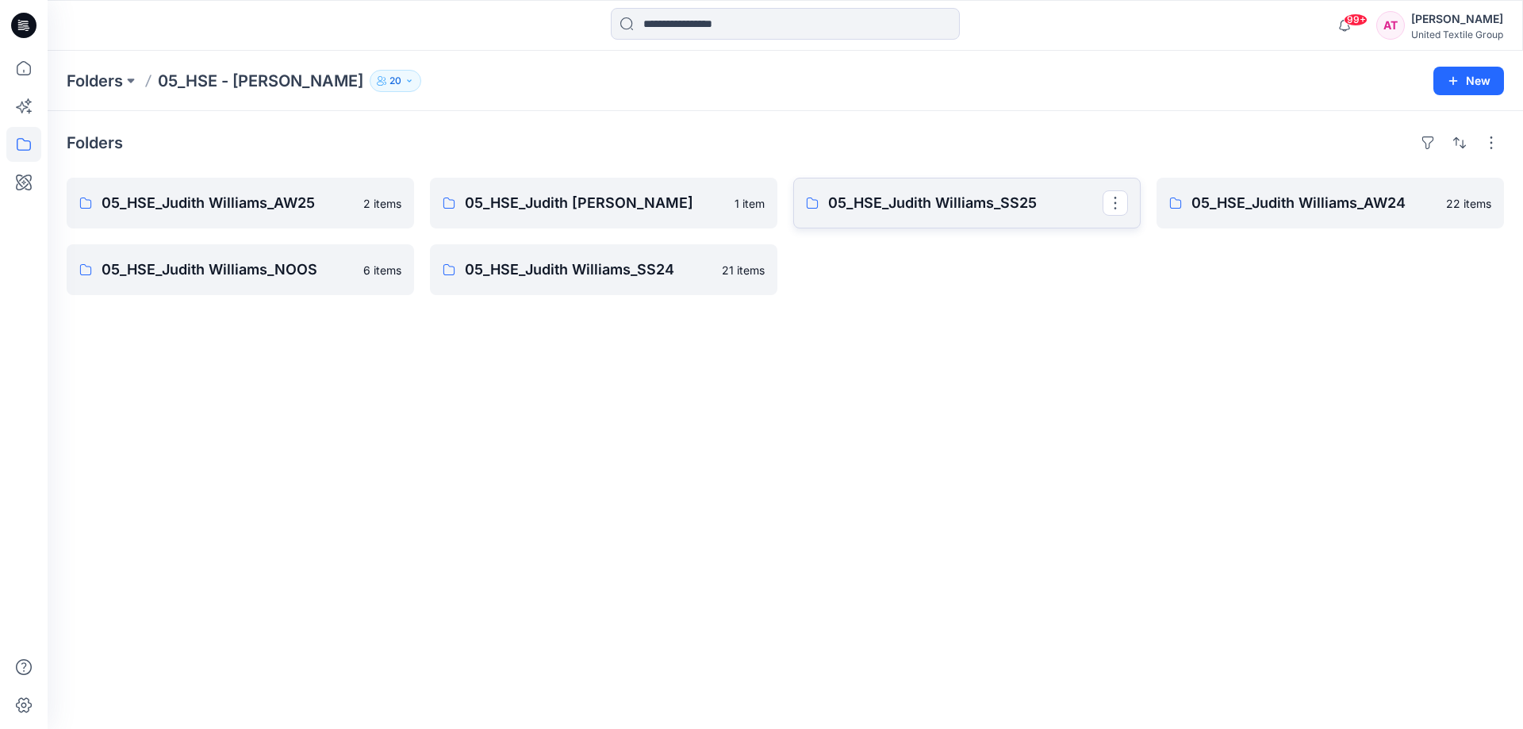
click at [1031, 202] on p "05_HSE_Judith Williams_SS25" at bounding box center [965, 203] width 274 height 22
click at [1364, 201] on p "05_HSE_Judith Williams_AW24" at bounding box center [1328, 203] width 274 height 22
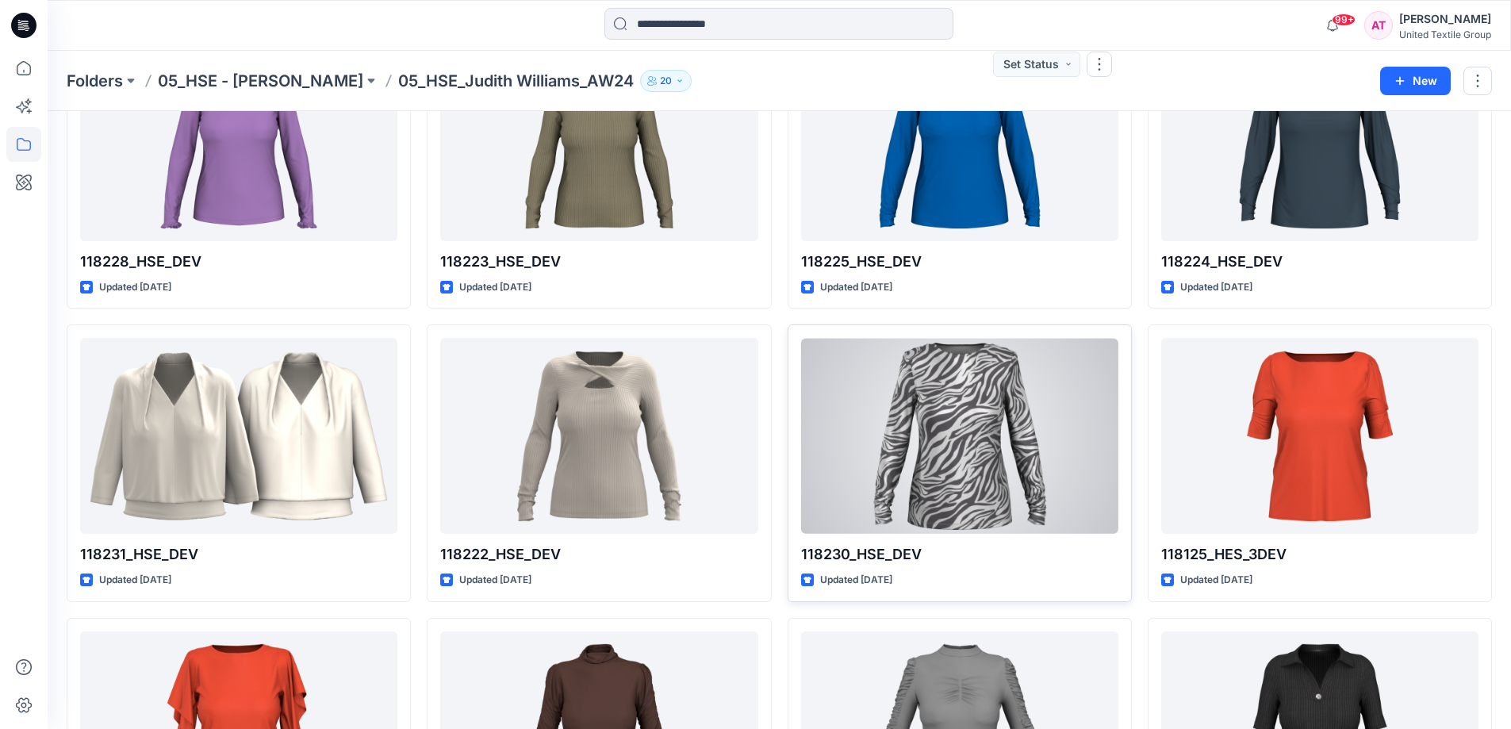
scroll to position [555, 0]
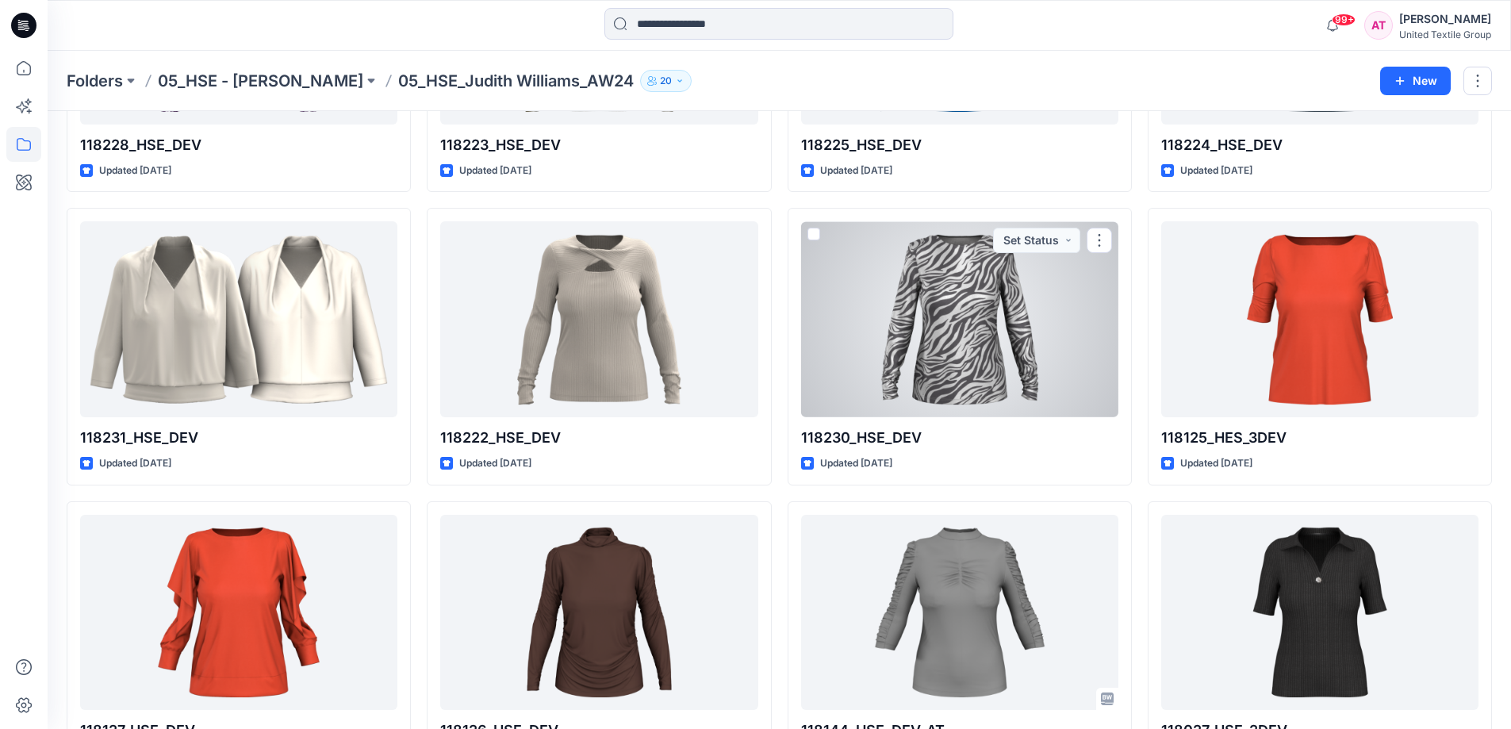
click at [943, 315] on div at bounding box center [959, 319] width 317 height 196
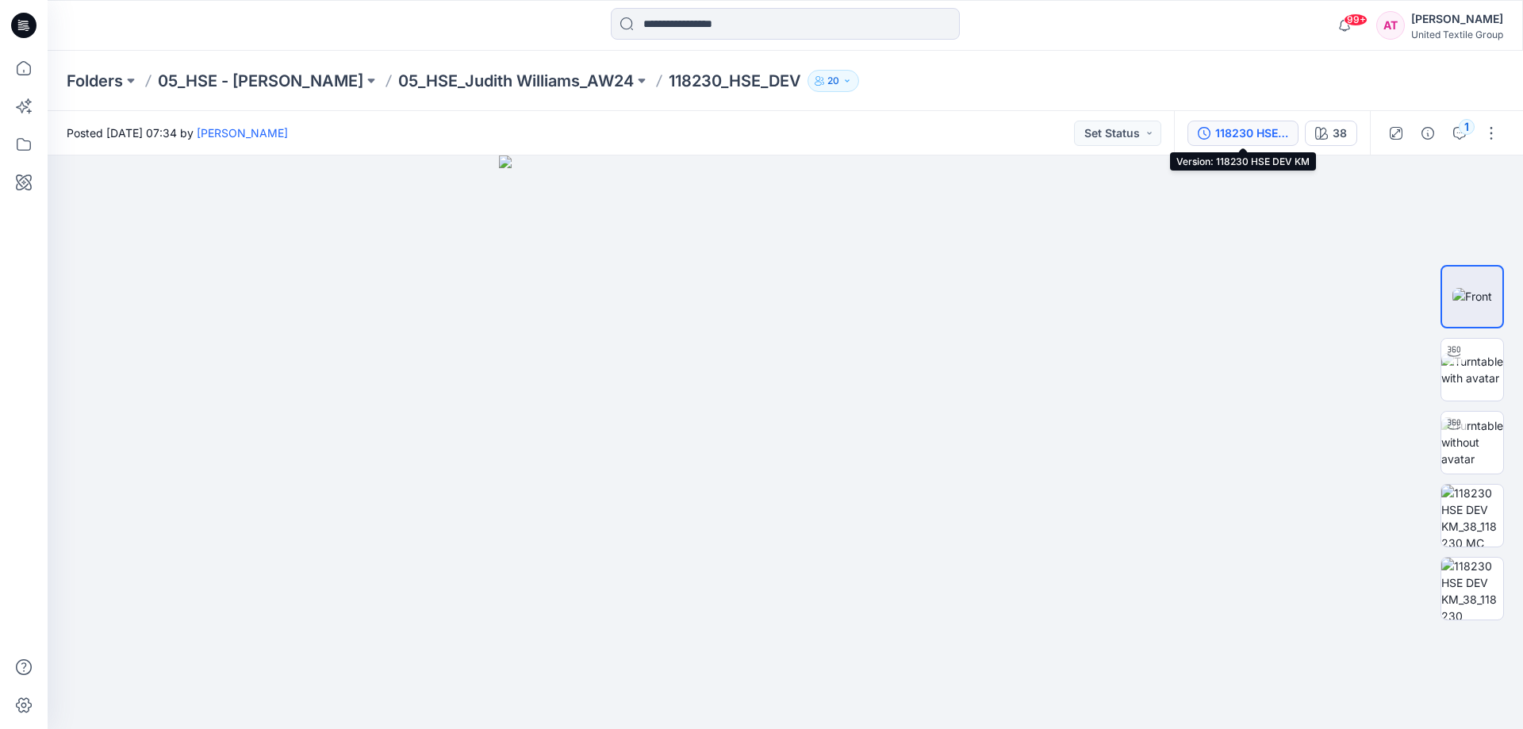
click at [1241, 129] on div "118230 HSE DEV KM" at bounding box center [1251, 133] width 73 height 17
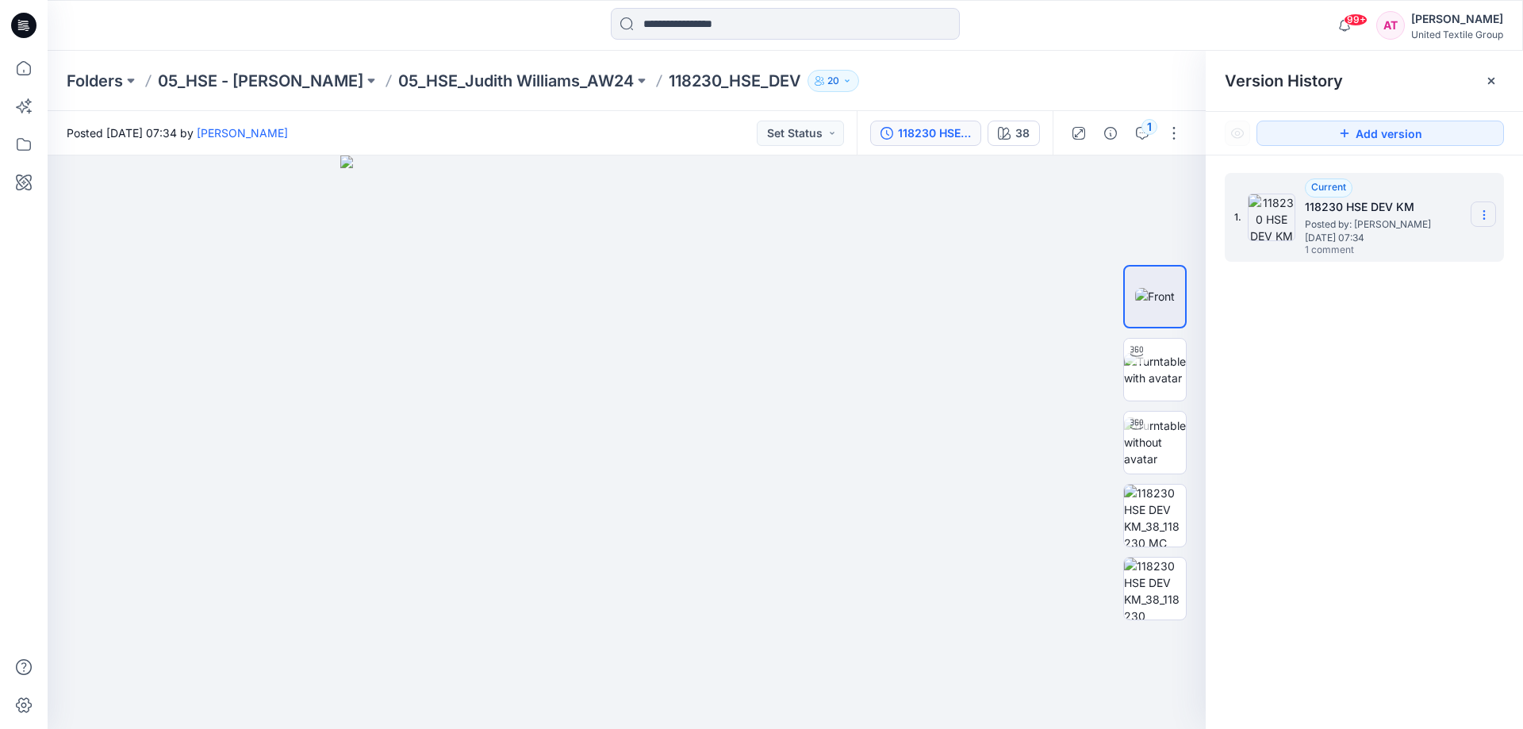
click at [1478, 214] on icon at bounding box center [1484, 215] width 13 height 13
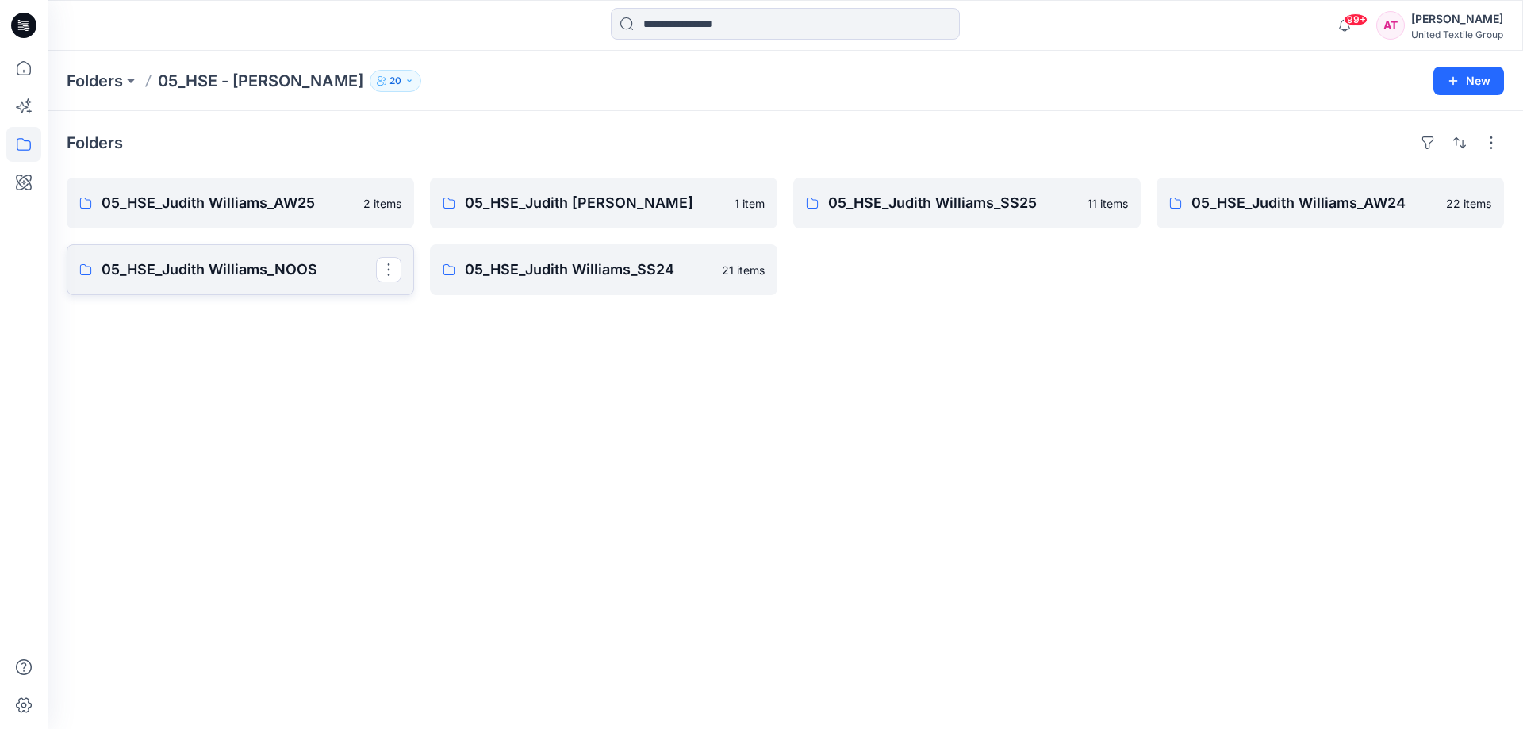
click at [370, 268] on p "05_HSE_Judith Williams_NOOS" at bounding box center [239, 270] width 274 height 22
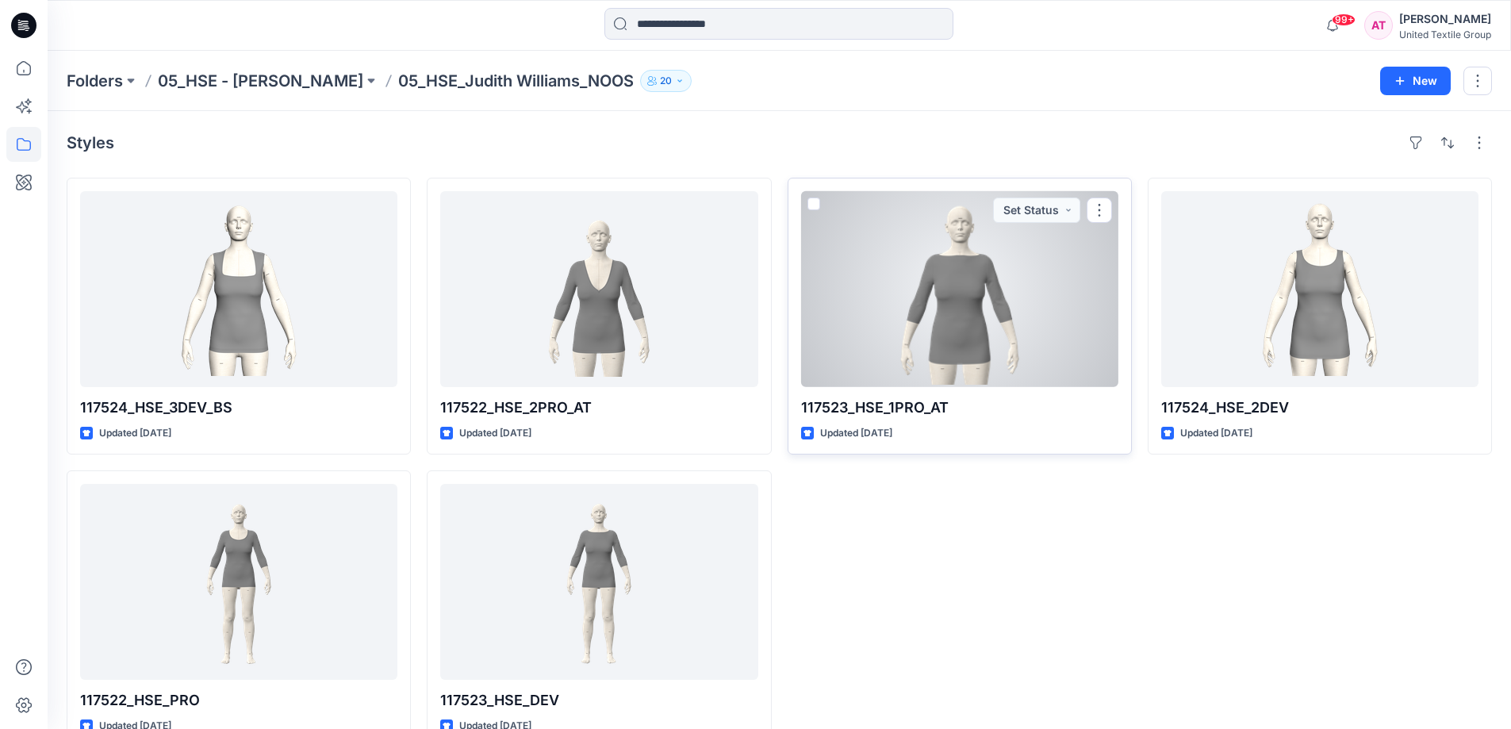
click at [961, 326] on div at bounding box center [959, 289] width 317 height 196
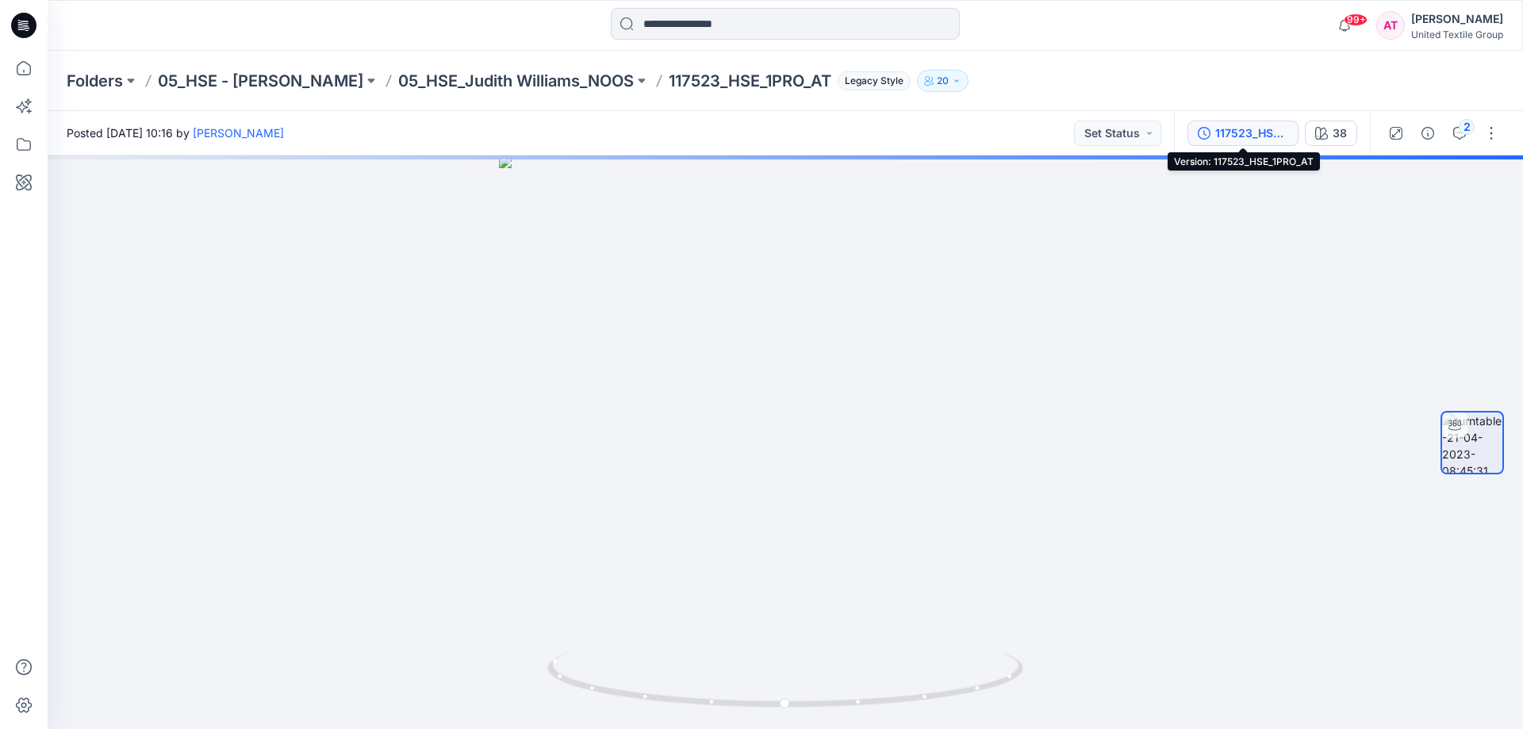
click at [1234, 132] on div "117523_HSE_1PRO_AT" at bounding box center [1251, 133] width 73 height 17
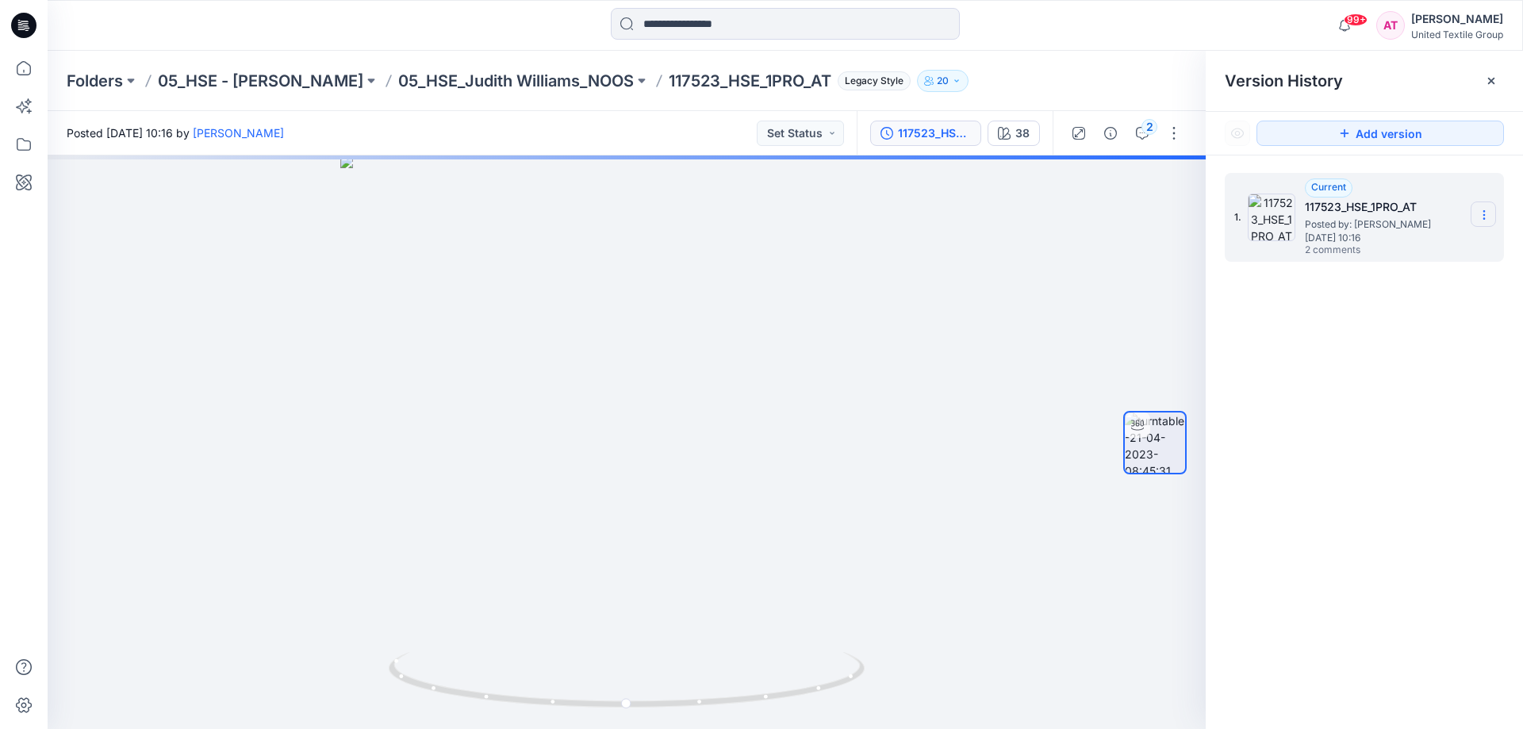
click at [1481, 221] on icon at bounding box center [1484, 215] width 13 height 13
click at [1074, 323] on div at bounding box center [627, 442] width 1158 height 574
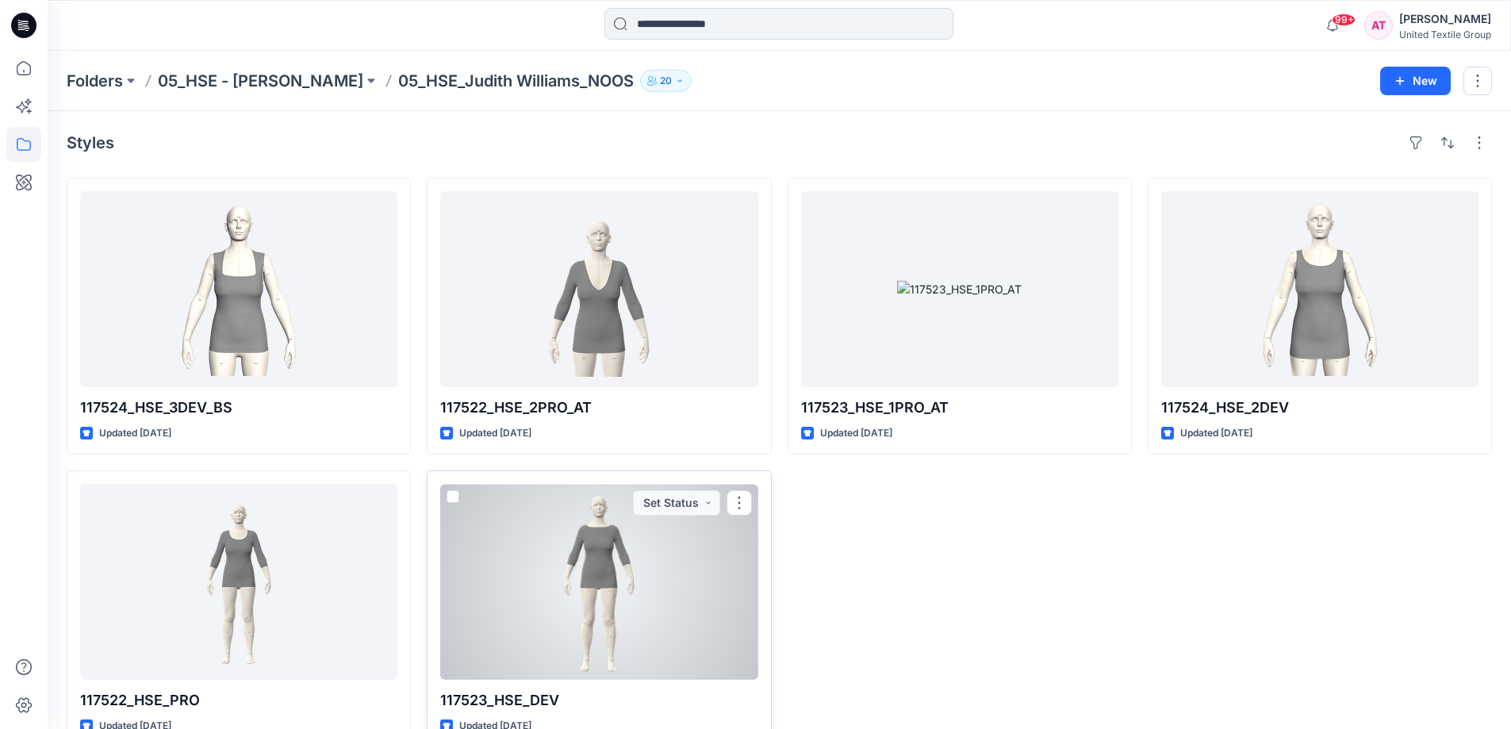
click at [636, 563] on div at bounding box center [598, 582] width 317 height 196
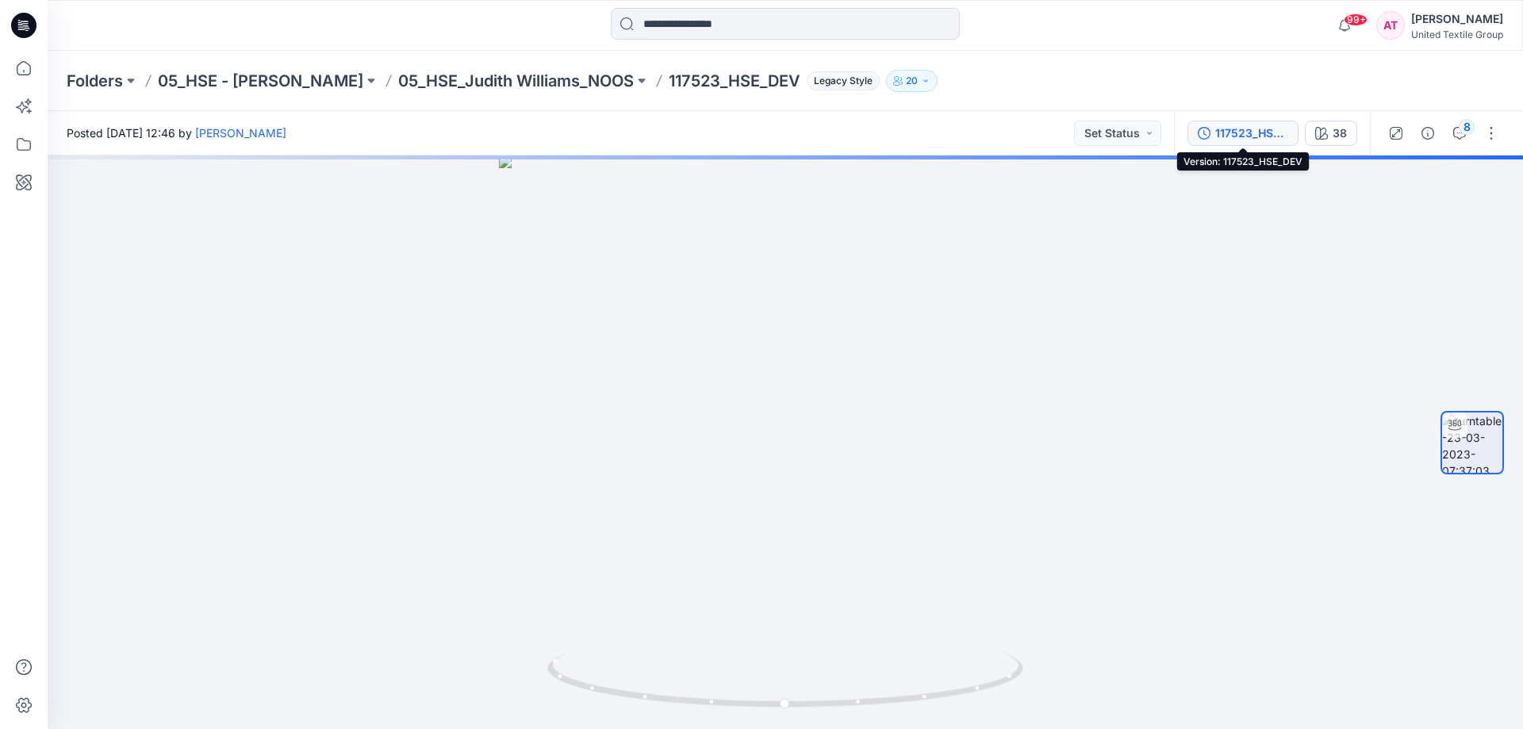
click at [1284, 129] on div "117523_HSE_DEV" at bounding box center [1251, 133] width 73 height 17
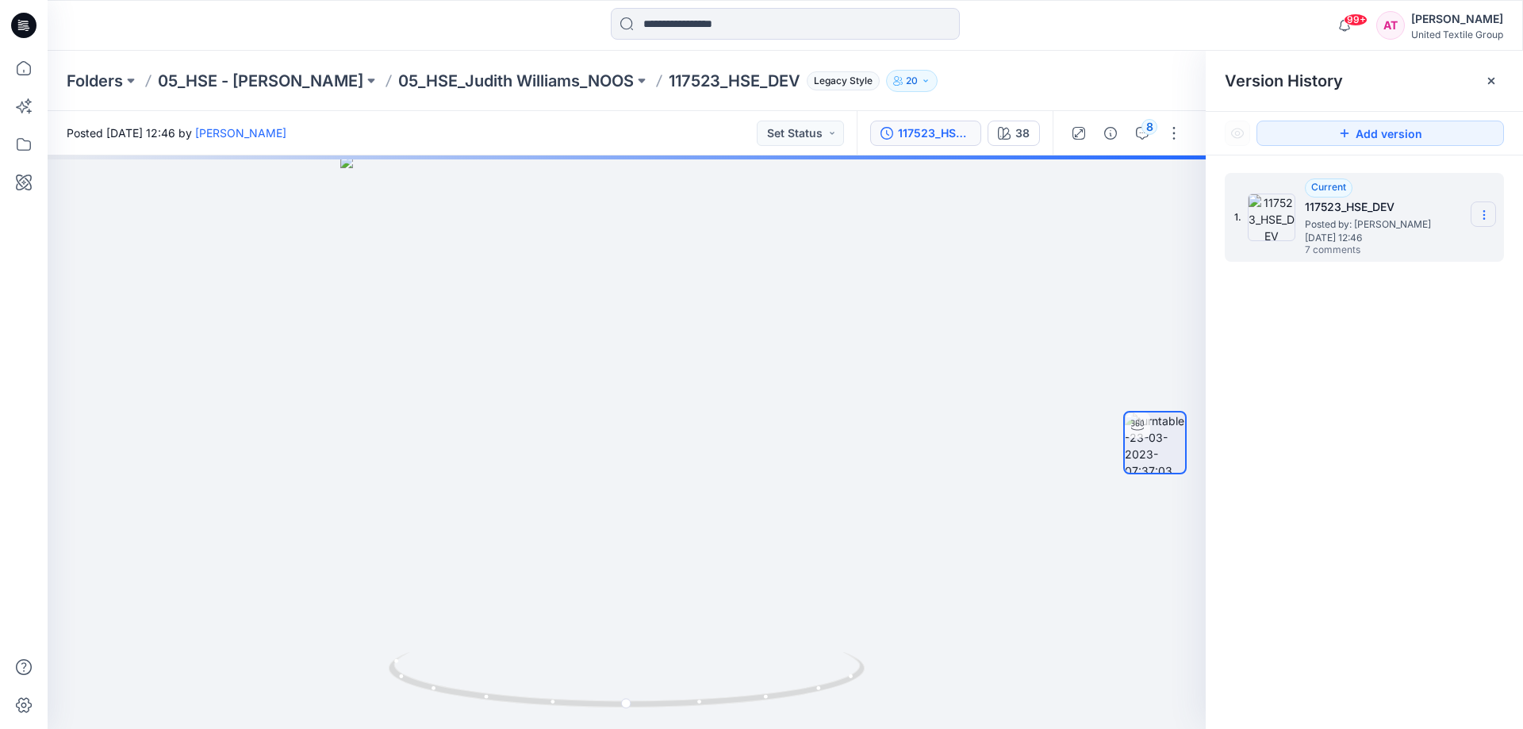
click at [1477, 215] on section at bounding box center [1483, 213] width 25 height 25
click at [968, 427] on div at bounding box center [627, 442] width 1158 height 574
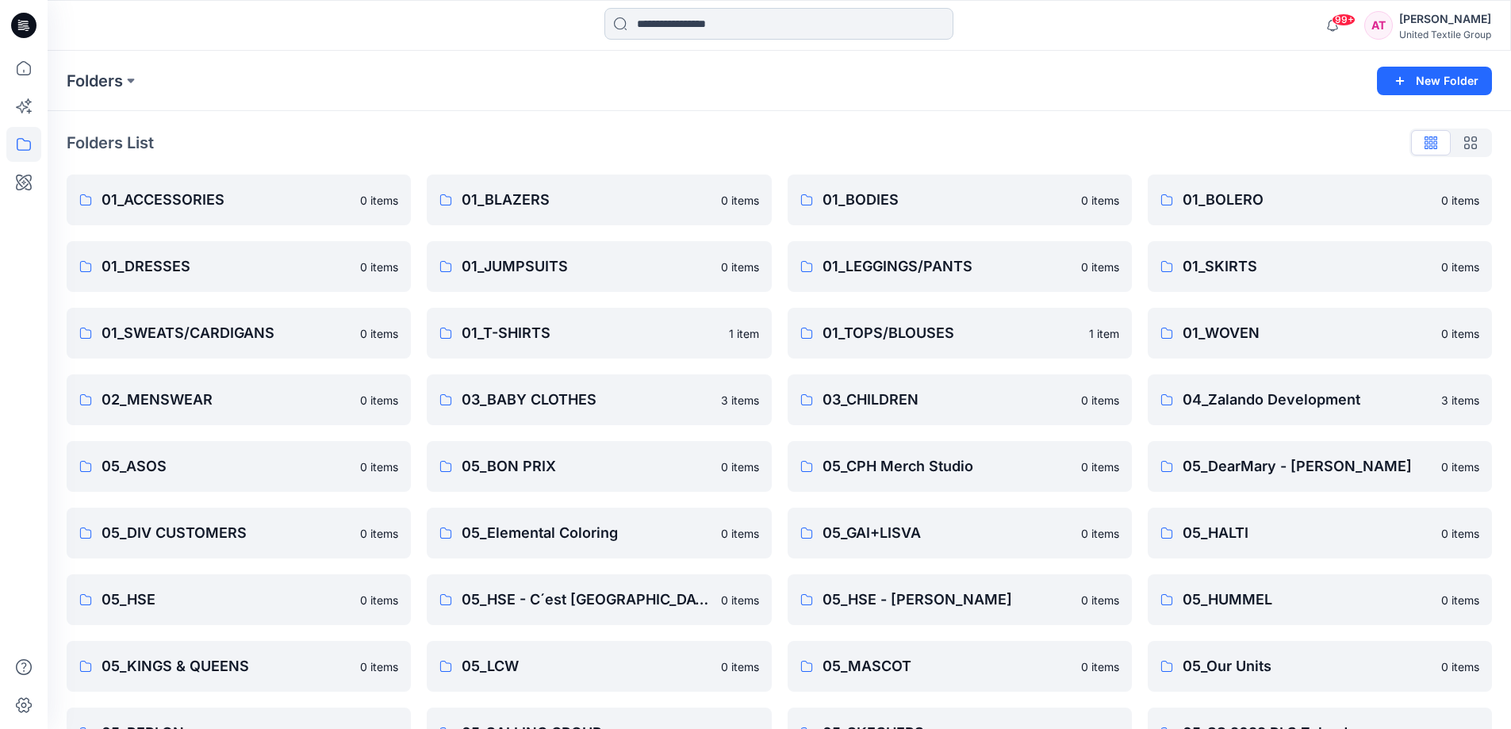
click at [677, 24] on input at bounding box center [778, 24] width 349 height 32
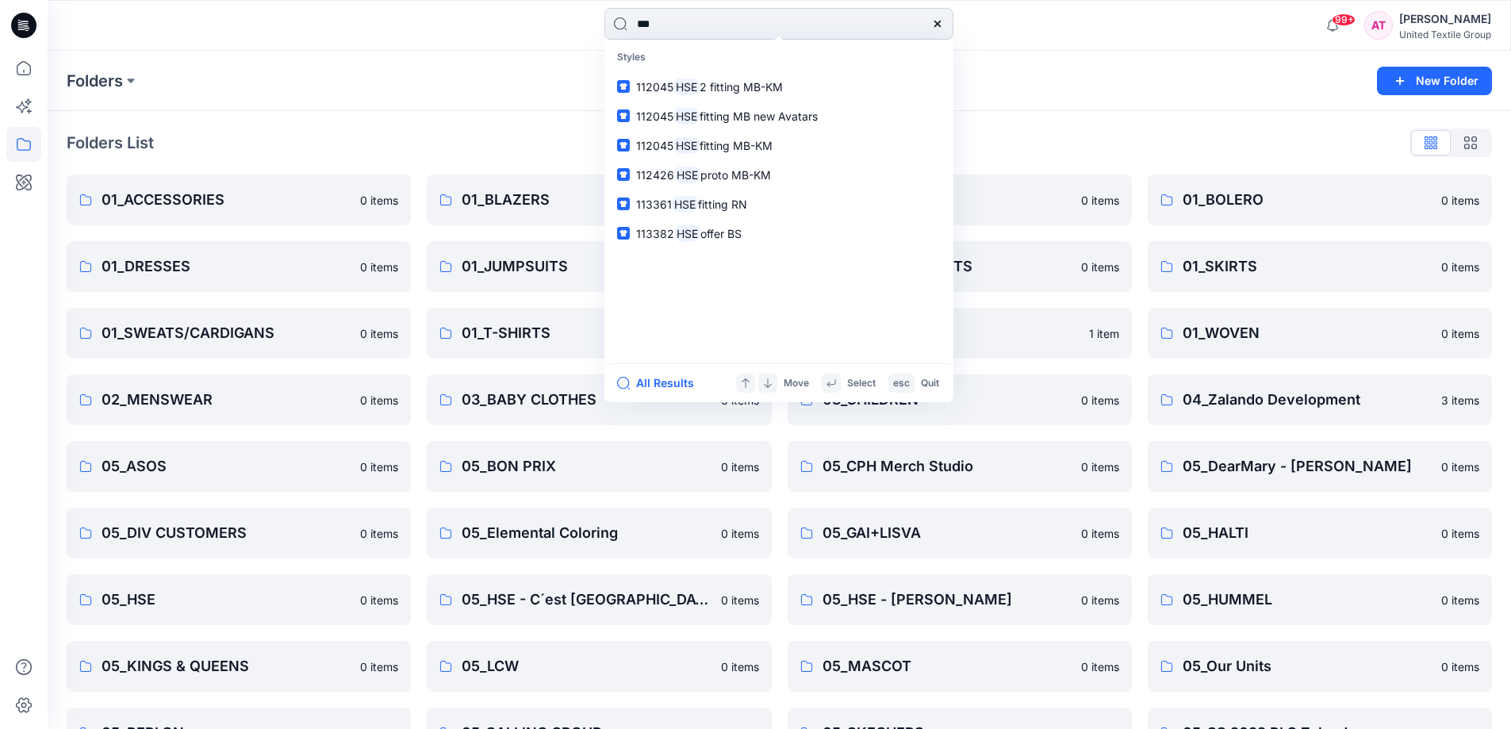
type input "***"
click at [727, 180] on span "proto MB-KM" at bounding box center [735, 174] width 71 height 13
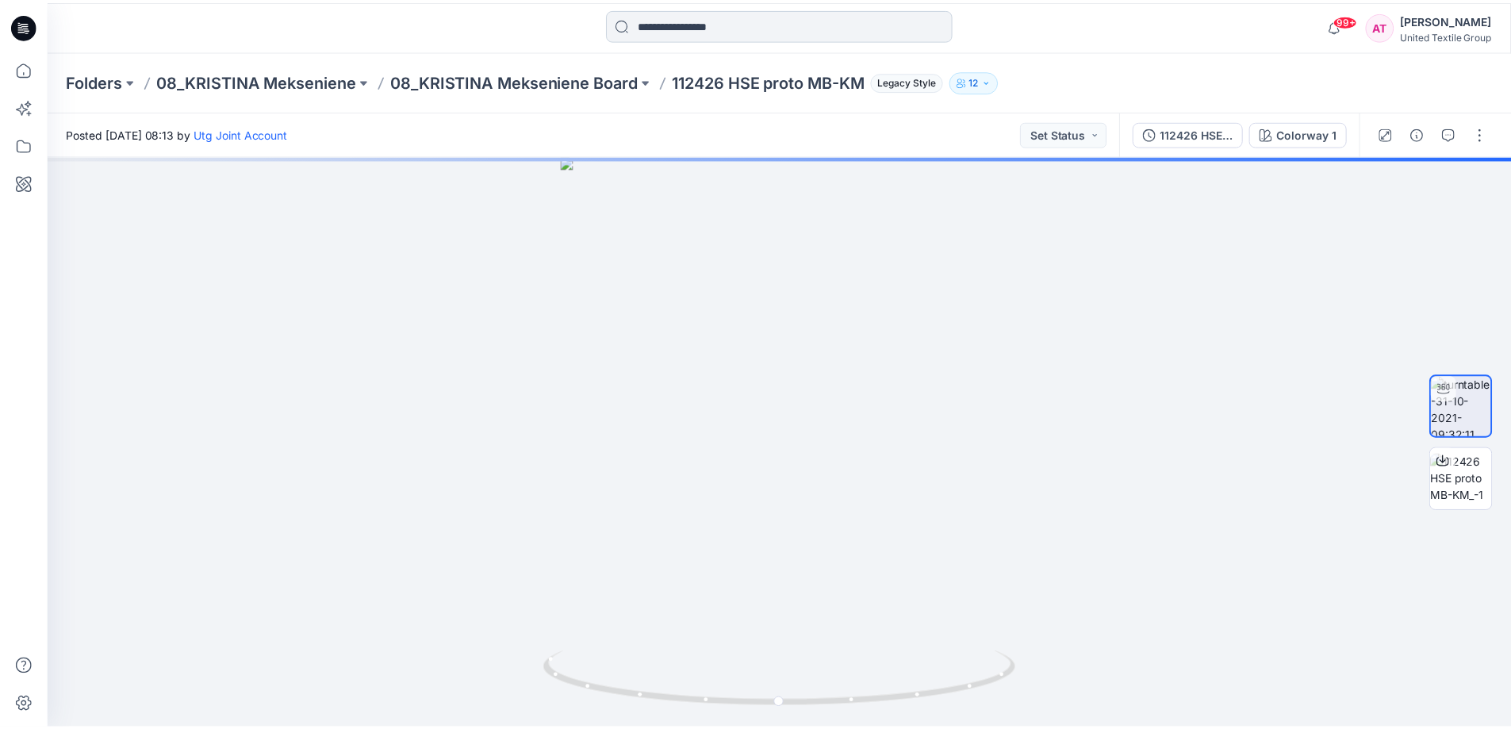
scroll to position [382, 0]
